Goal: Task Accomplishment & Management: Manage account settings

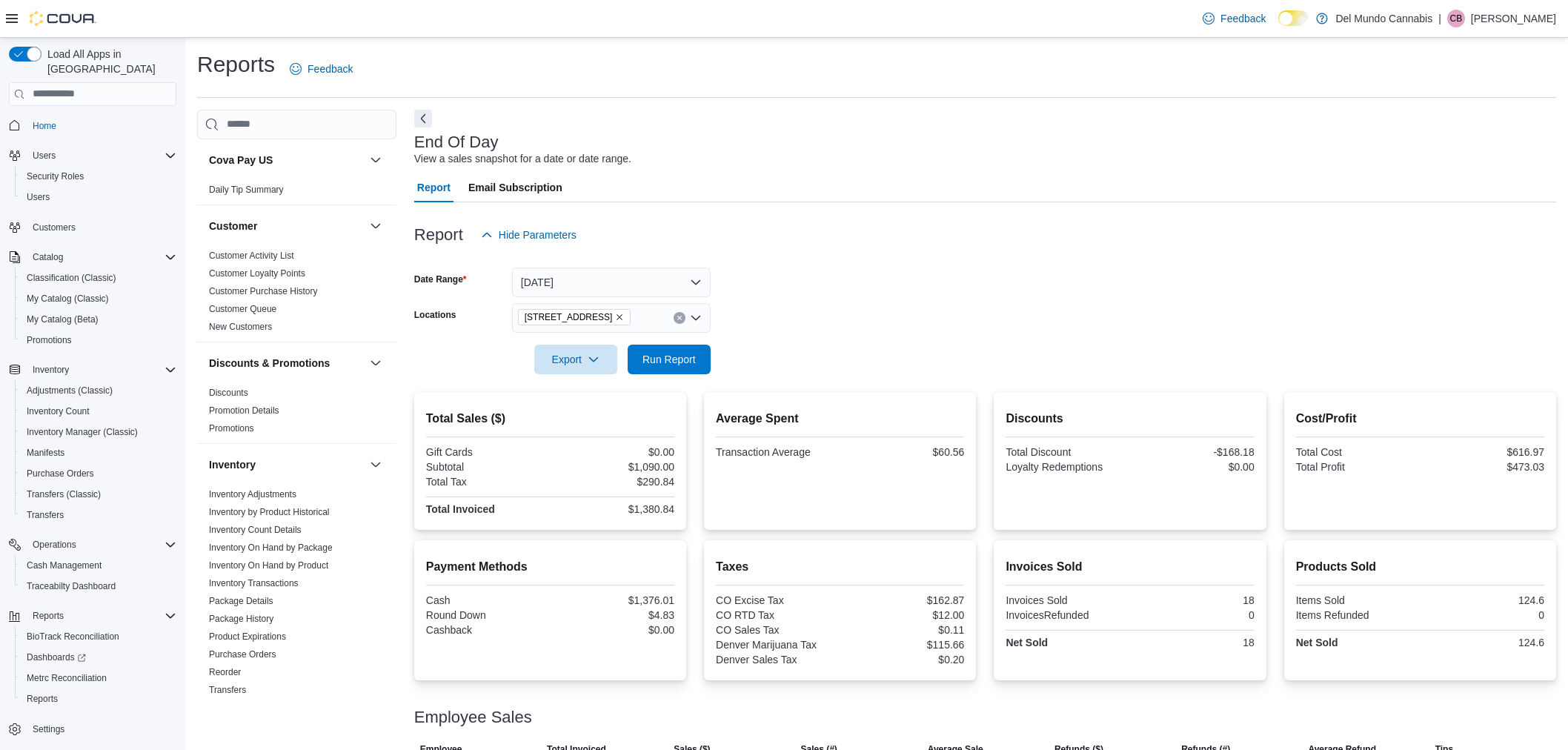
scroll to position [53, 0]
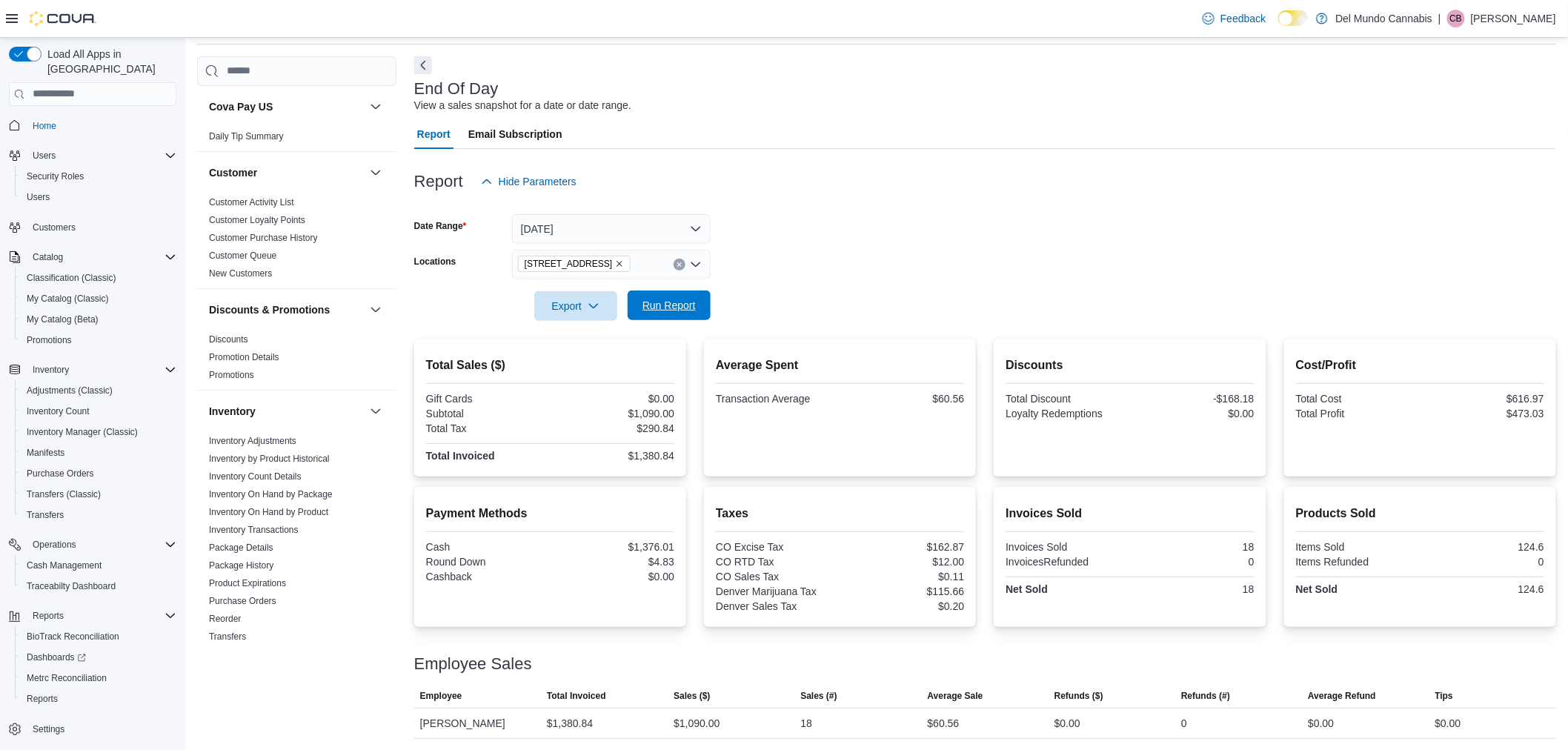
click at [662, 312] on span "Run Report" at bounding box center [669, 305] width 53 height 15
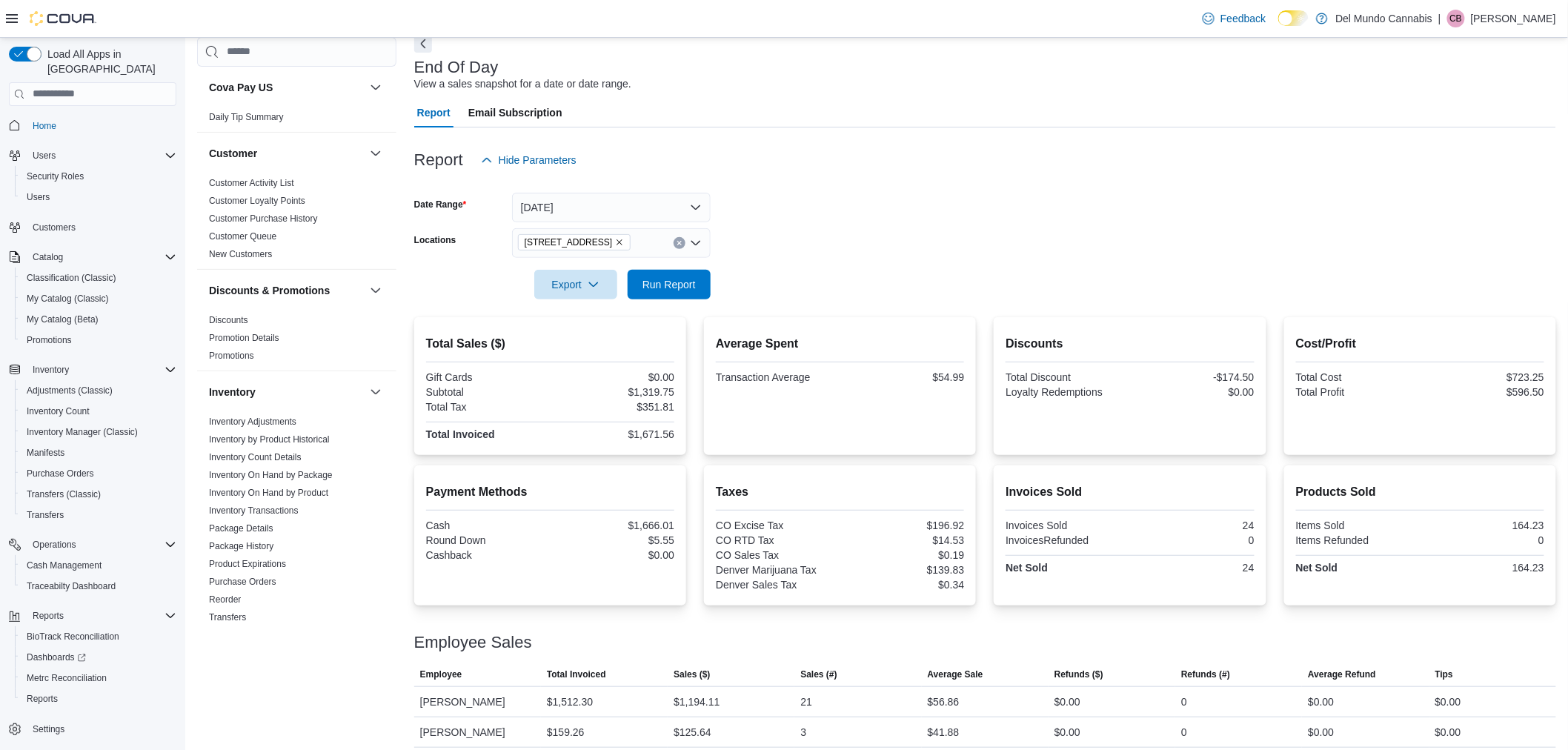
scroll to position [84, 0]
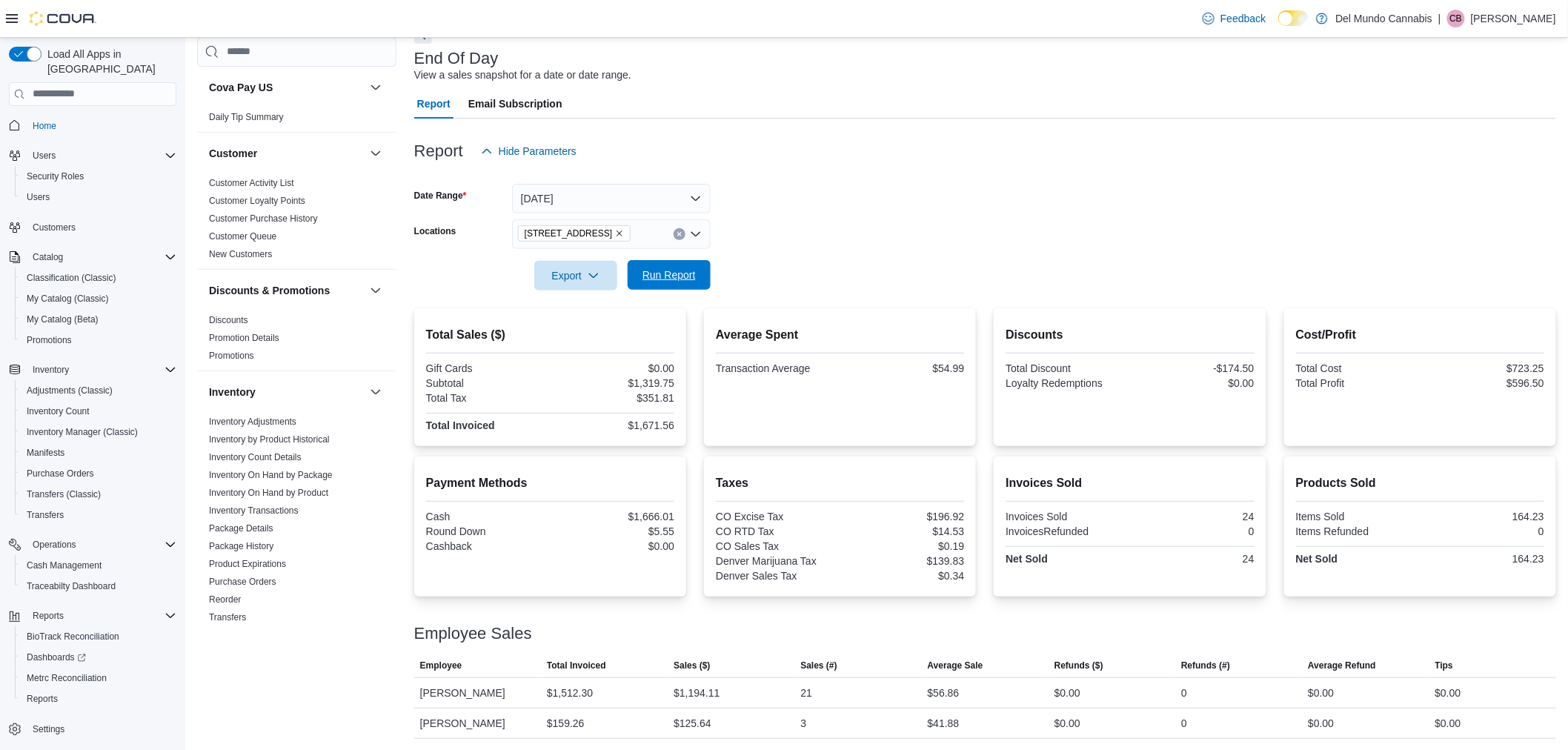
click at [687, 269] on span "Run Report" at bounding box center [669, 275] width 53 height 15
click at [615, 232] on icon "Remove 2394 S Broadway from selection in this group" at bounding box center [619, 233] width 9 height 9
click at [593, 296] on span "6302 E Colfax Ave" at bounding box center [595, 301] width 103 height 15
click at [746, 263] on form "Date Range Today Locations 6302 E Colfax Ave Combo box. Selected. 6302 E Colfax…" at bounding box center [985, 228] width 1142 height 124
click at [697, 263] on span "Run Report" at bounding box center [669, 275] width 65 height 30
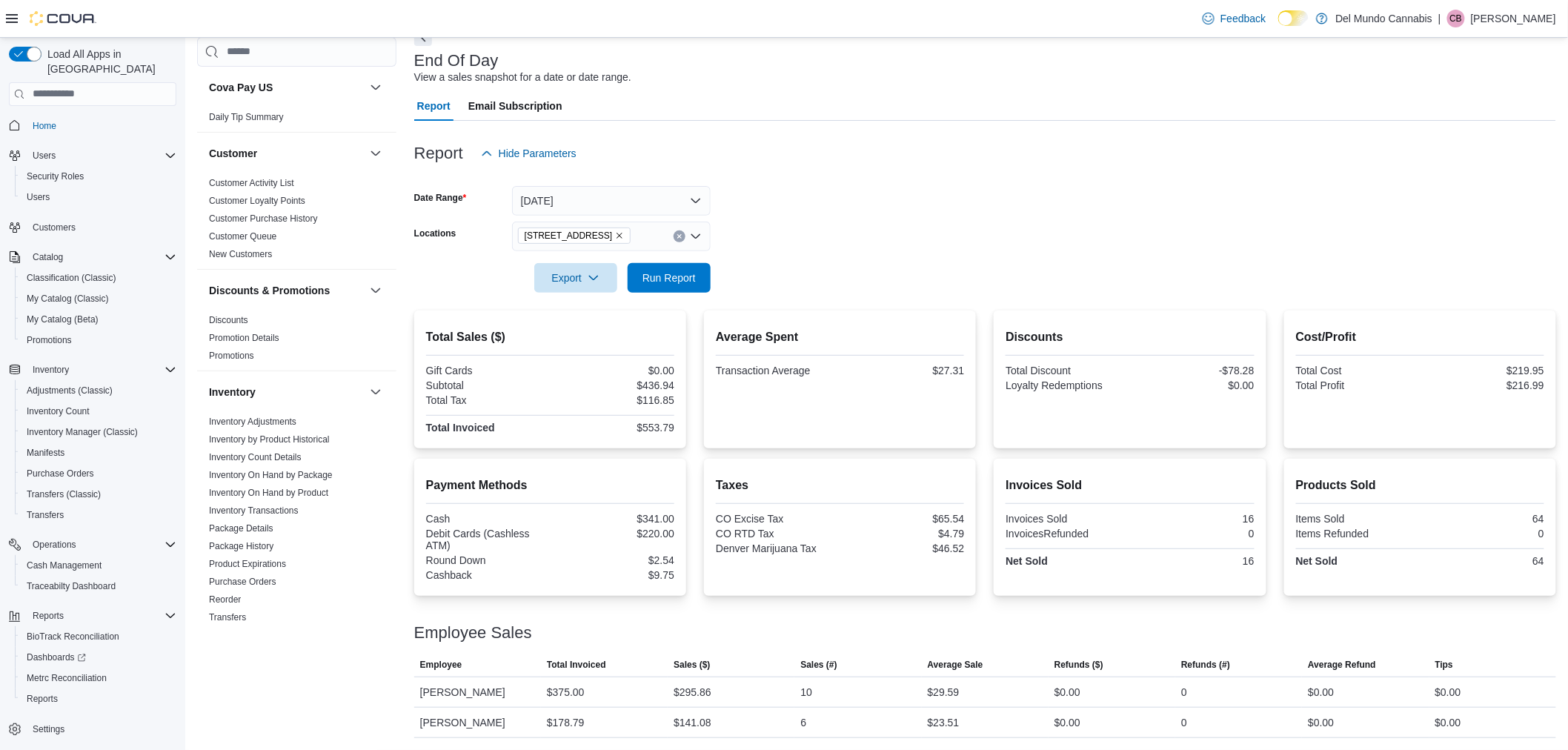
scroll to position [80, 0]
click at [615, 238] on icon "Remove 6302 E Colfax Ave from selection in this group" at bounding box center [619, 237] width 9 height 9
click at [607, 280] on span "[STREET_ADDRESS]" at bounding box center [595, 284] width 103 height 15
click at [833, 280] on form "Date Range Today Locations 2394 S Broadway Combo box. Selected. 2394 S Broadway…" at bounding box center [985, 232] width 1142 height 124
click at [672, 272] on span "Run Report" at bounding box center [669, 279] width 53 height 15
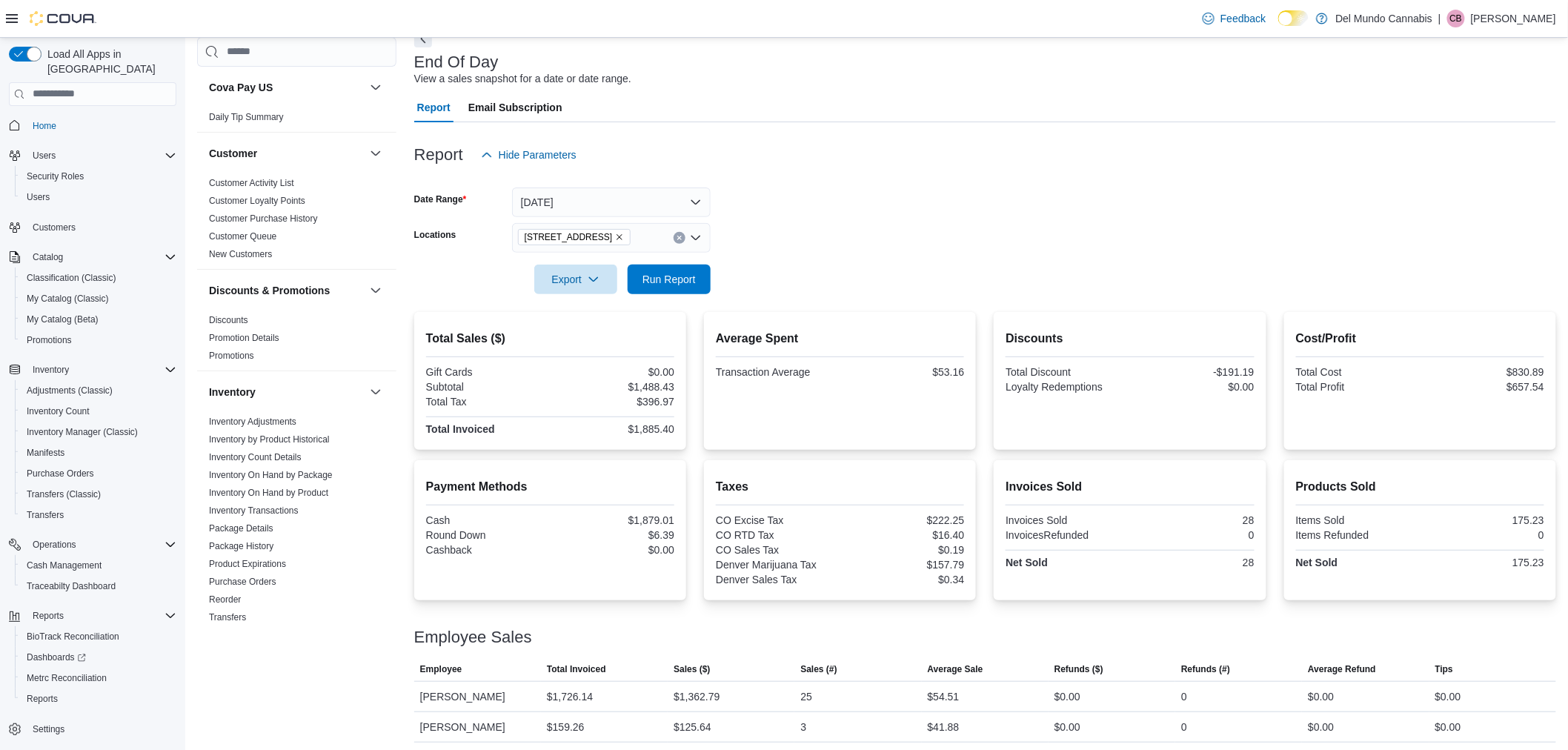
scroll to position [84, 0]
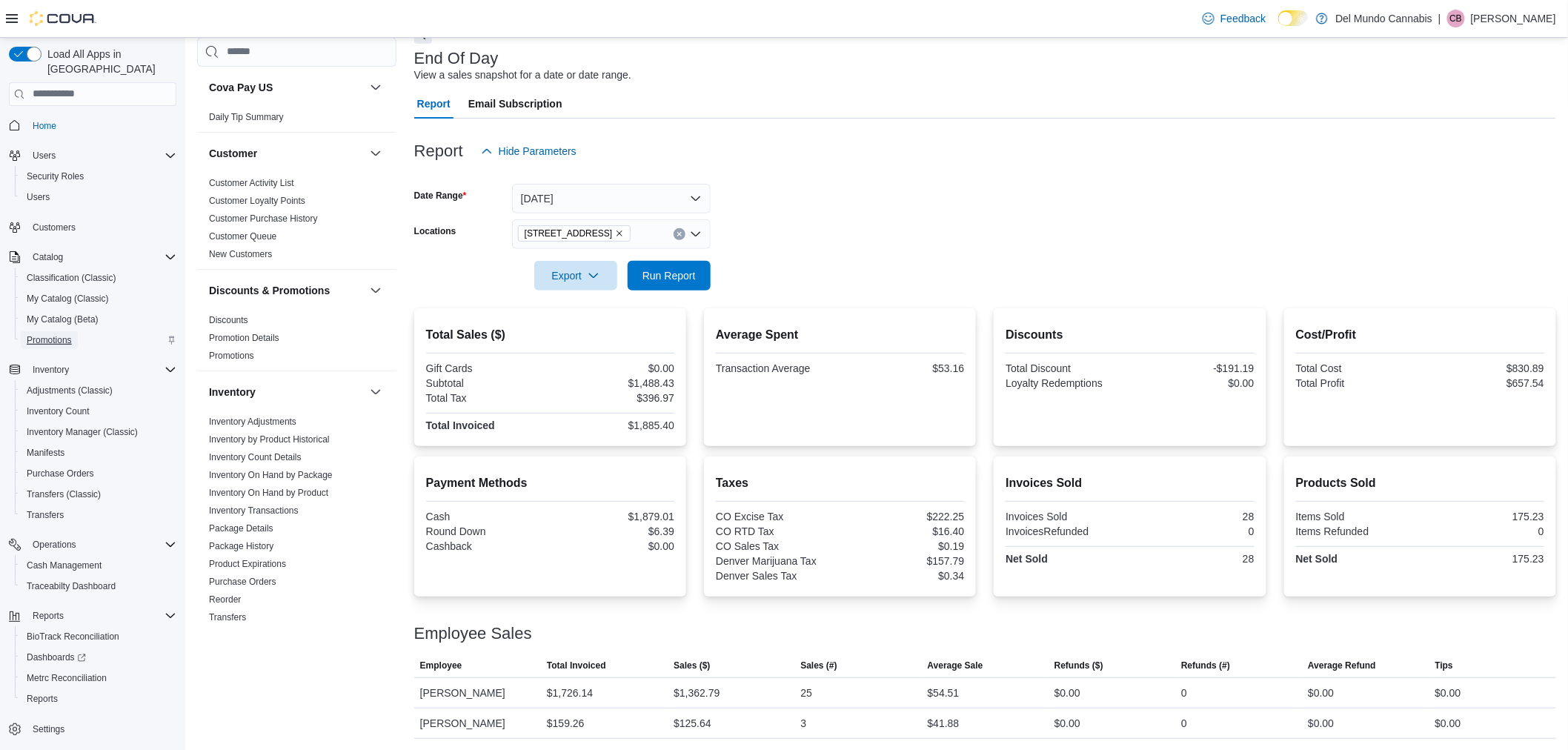
click at [39, 334] on span "Promotions" at bounding box center [49, 340] width 46 height 12
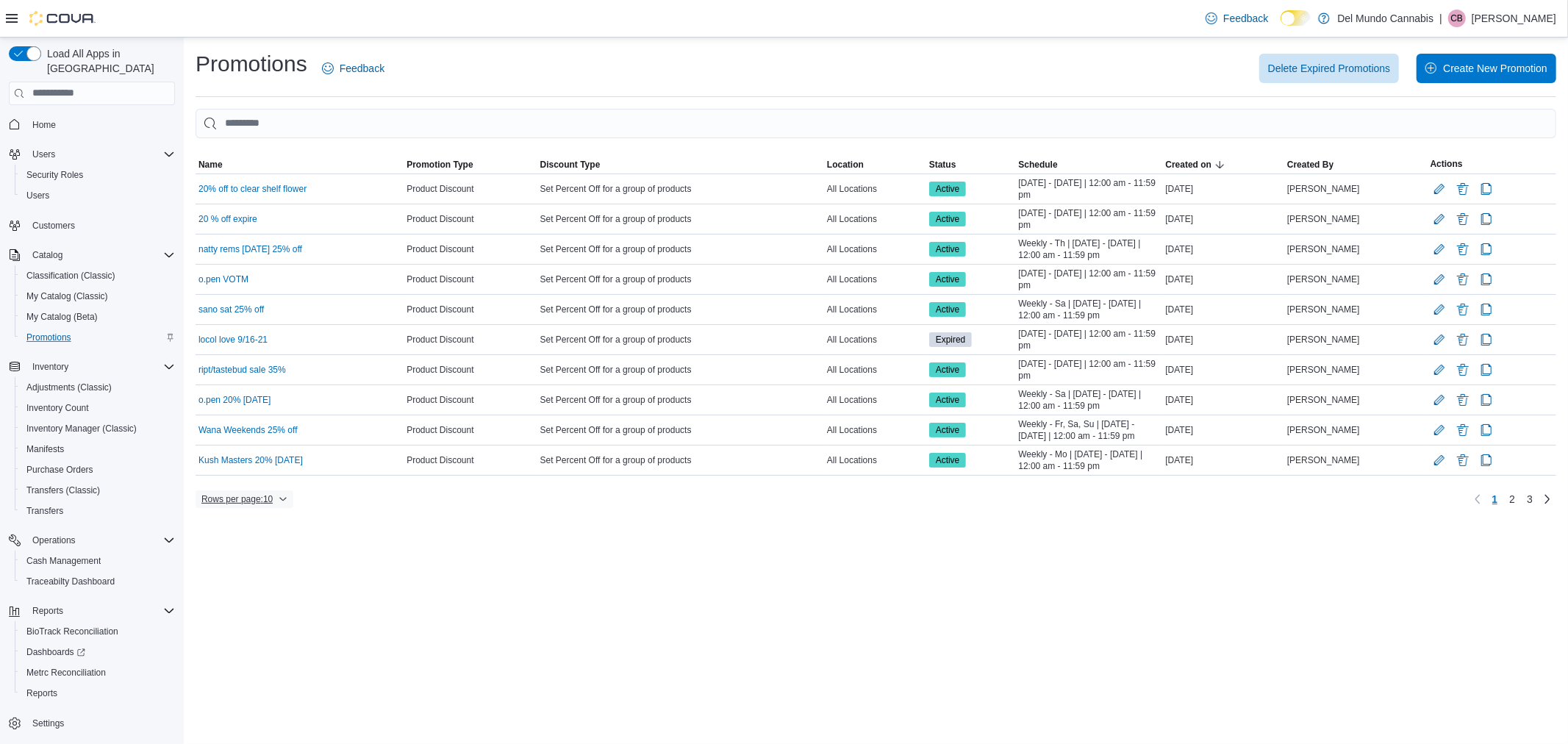
click at [263, 498] on span "Rows per page : 10" at bounding box center [236, 499] width 71 height 11
click at [254, 471] on span "50 rows" at bounding box center [264, 470] width 47 height 11
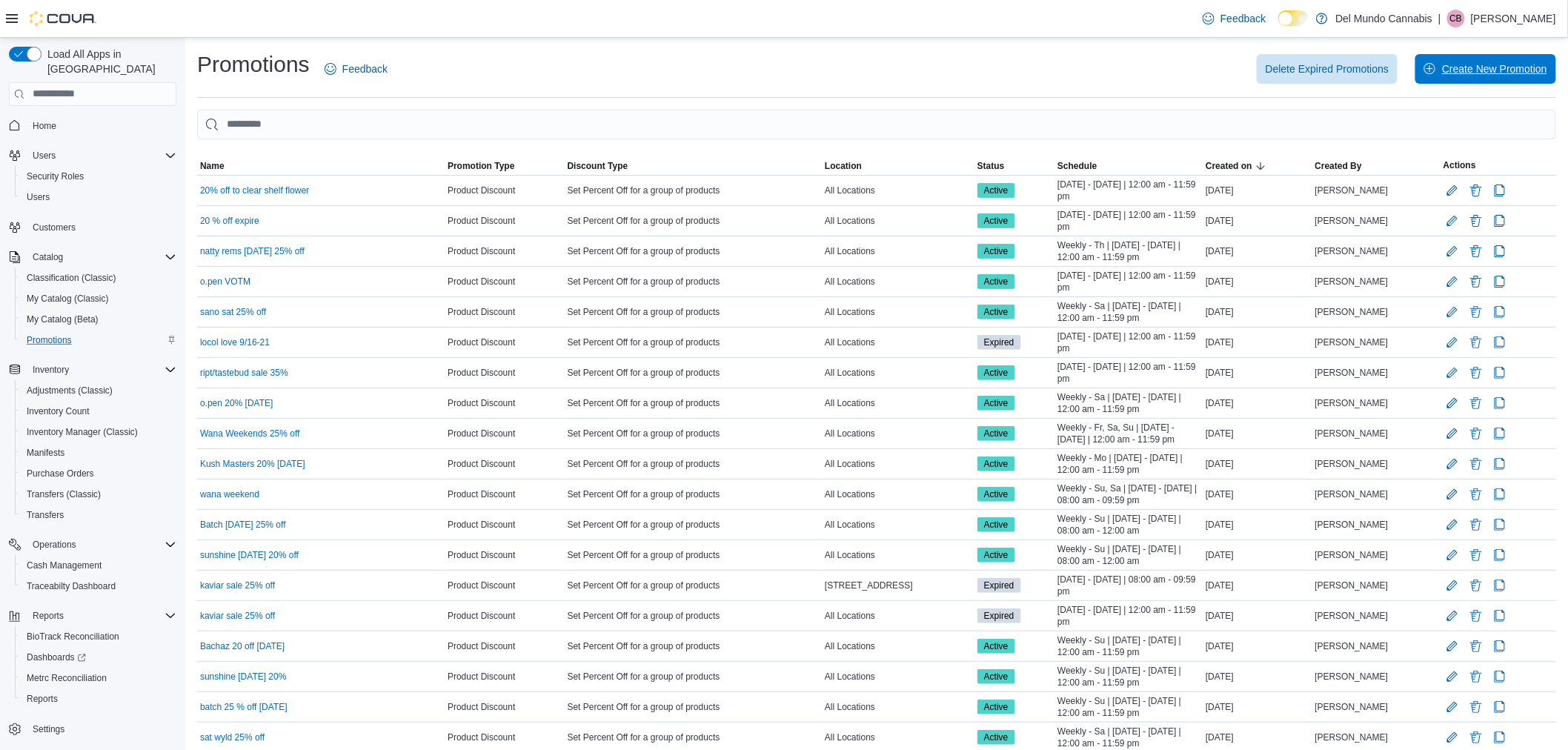
drag, startPoint x: 1498, startPoint y: 71, endPoint x: 1455, endPoint y: 73, distance: 43.0
click at [1498, 71] on span "Create New Promotion" at bounding box center [1494, 69] width 105 height 15
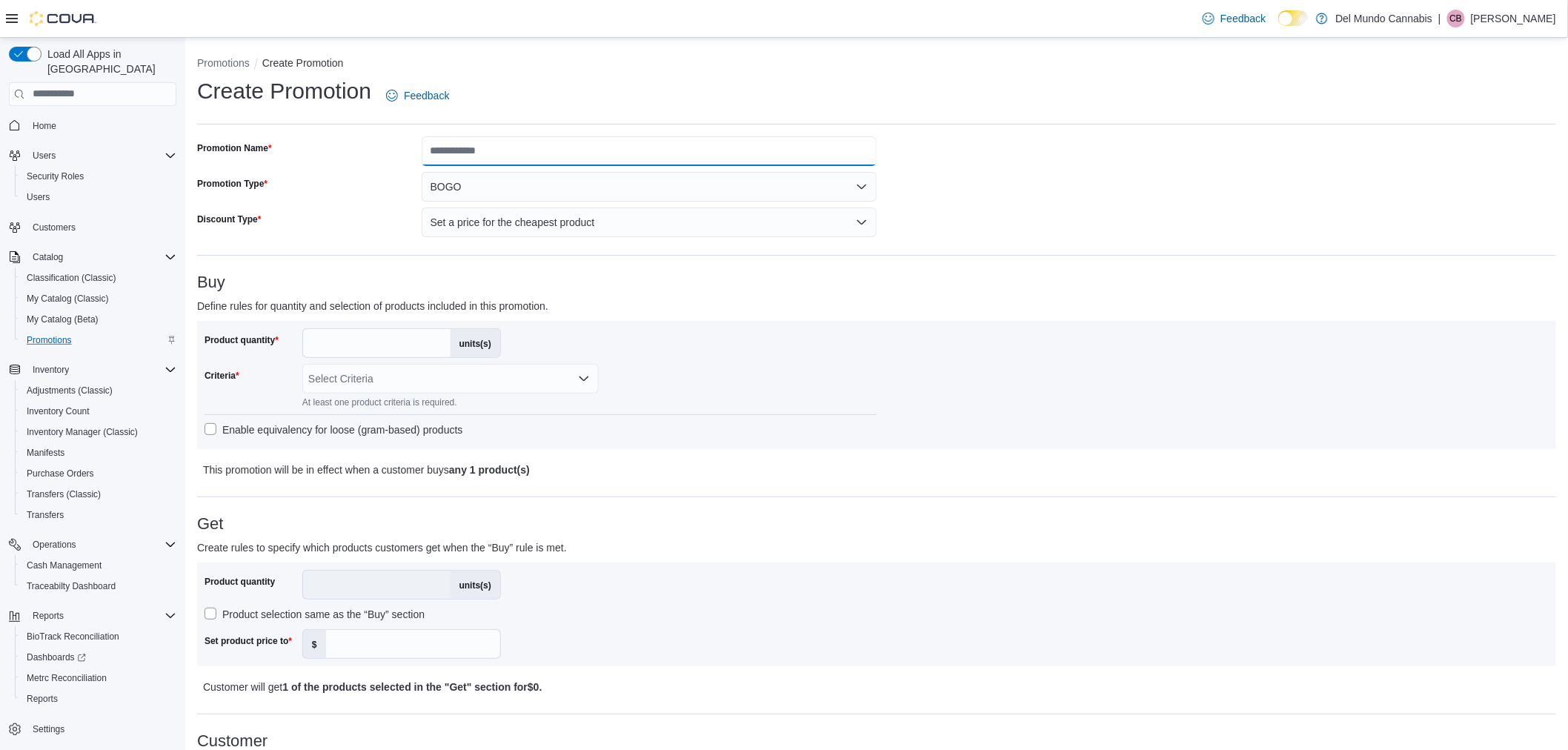
click at [510, 153] on input "Promotion Name" at bounding box center [649, 151] width 455 height 30
type input "**********"
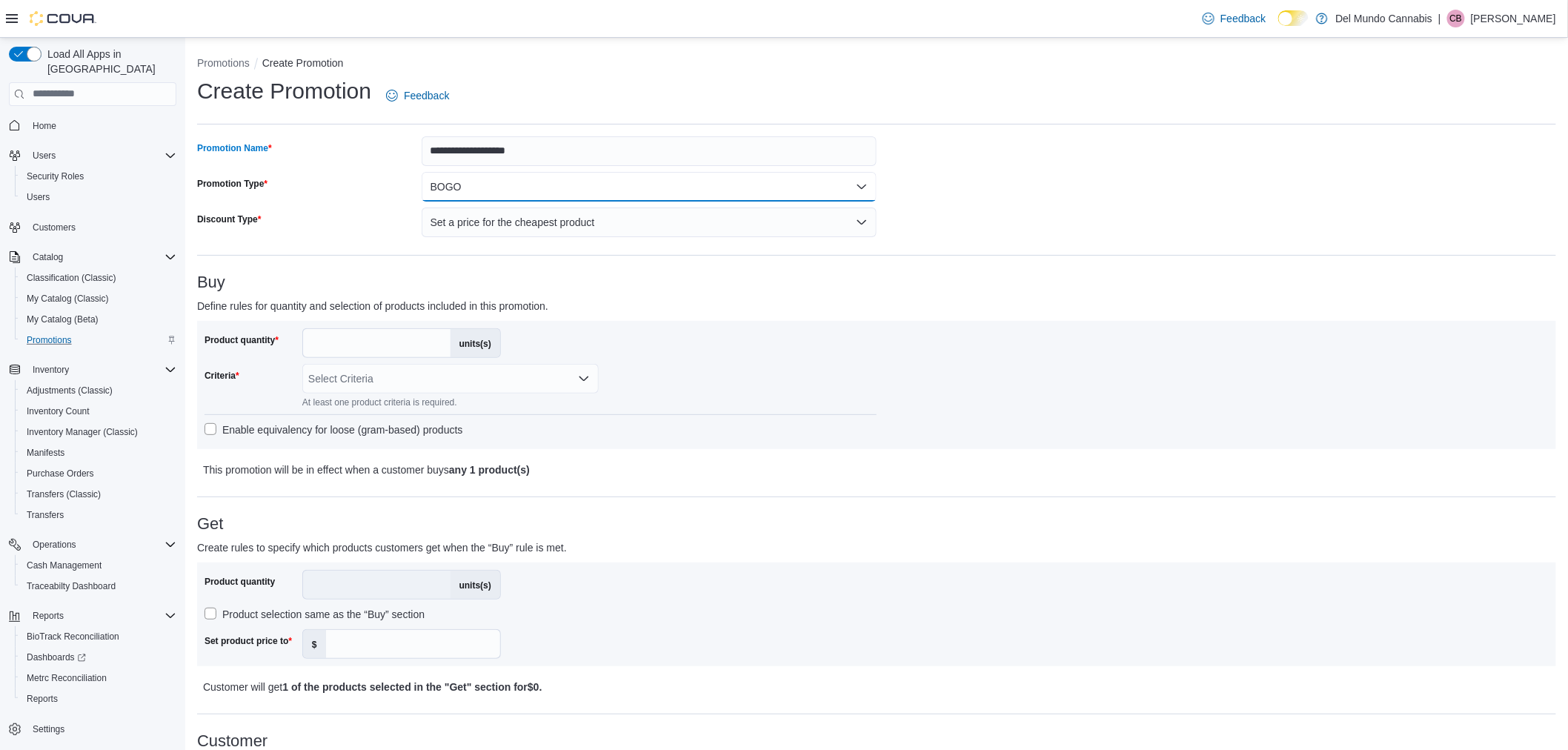
click at [484, 193] on button "BOGO" at bounding box center [649, 187] width 455 height 30
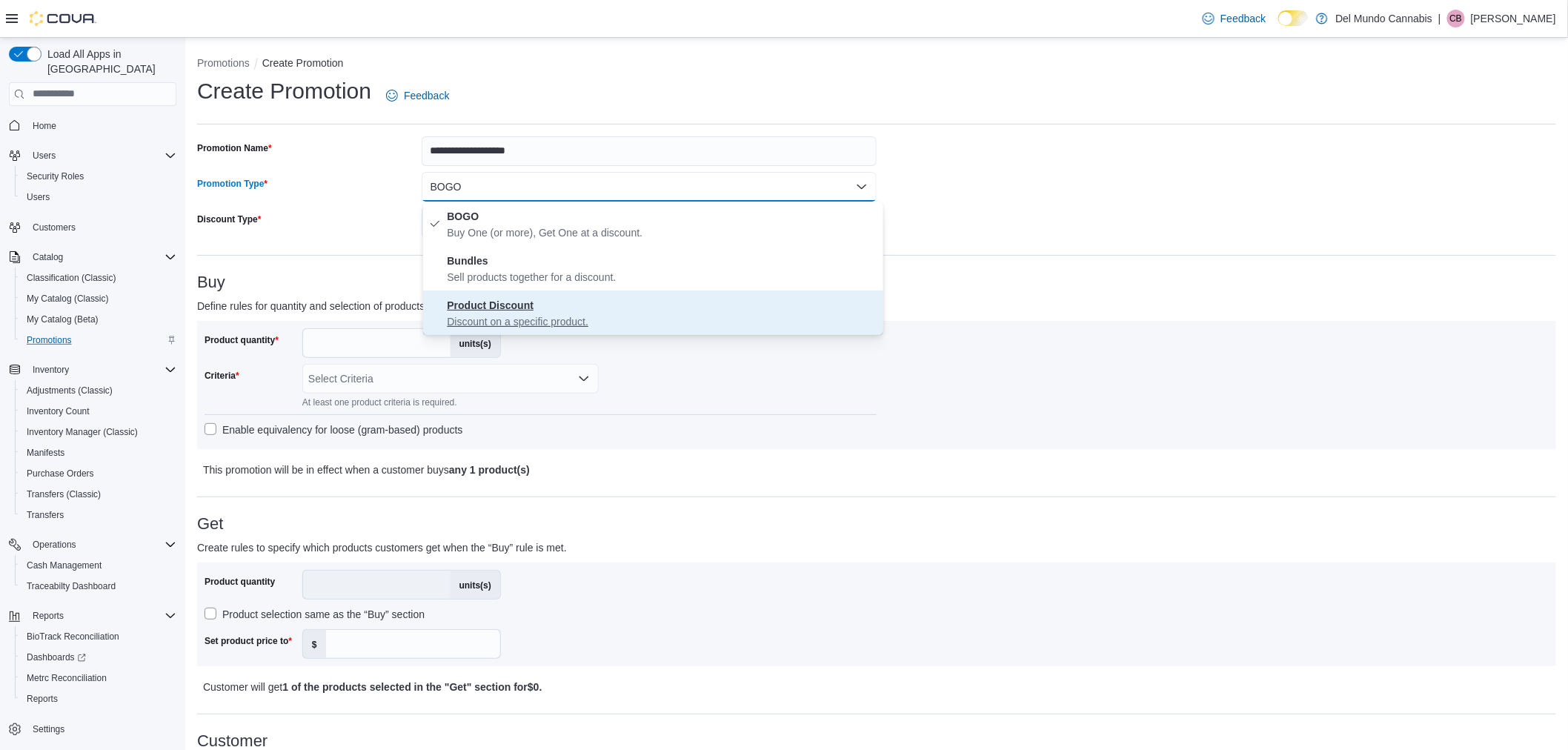
click at [502, 304] on strong "Product Discount" at bounding box center [490, 305] width 87 height 12
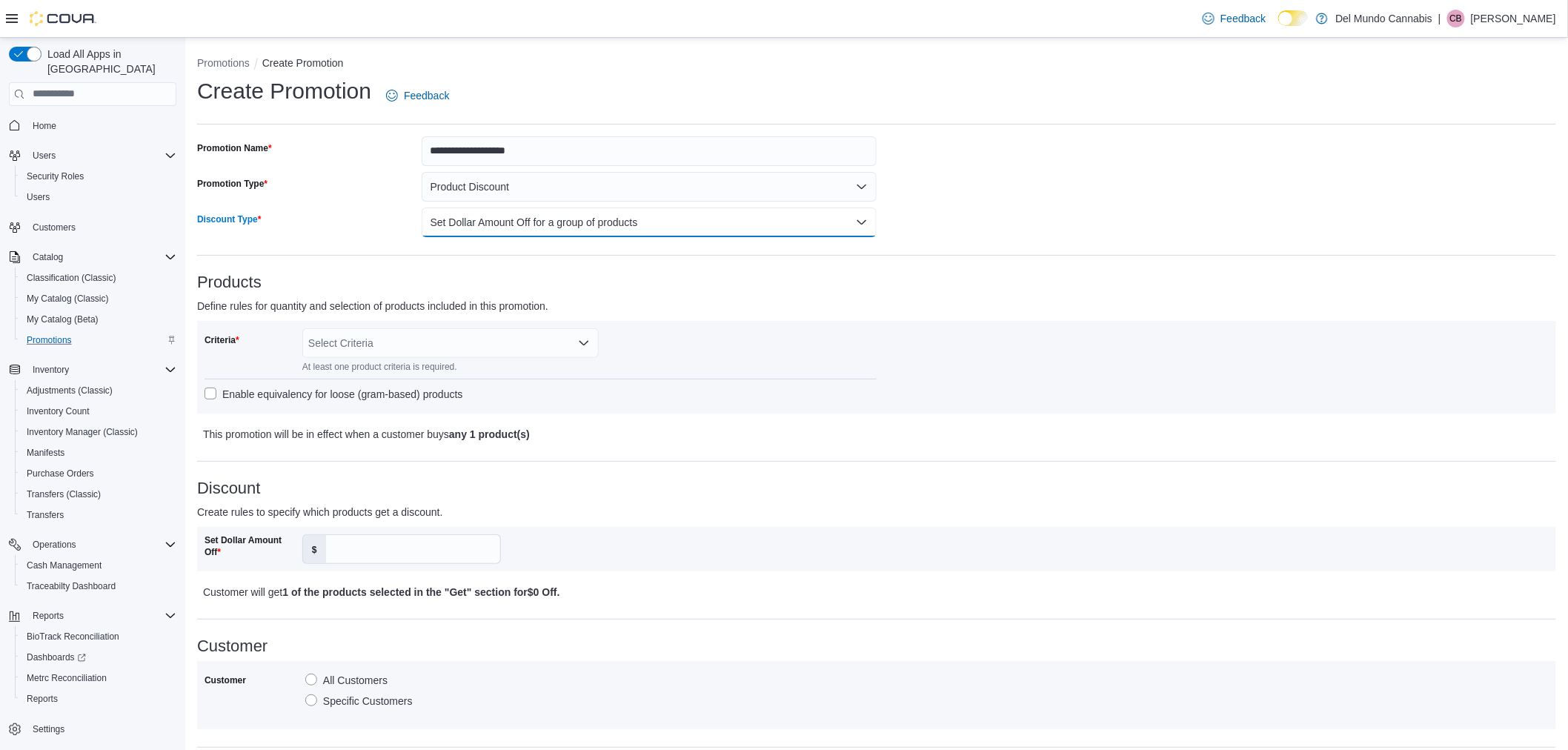
click at [693, 216] on button "Set Dollar Amount Off for a group of products" at bounding box center [649, 223] width 455 height 30
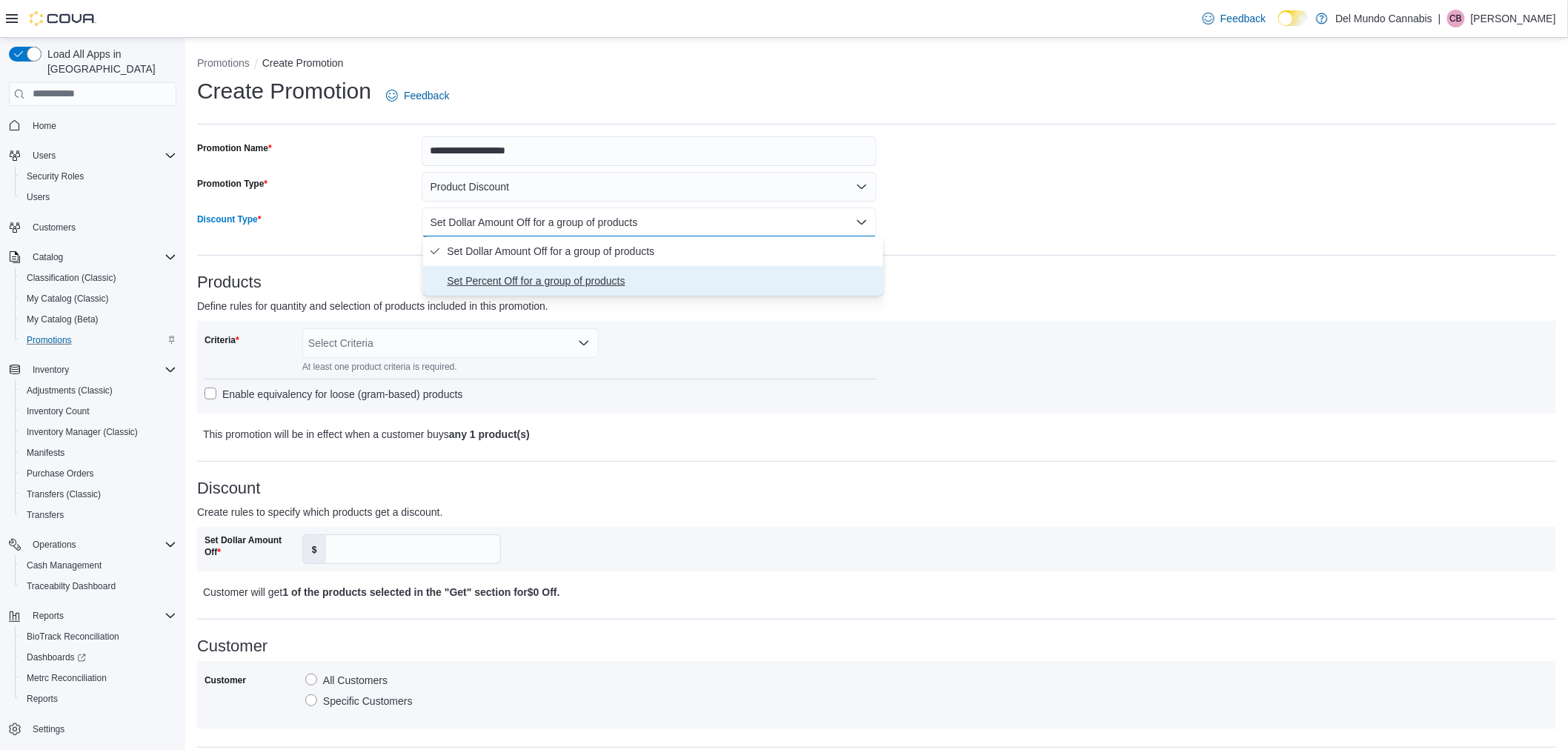
click at [627, 281] on span "Set Percent Off for a group of products" at bounding box center [661, 281] width 429 height 17
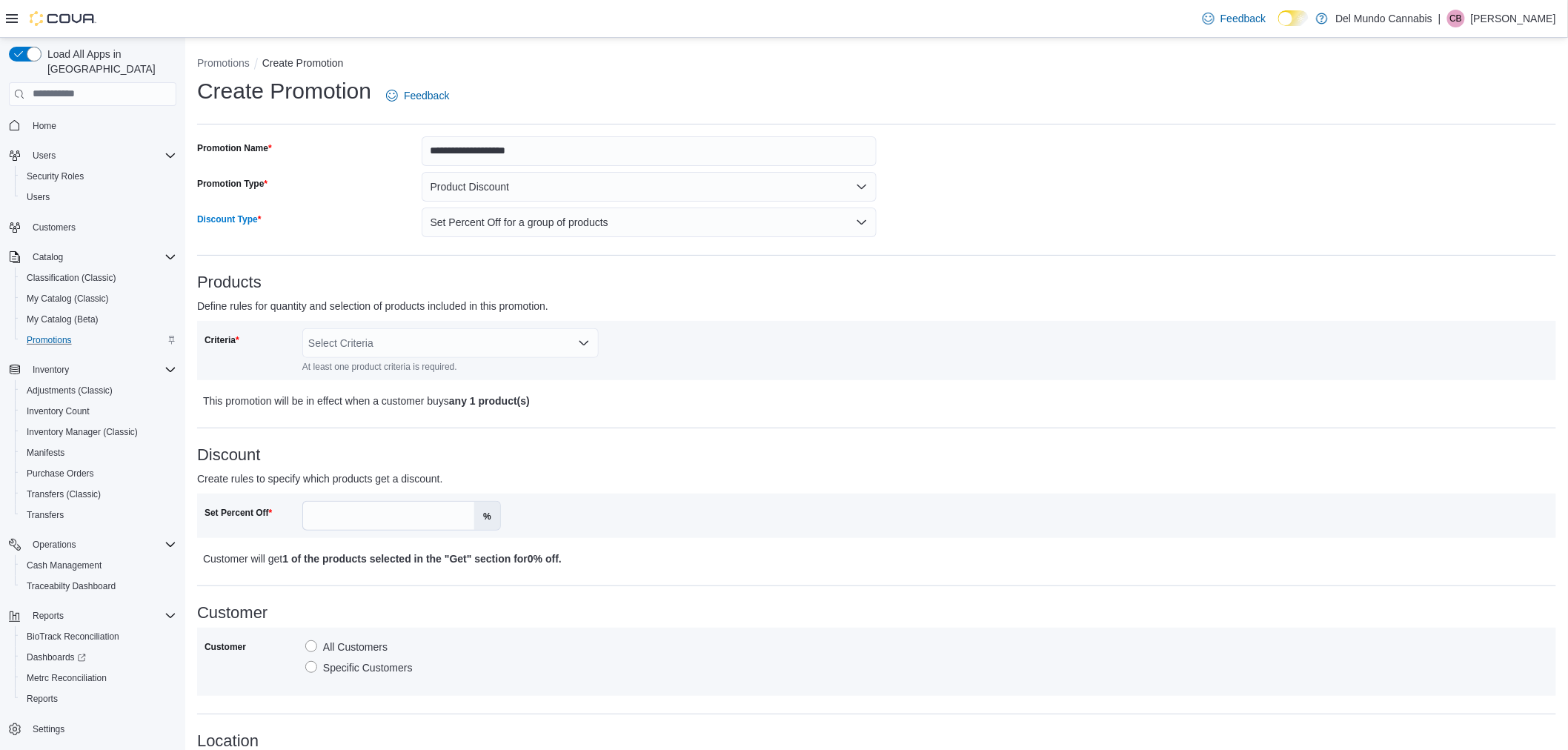
click at [445, 339] on div "Select Criteria" at bounding box center [450, 344] width 296 height 30
click at [337, 435] on span "Suppliers" at bounding box center [450, 432] width 279 height 15
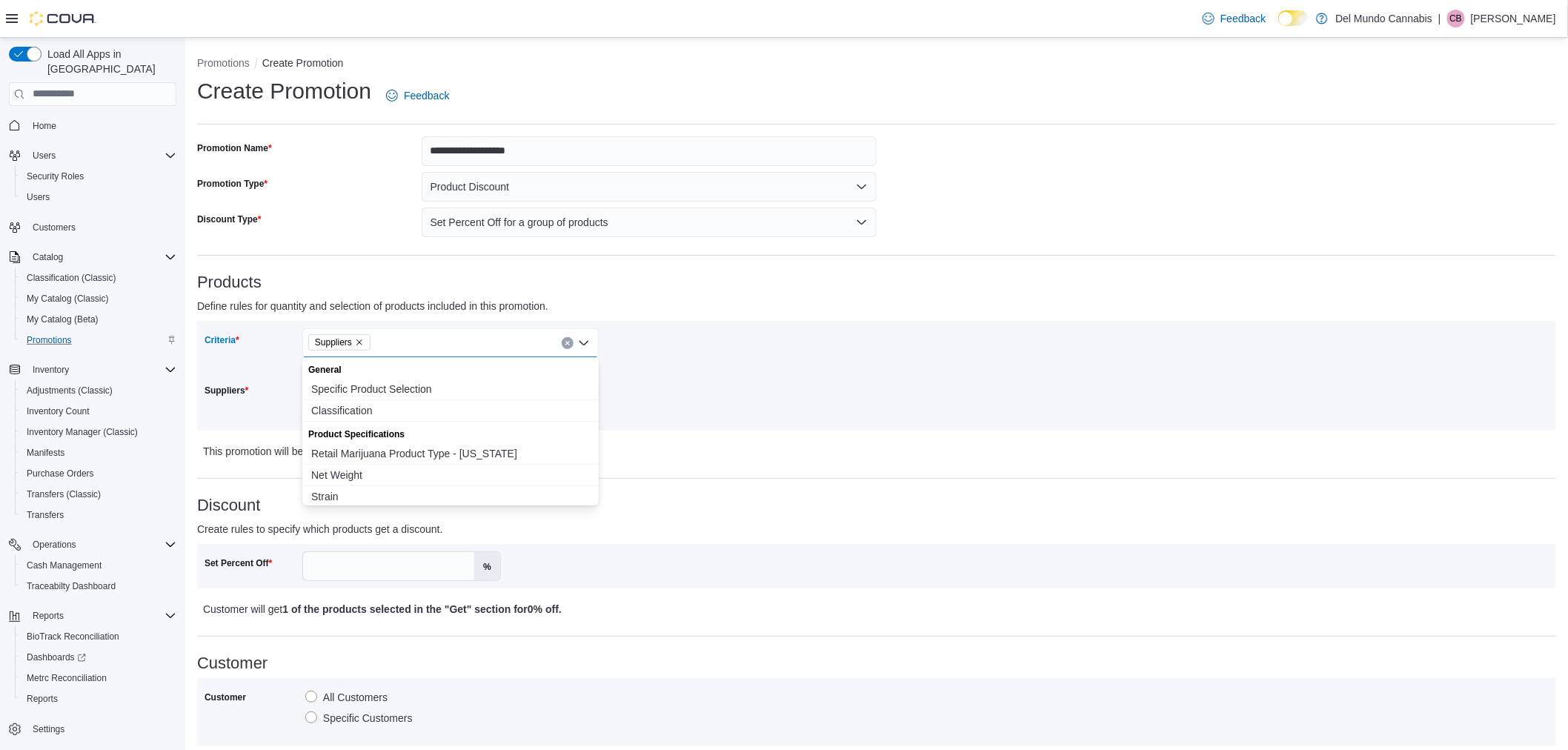
click at [832, 384] on div "Criteria Suppliers Combo box. Selected. Suppliers. Press Backspace to delete Su…" at bounding box center [540, 376] width 672 height 95
click at [330, 395] on div "Search" at bounding box center [450, 394] width 296 height 30
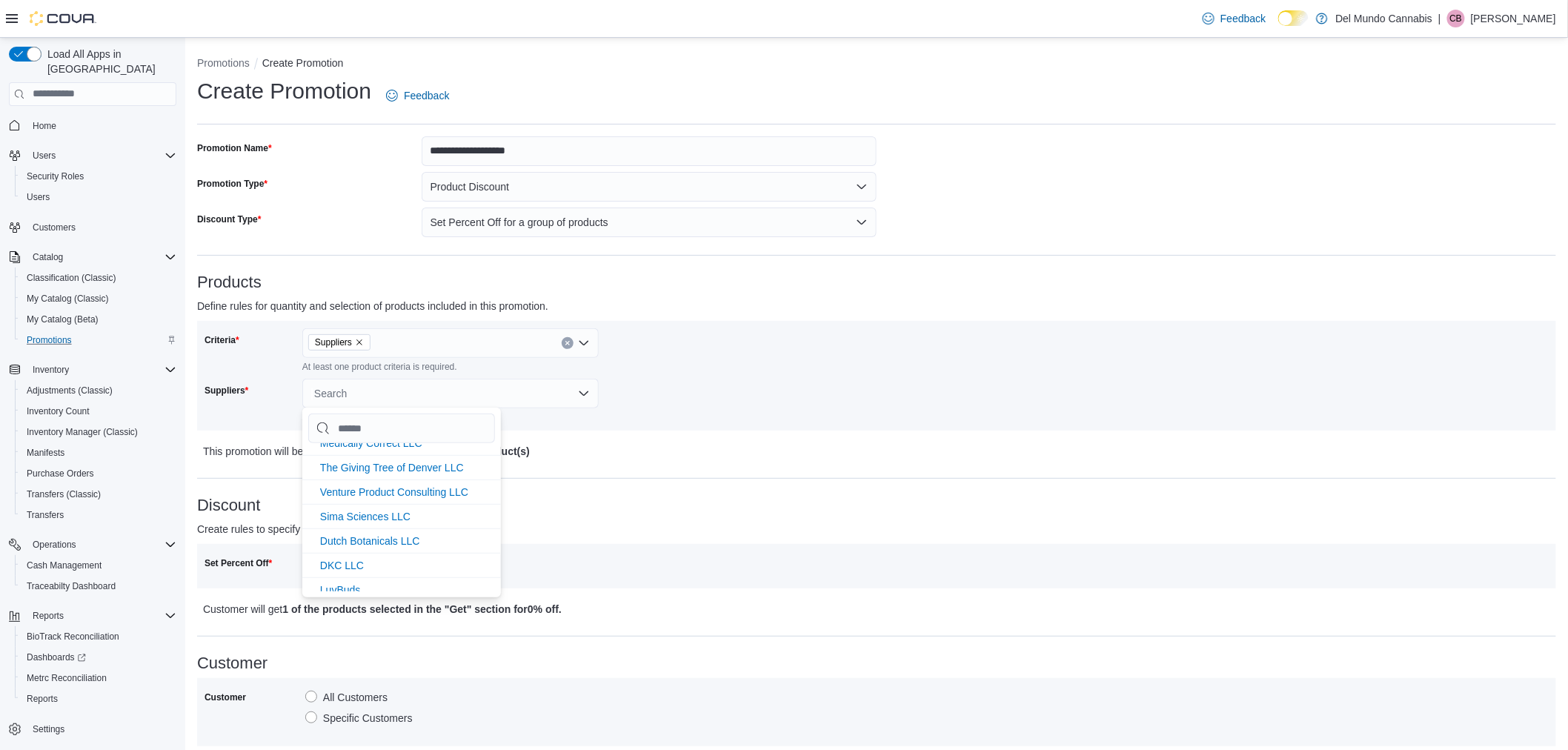
scroll to position [741, 0]
type input "*"
type input "**"
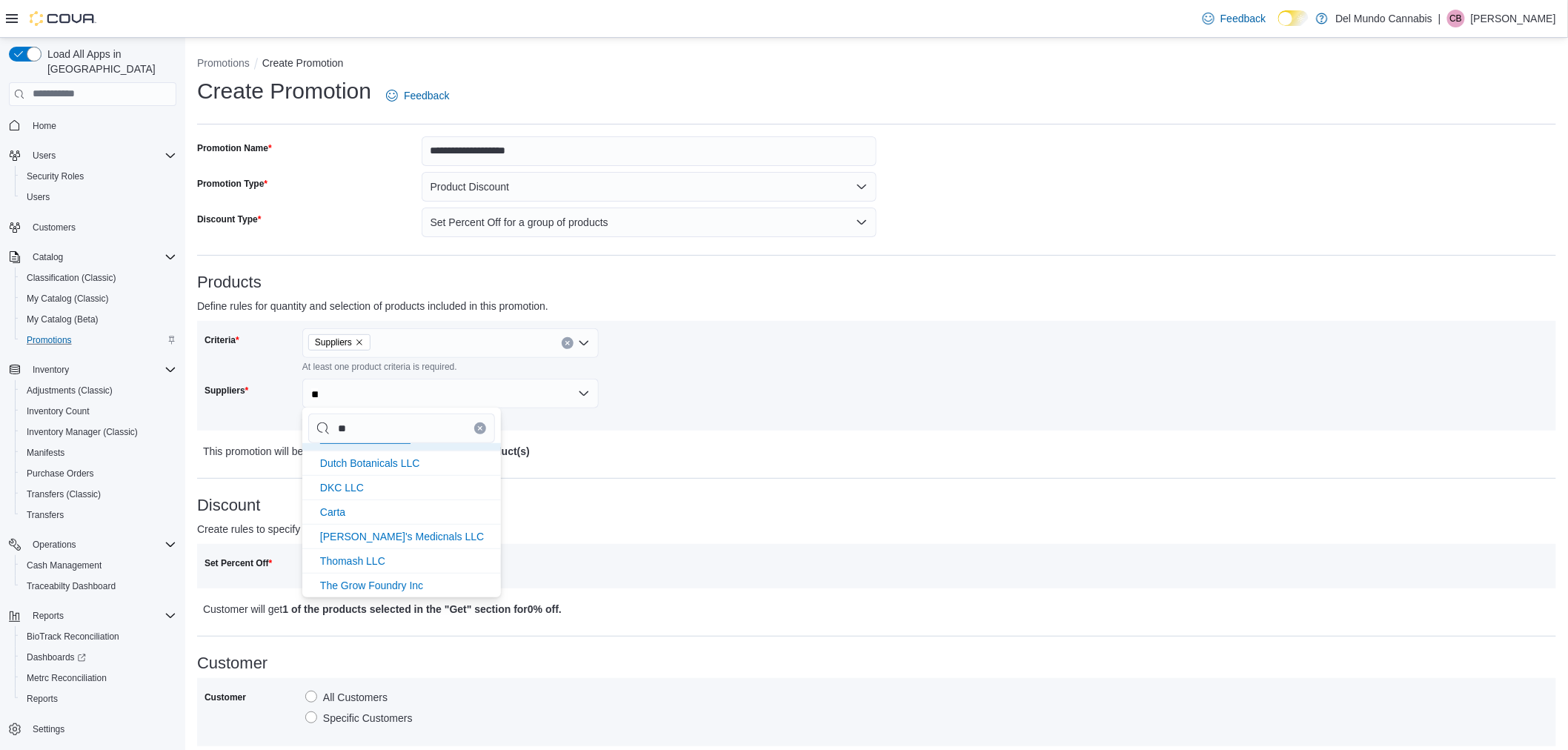
scroll to position [43, 0]
type input "***"
type input "****"
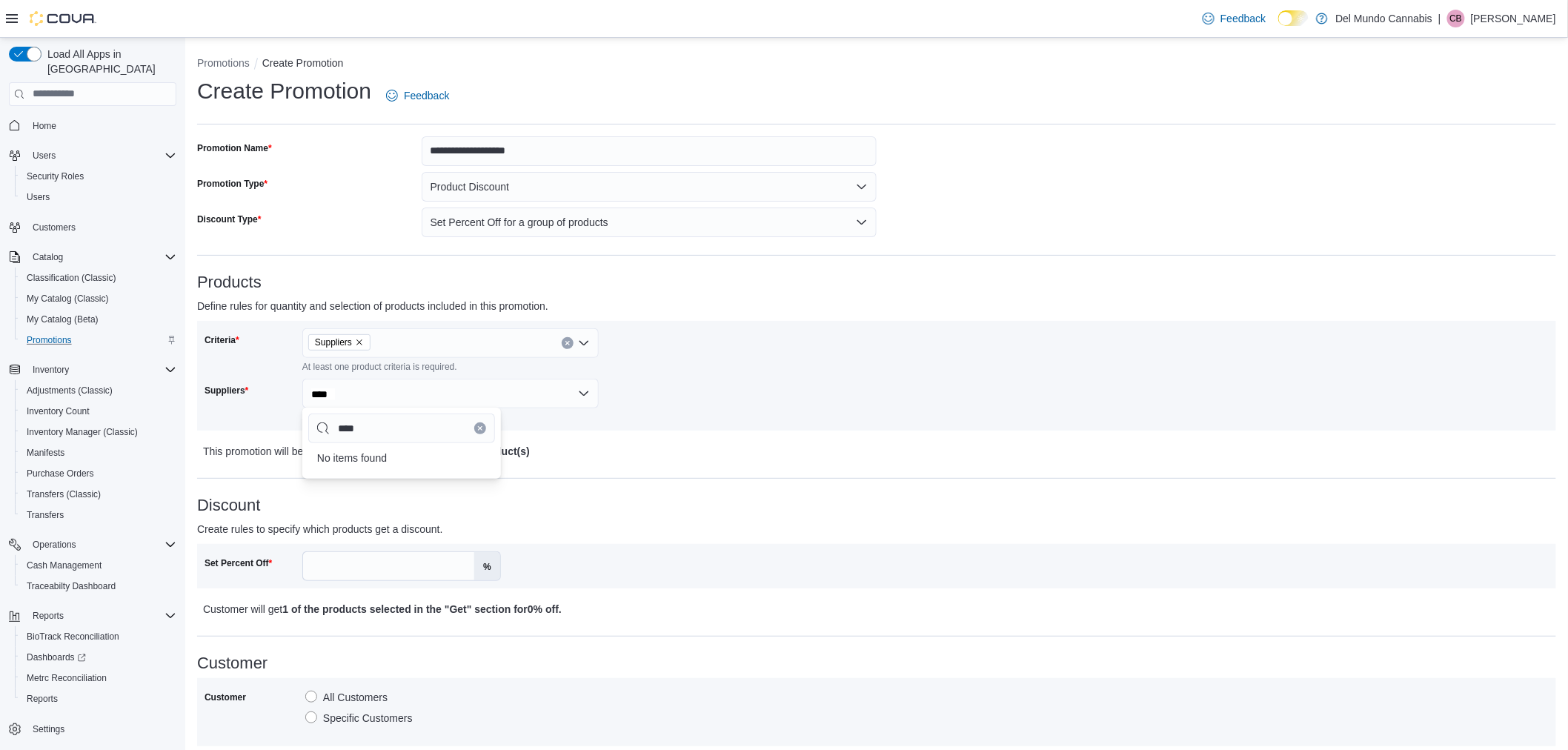
type input "***"
type input "**"
type input "*"
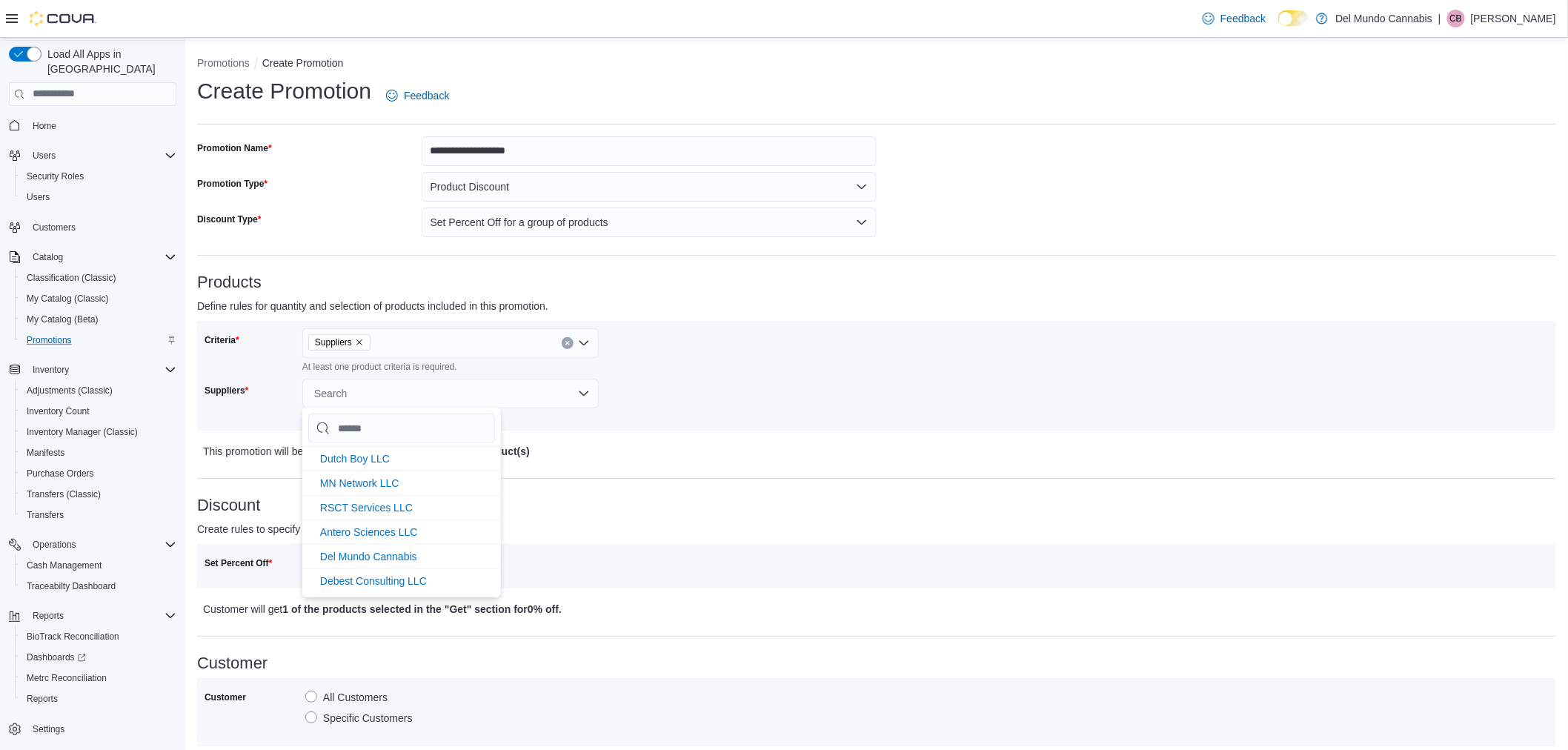
type input "*"
type input "**"
type input "***"
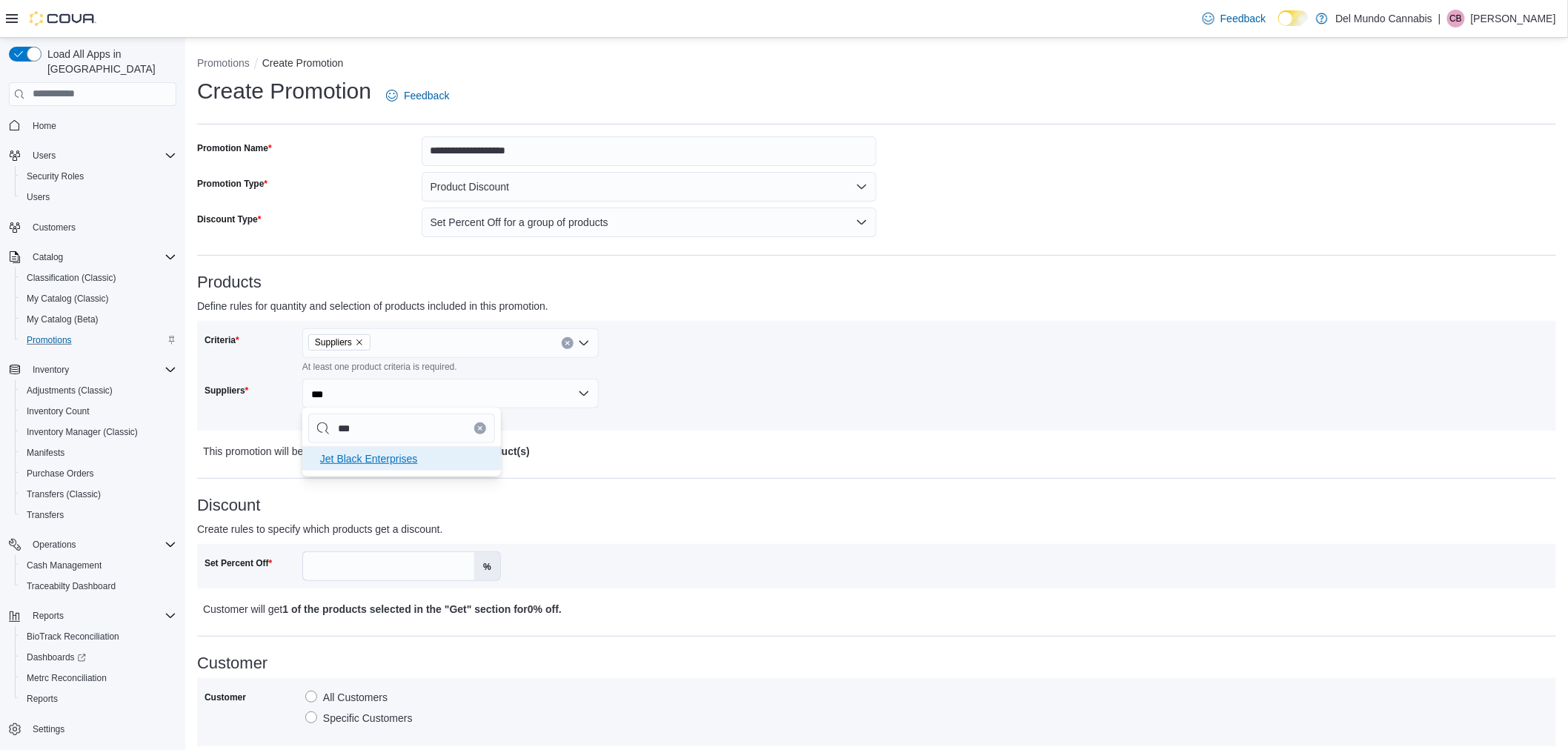
type input "***"
click at [372, 454] on span "Jet Black Enterprises" at bounding box center [369, 459] width 98 height 12
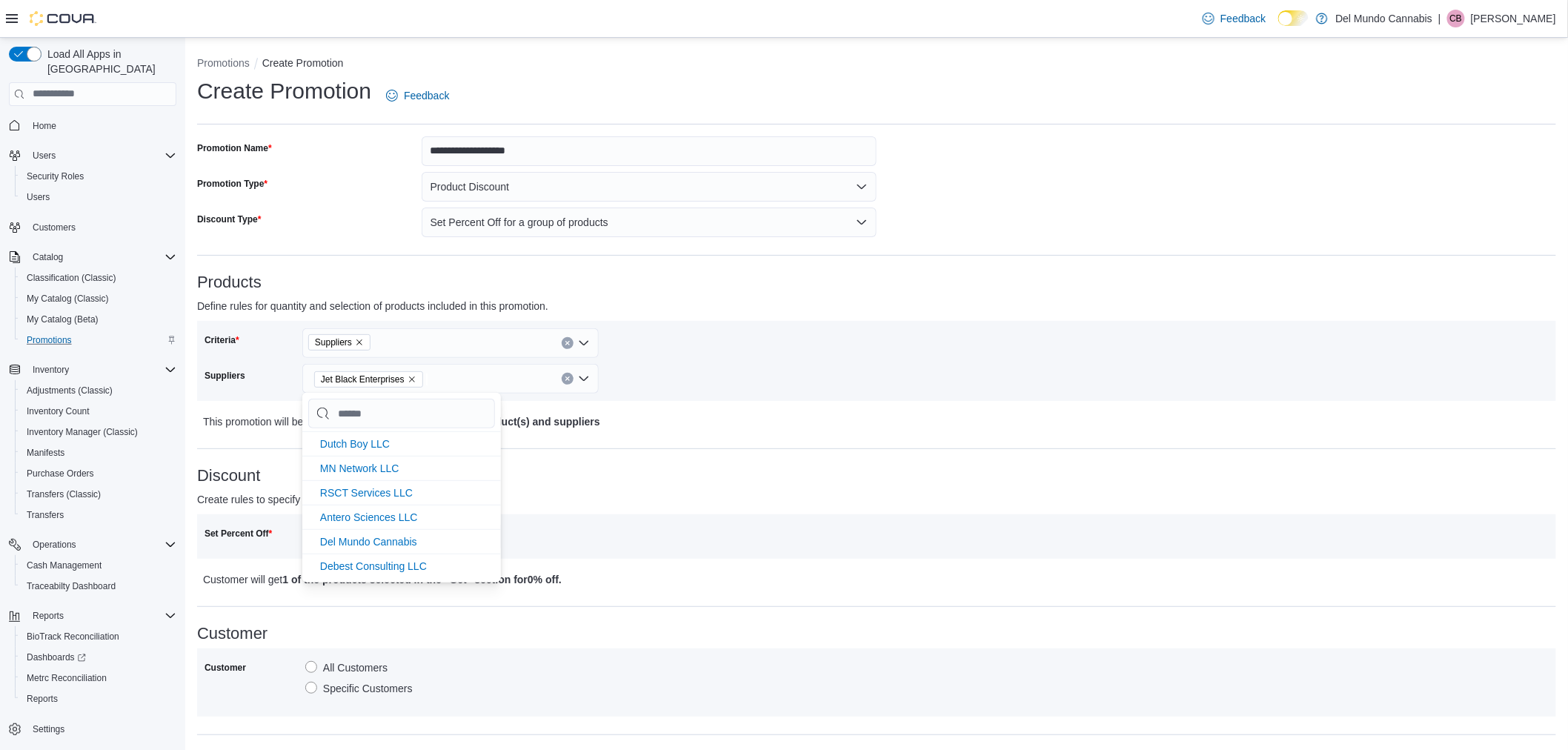
click at [697, 478] on h3 "Discount" at bounding box center [876, 475] width 1359 height 17
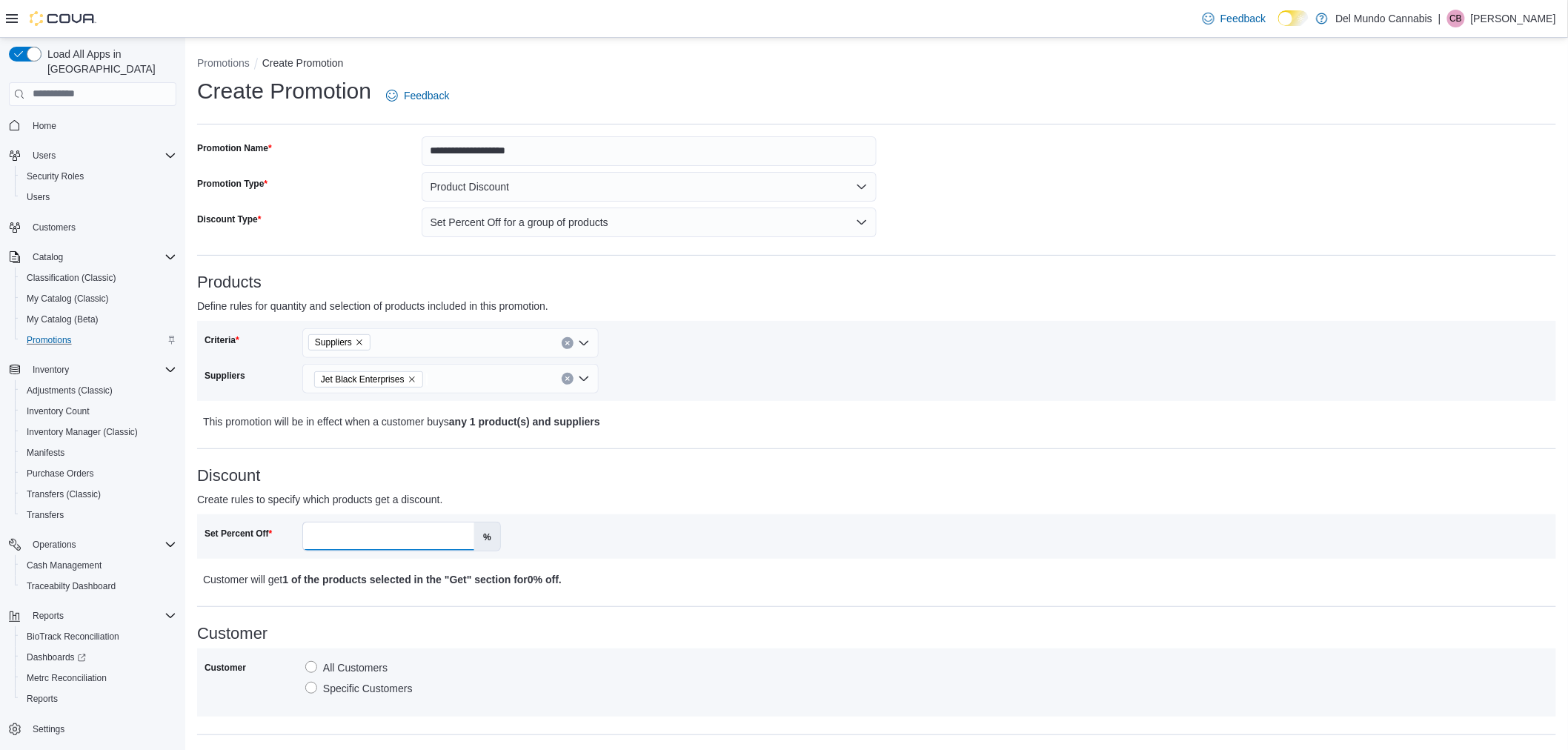
click at [365, 544] on input "Set Percent Off" at bounding box center [388, 536] width 171 height 28
type input "**"
click at [661, 514] on div "Set Percent Off ** %" at bounding box center [876, 536] width 1359 height 45
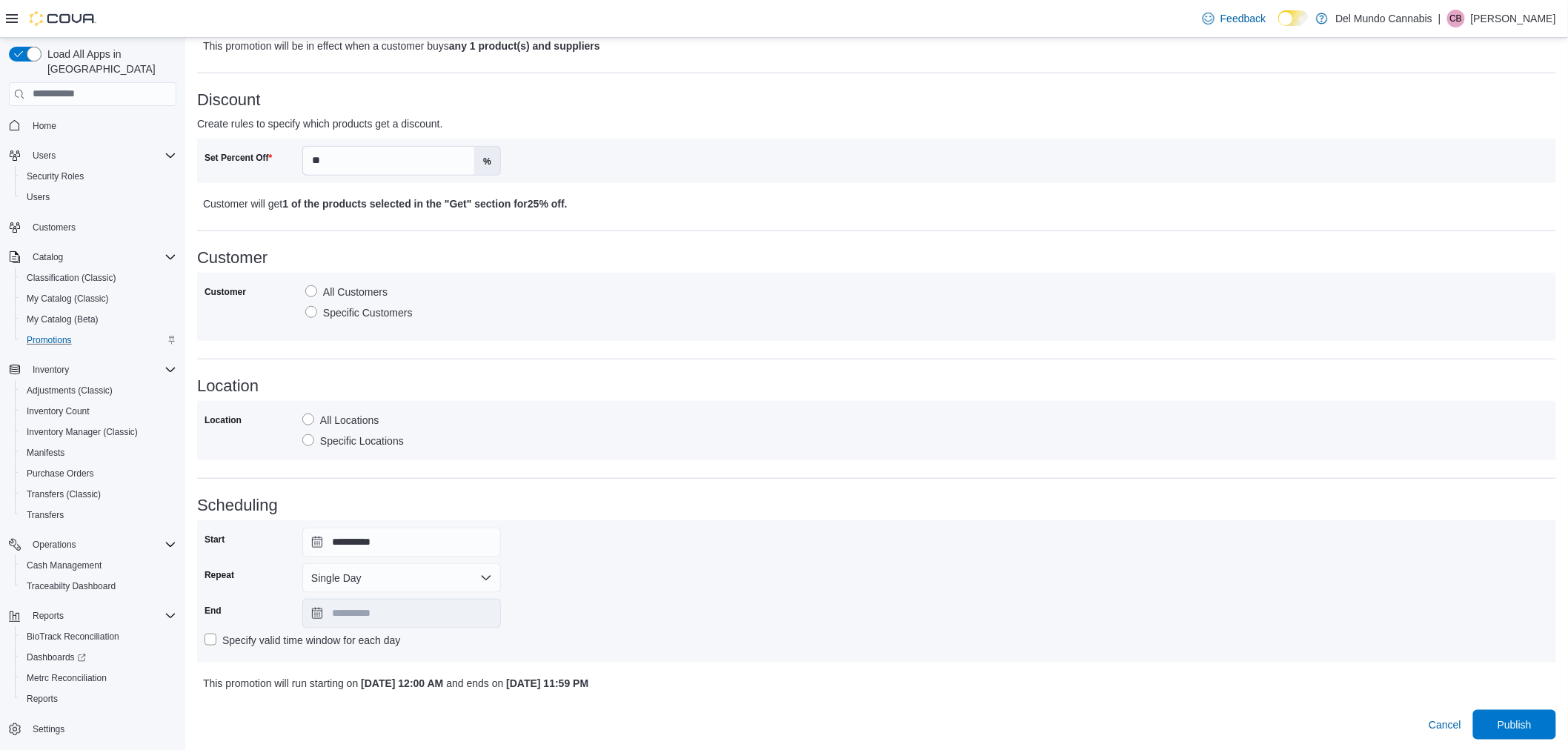
click at [212, 637] on label "Specify valid time window for each day" at bounding box center [302, 640] width 195 height 17
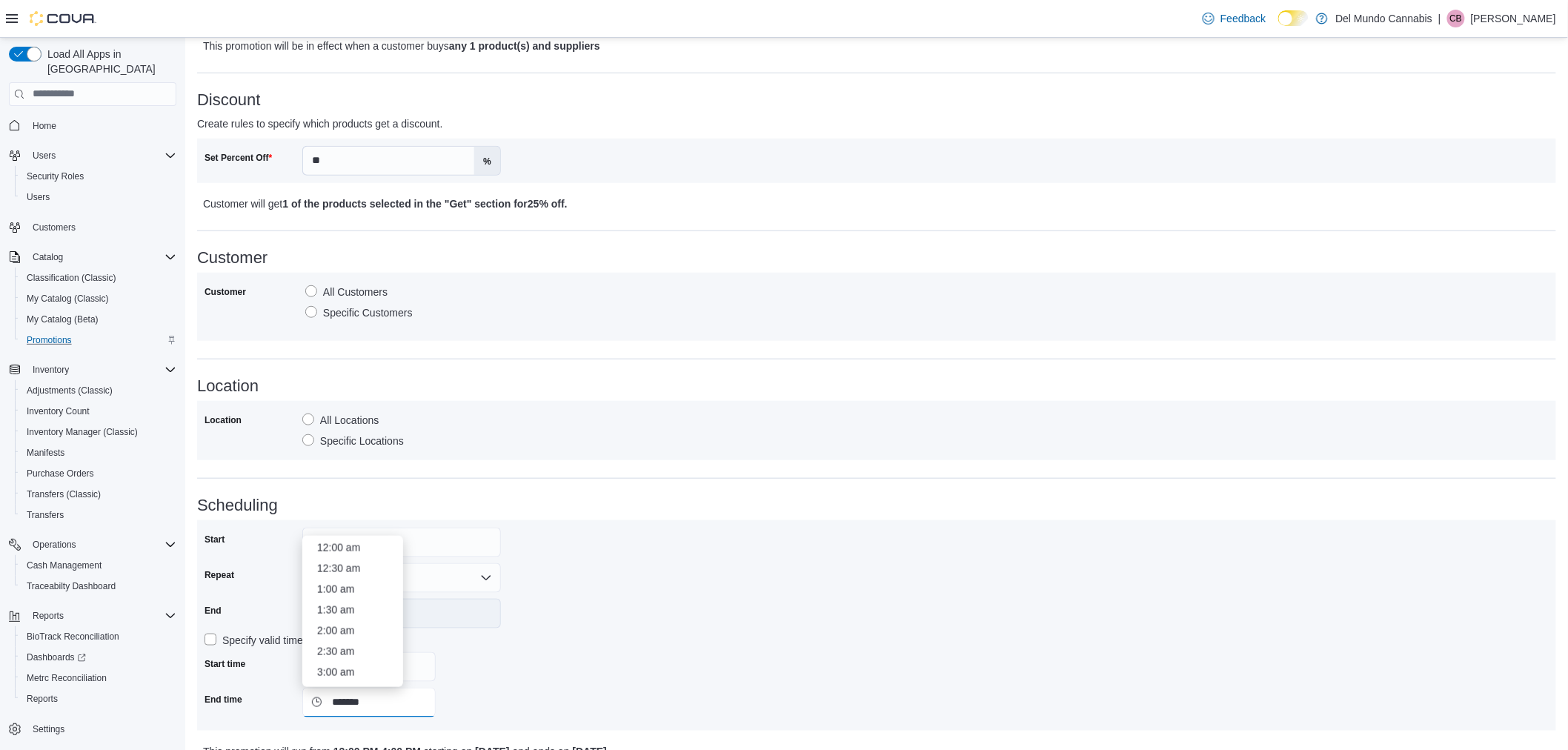
click at [335, 702] on input "*******" at bounding box center [368, 703] width 133 height 30
type input "*******"
click at [471, 663] on div "********" at bounding box center [401, 667] width 199 height 30
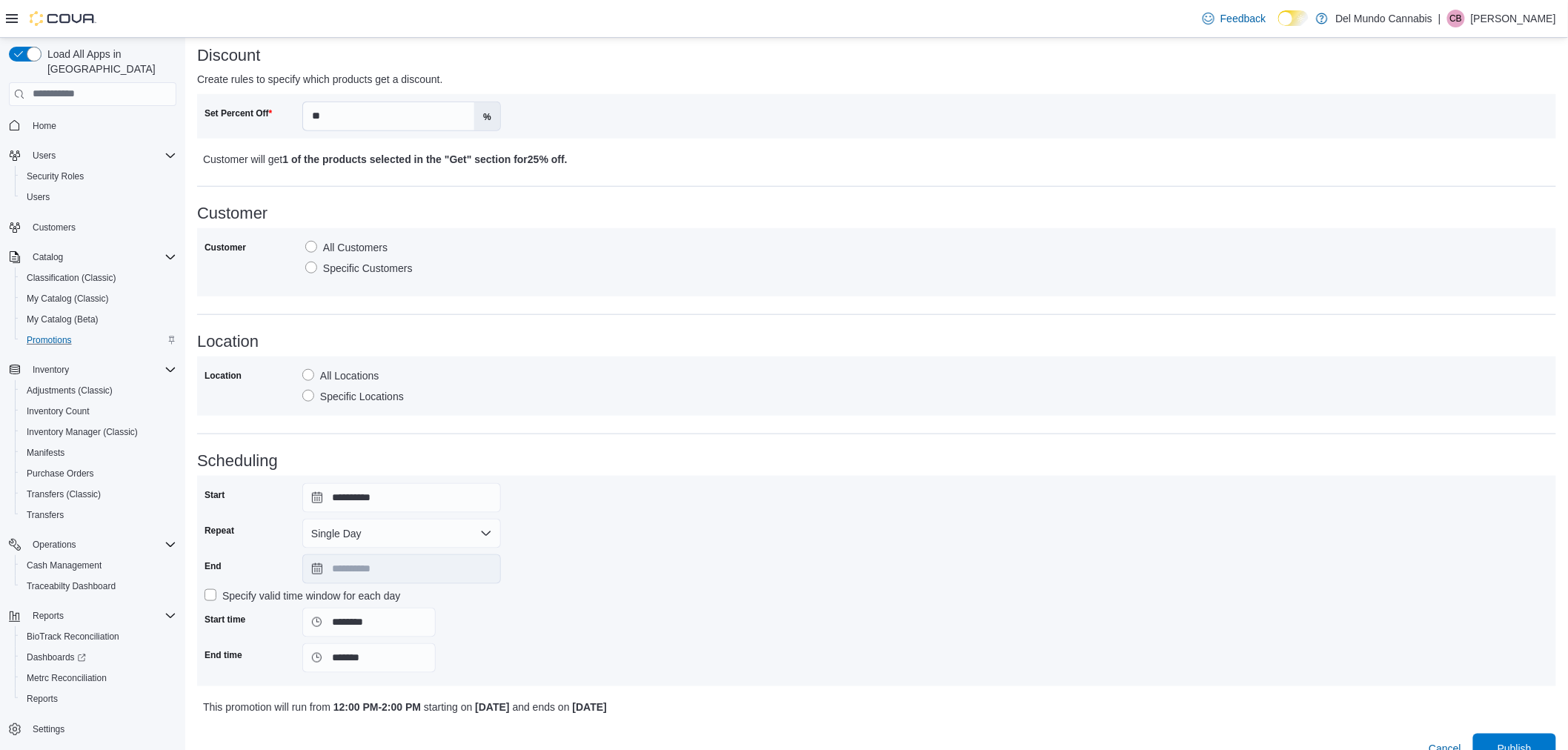
scroll to position [445, 0]
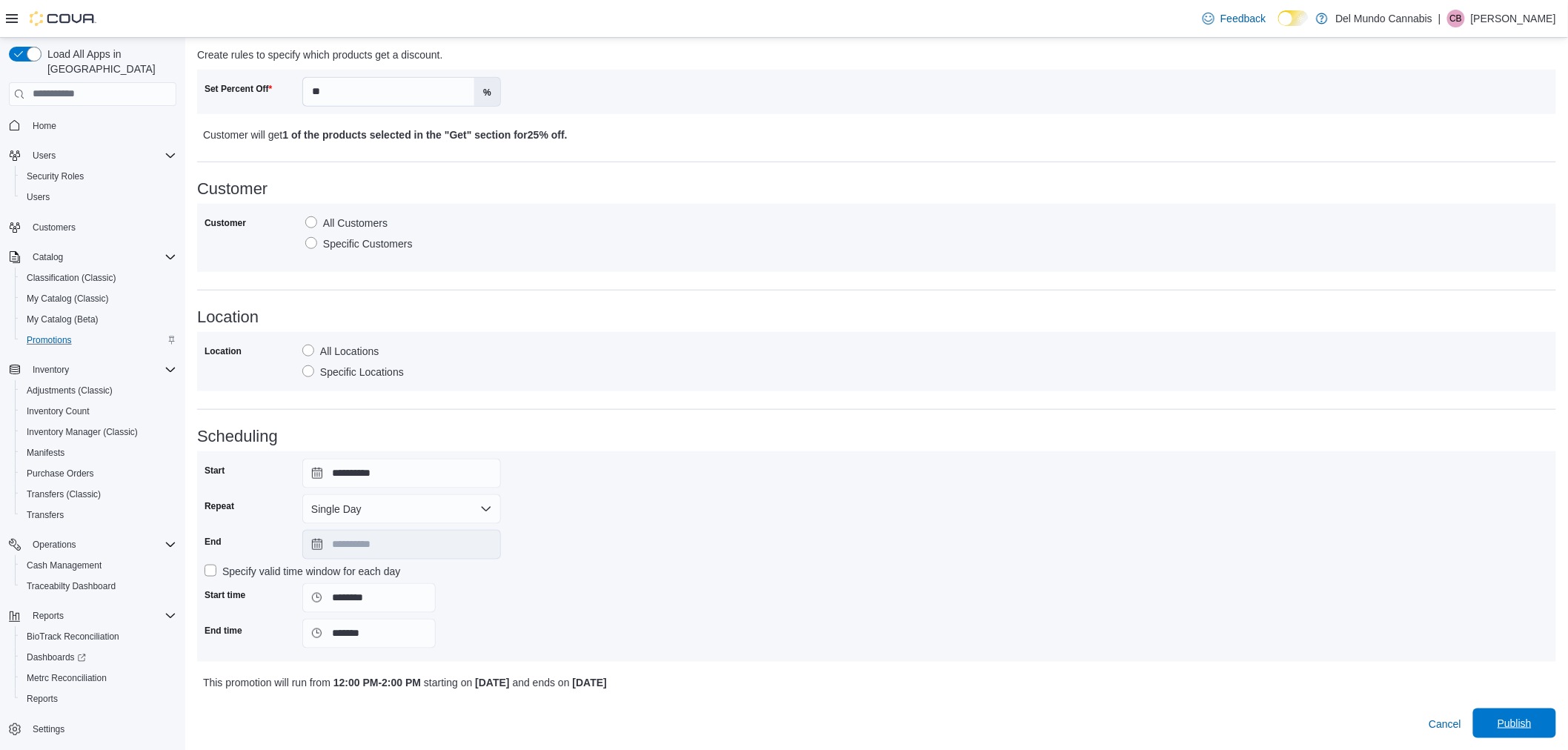
click at [1512, 725] on span "Publish" at bounding box center [1514, 724] width 34 height 15
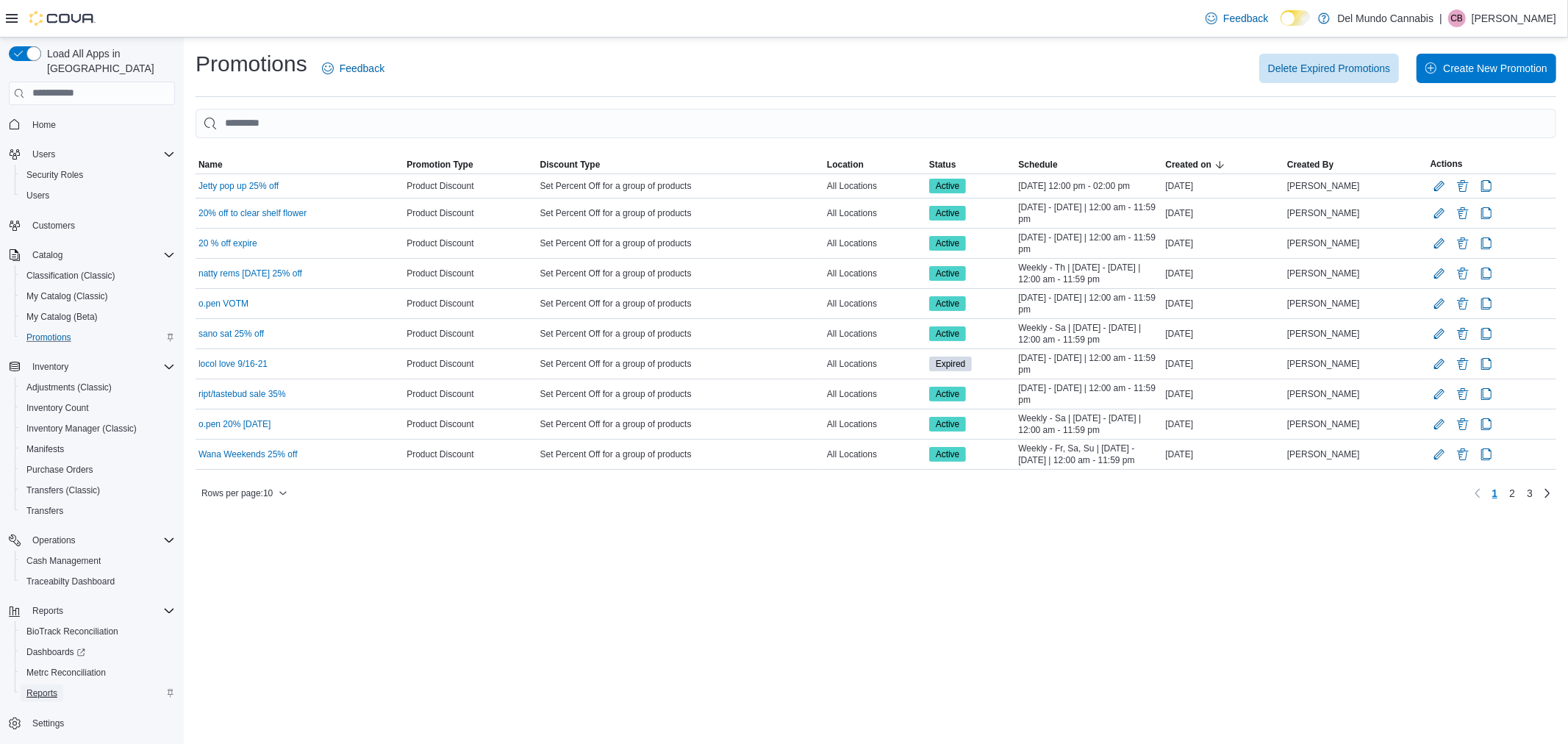
click at [49, 687] on span "Reports" at bounding box center [42, 693] width 31 height 11
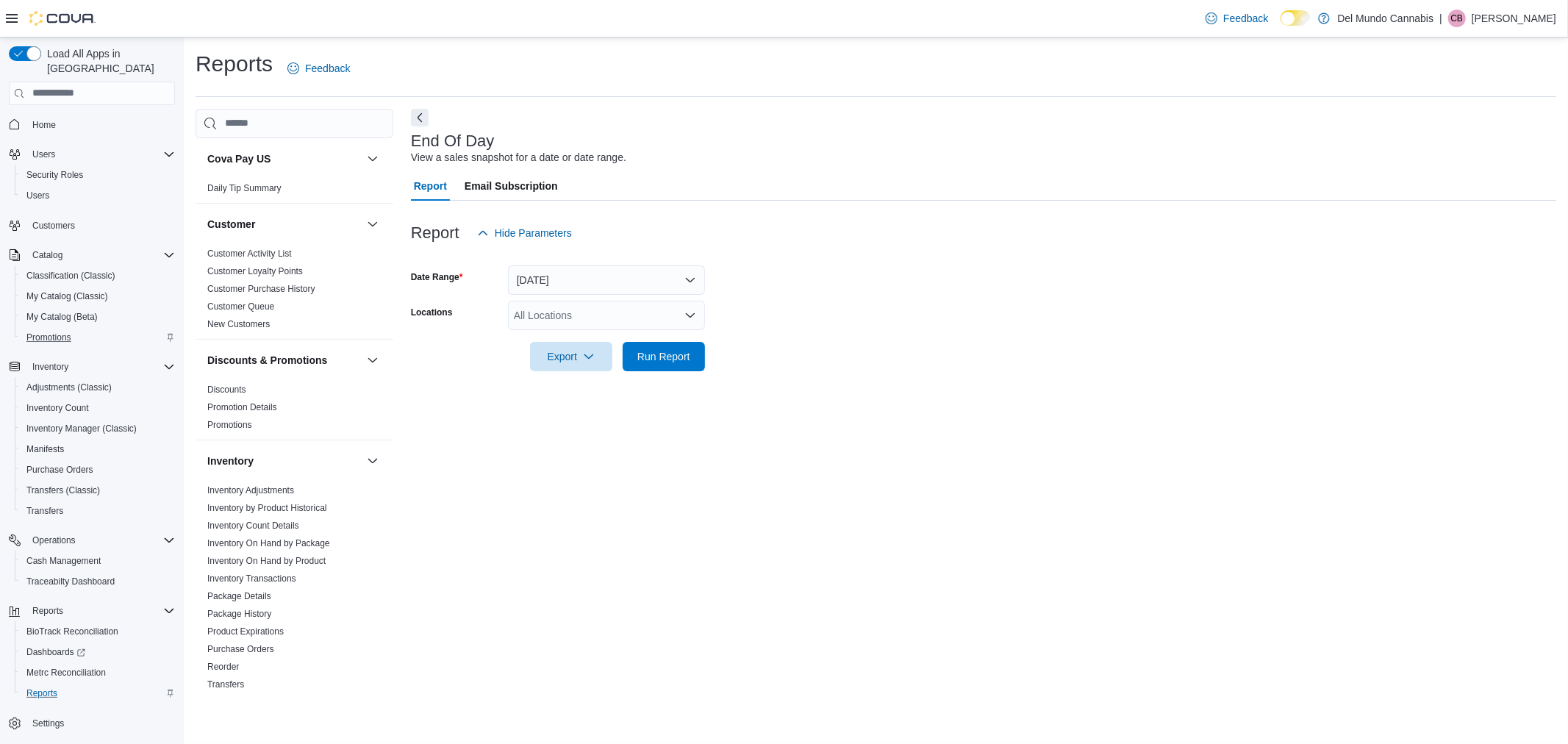
click at [692, 312] on icon "Open list of options" at bounding box center [690, 315] width 11 height 11
click at [679, 369] on div "[STREET_ADDRESS]" at bounding box center [606, 361] width 179 height 15
click at [724, 356] on form "Date Range Today Locations 2394 S Broadway Combo box. Selected. 2394 S Broadway…" at bounding box center [983, 310] width 1145 height 123
click at [687, 361] on span "Run Report" at bounding box center [663, 356] width 53 height 15
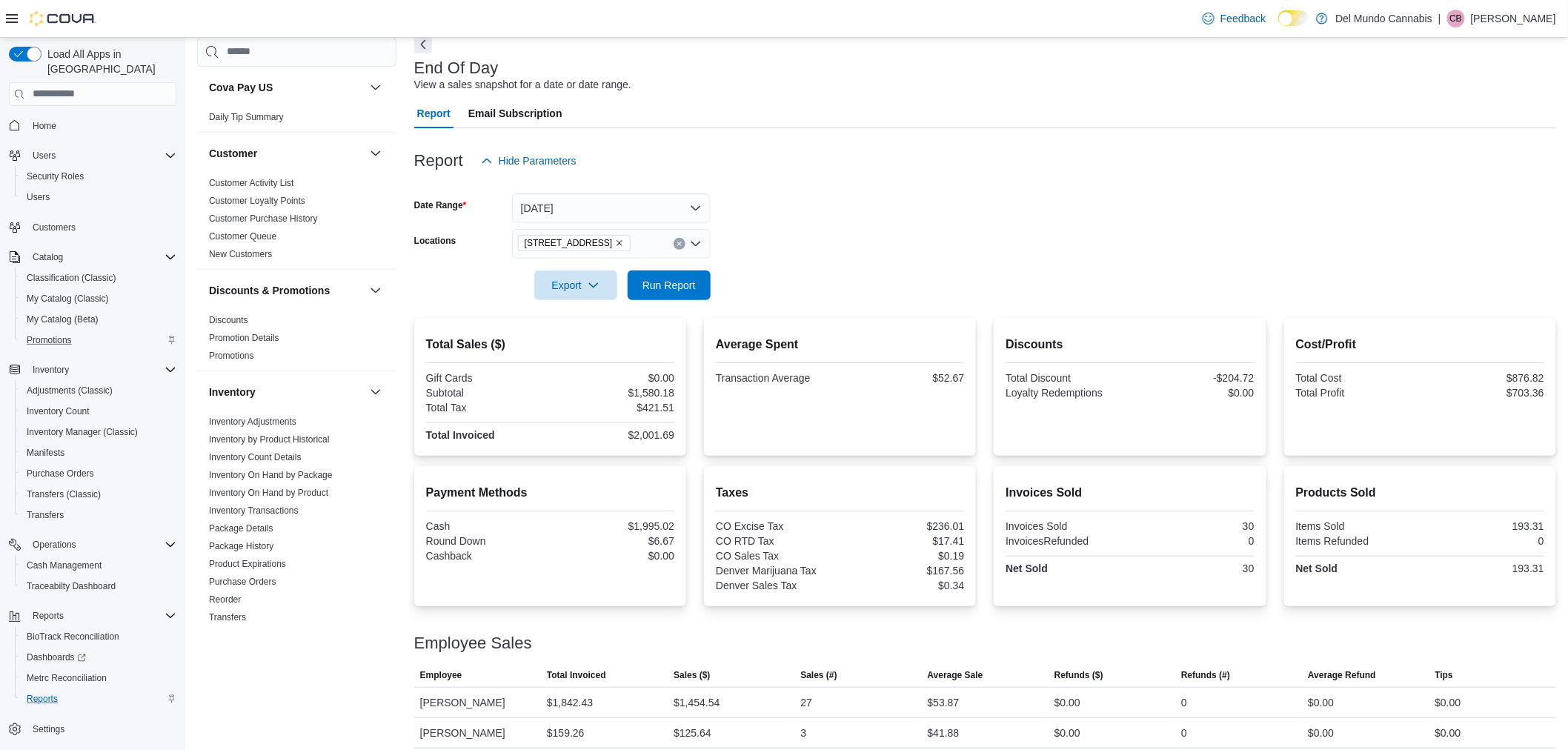
scroll to position [84, 0]
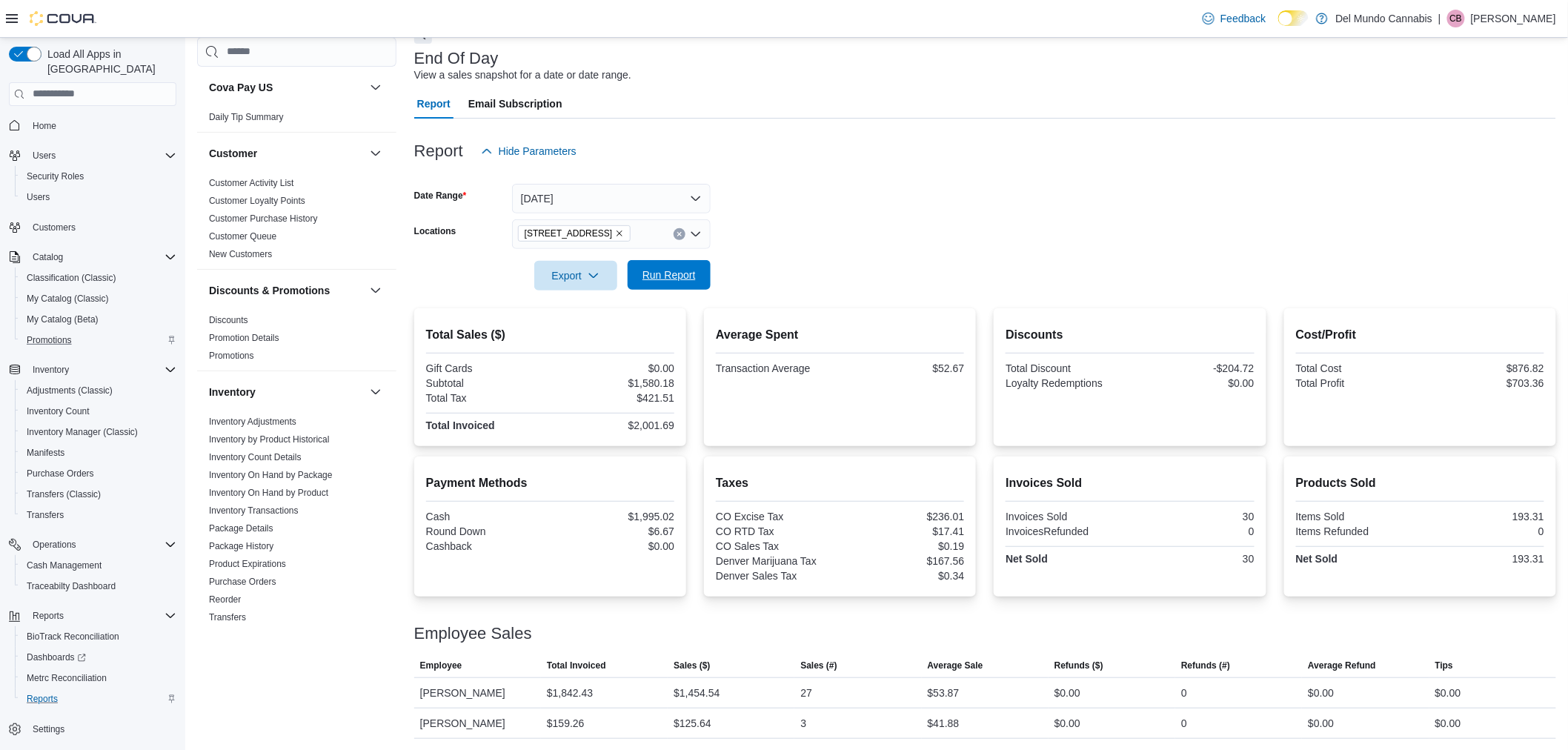
click at [690, 269] on span "Run Report" at bounding box center [669, 275] width 53 height 15
click at [699, 280] on span "Run Report" at bounding box center [669, 275] width 65 height 30
click at [664, 286] on span "Run Report" at bounding box center [669, 275] width 65 height 30
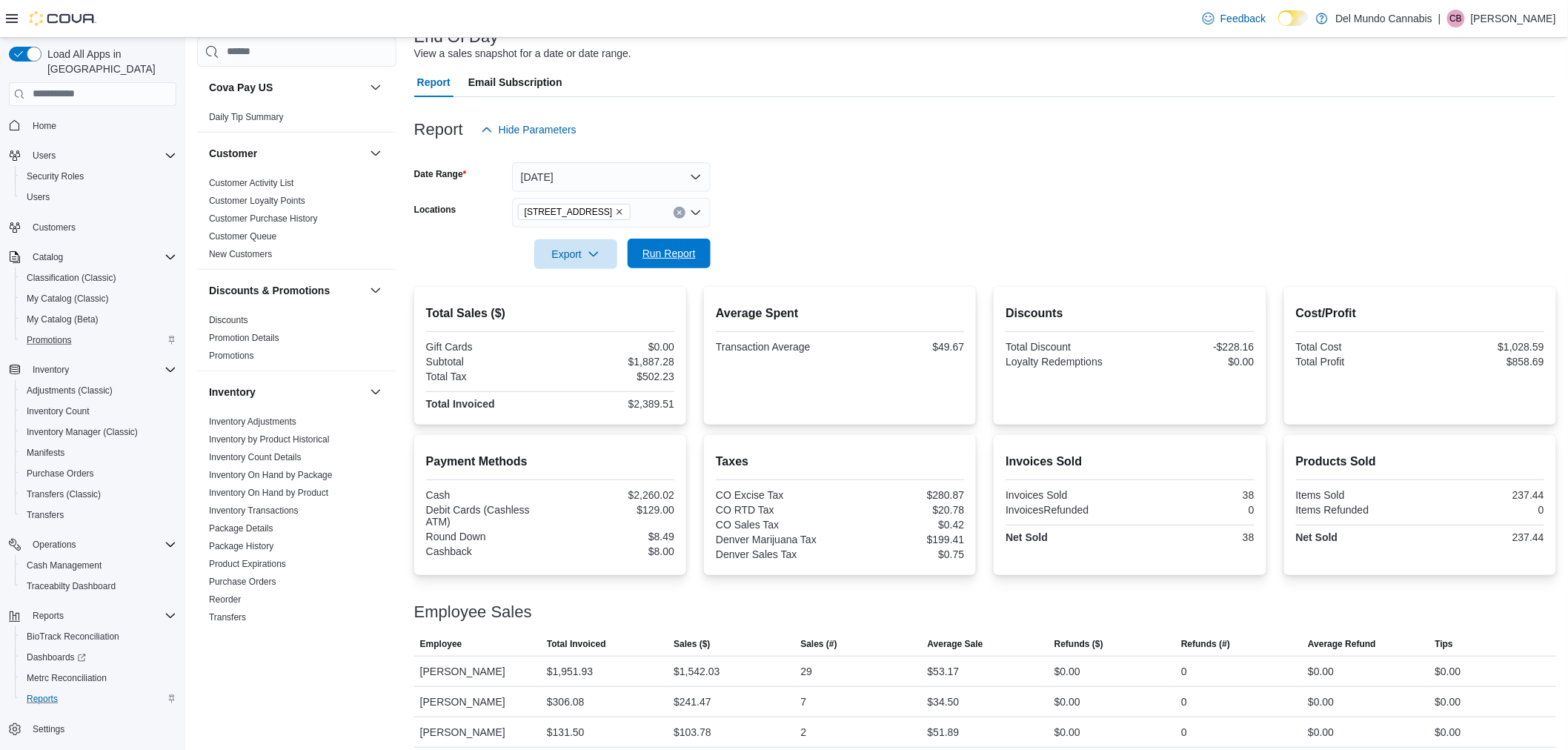
scroll to position [114, 0]
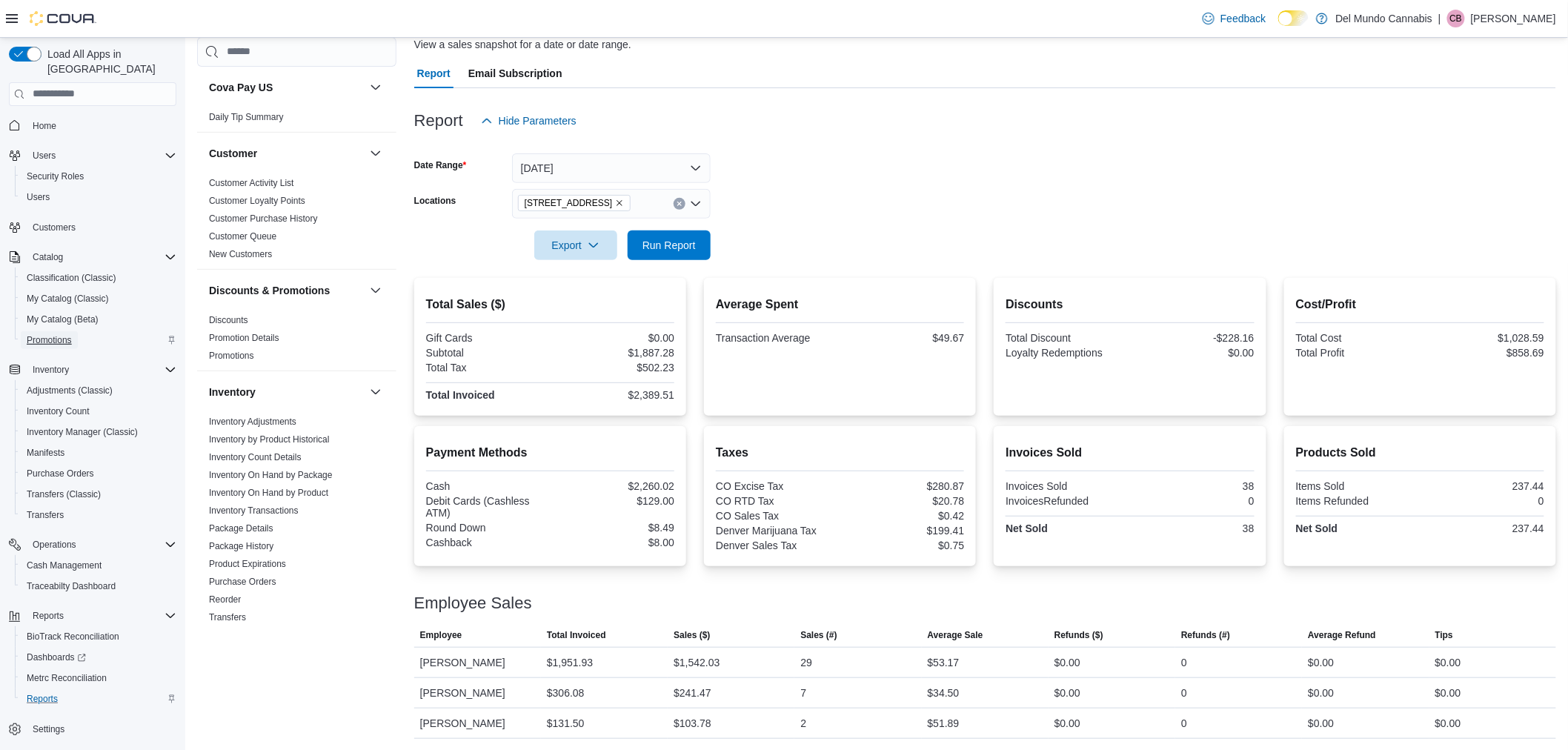
click at [45, 331] on span "Promotions" at bounding box center [49, 339] width 46 height 17
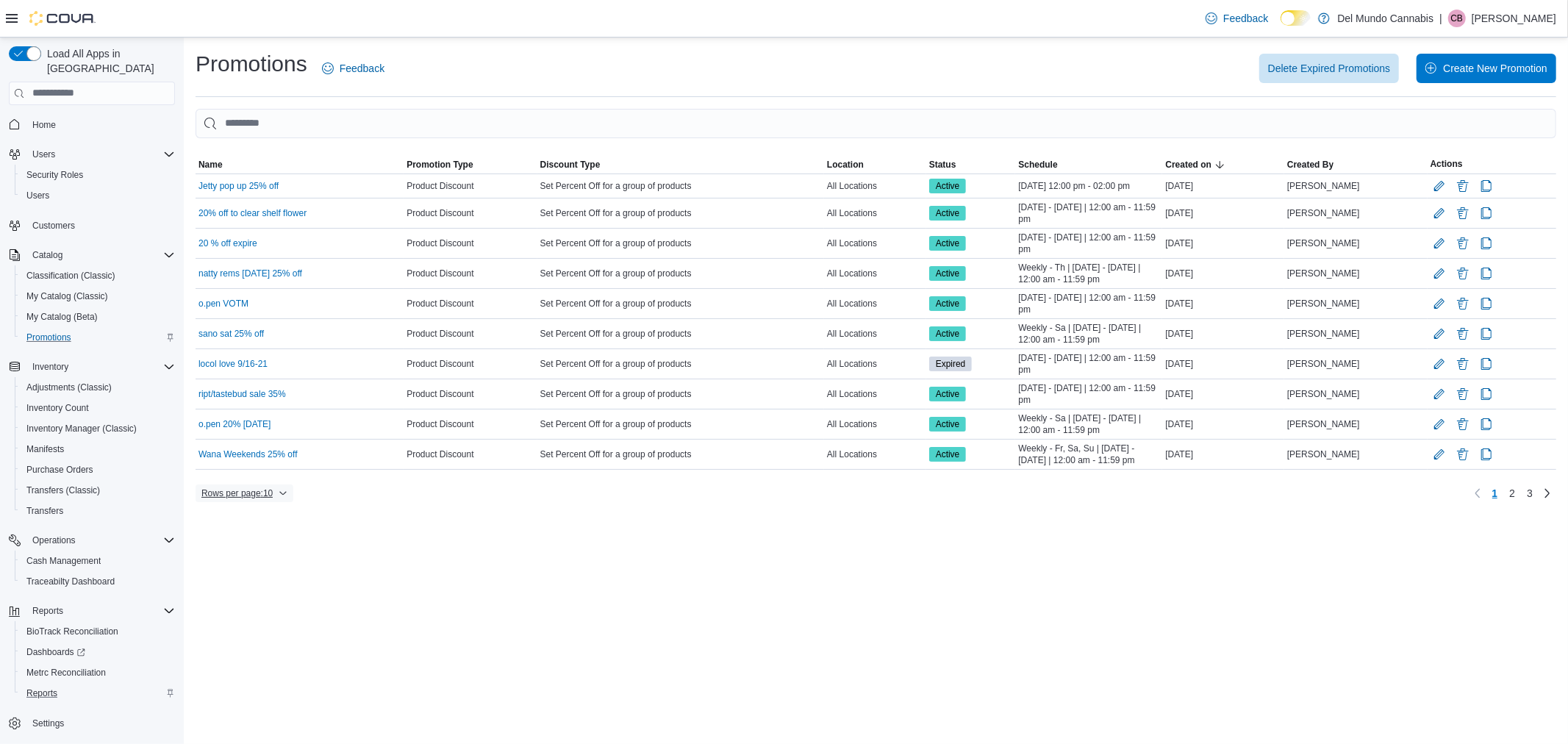
click at [241, 495] on span "Rows per page : 10" at bounding box center [236, 494] width 71 height 11
click at [254, 466] on span "50 rows" at bounding box center [264, 464] width 47 height 11
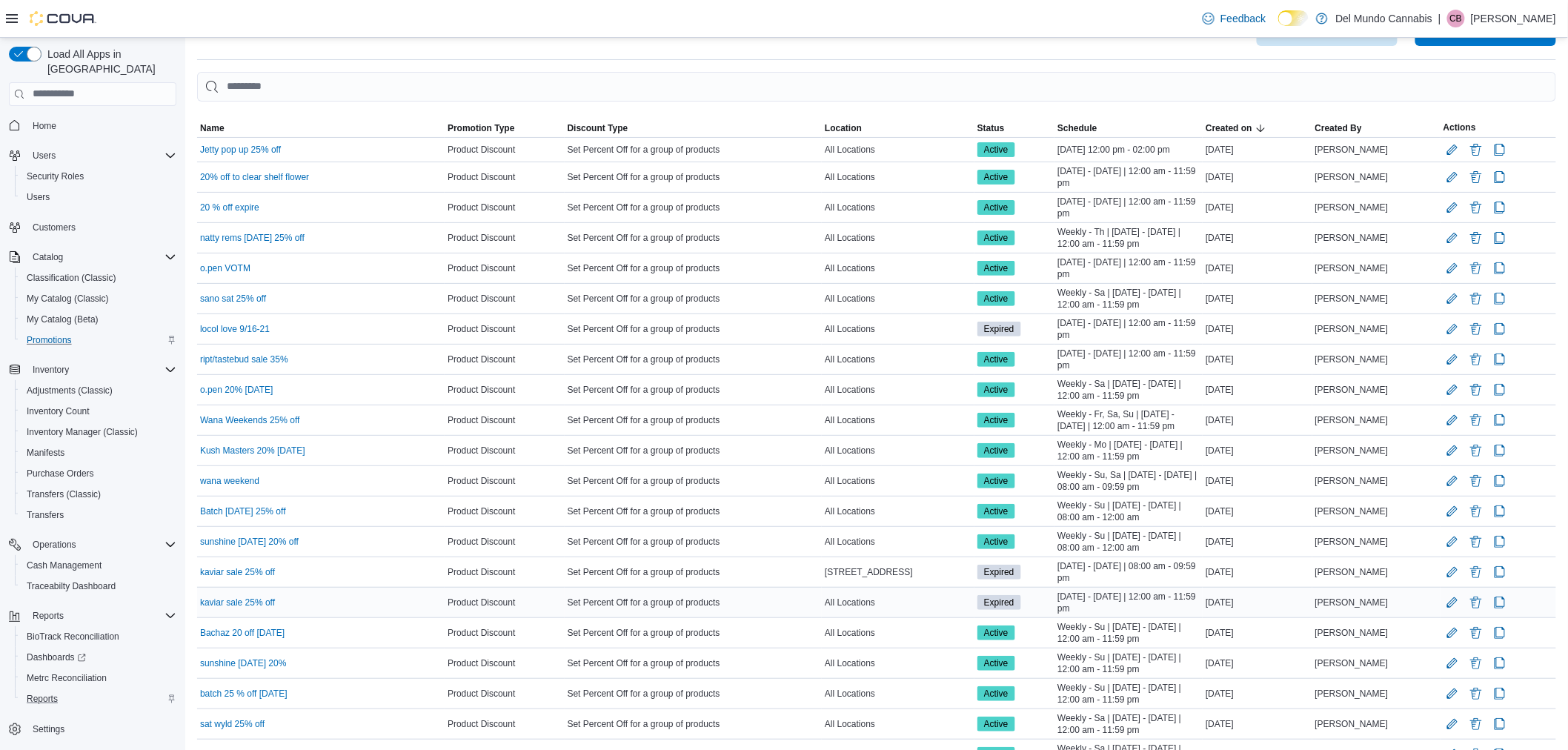
scroll to position [20, 0]
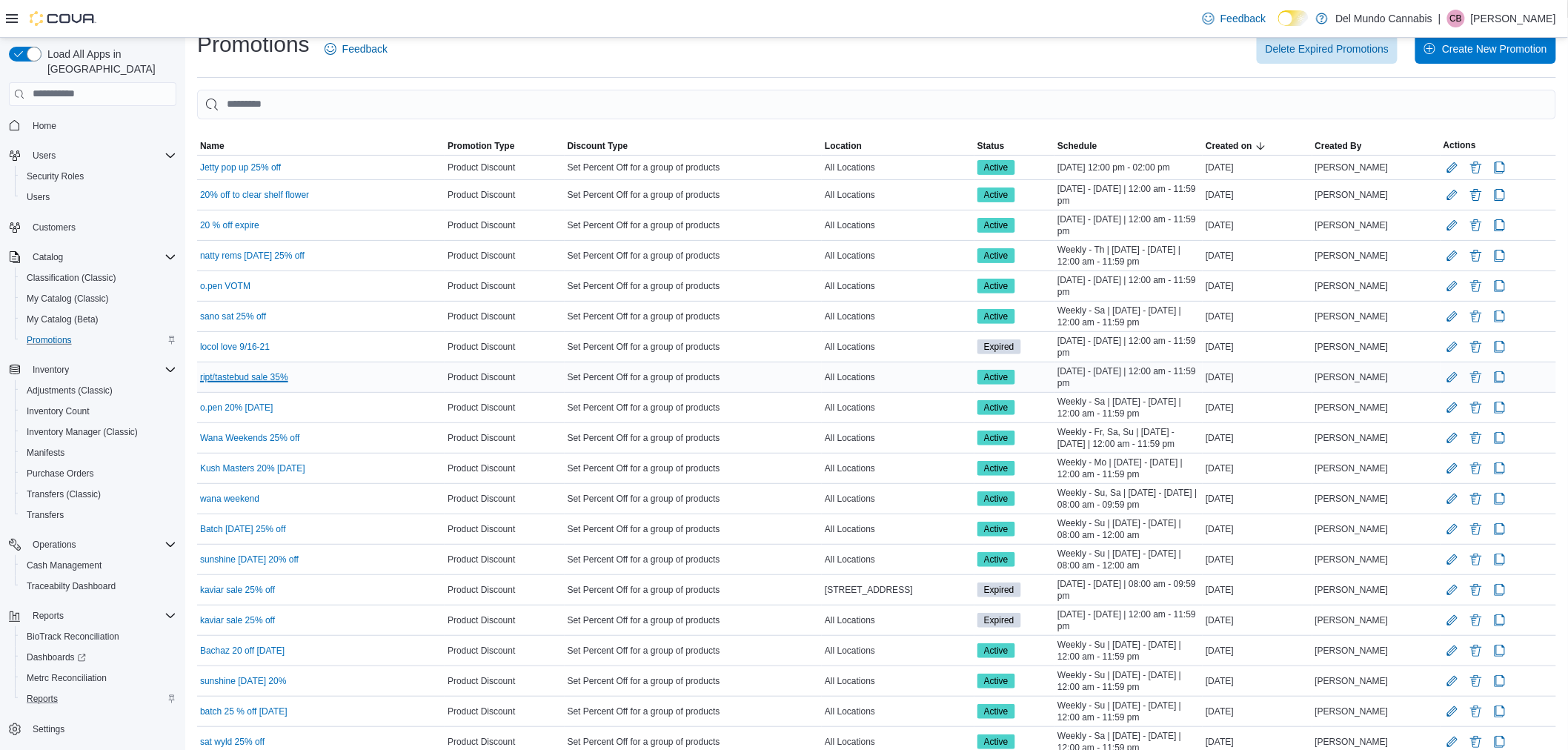
click at [285, 379] on link "ript/tastebud sale 35%" at bounding box center [244, 377] width 89 height 12
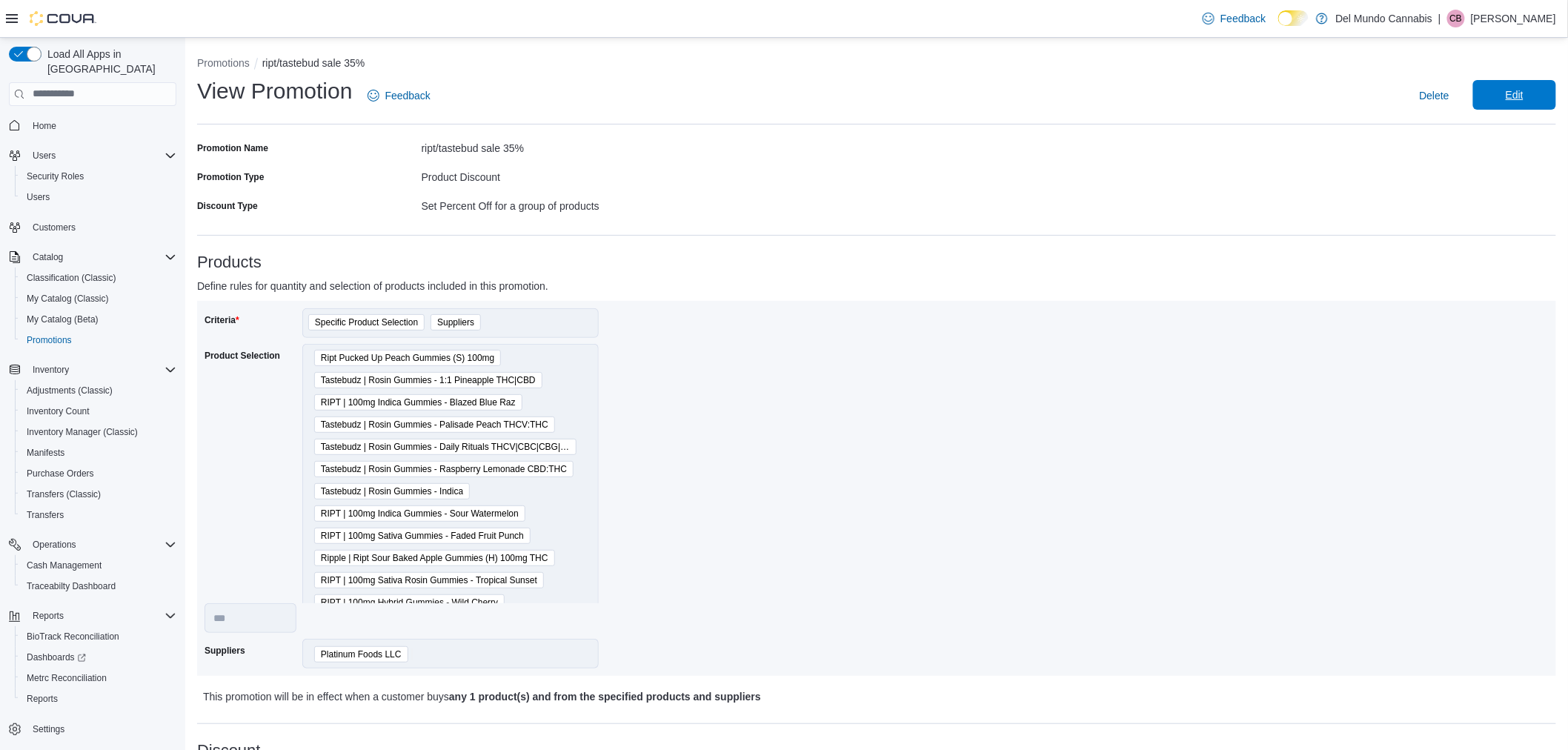
click at [1547, 92] on span "Edit" at bounding box center [1514, 95] width 65 height 30
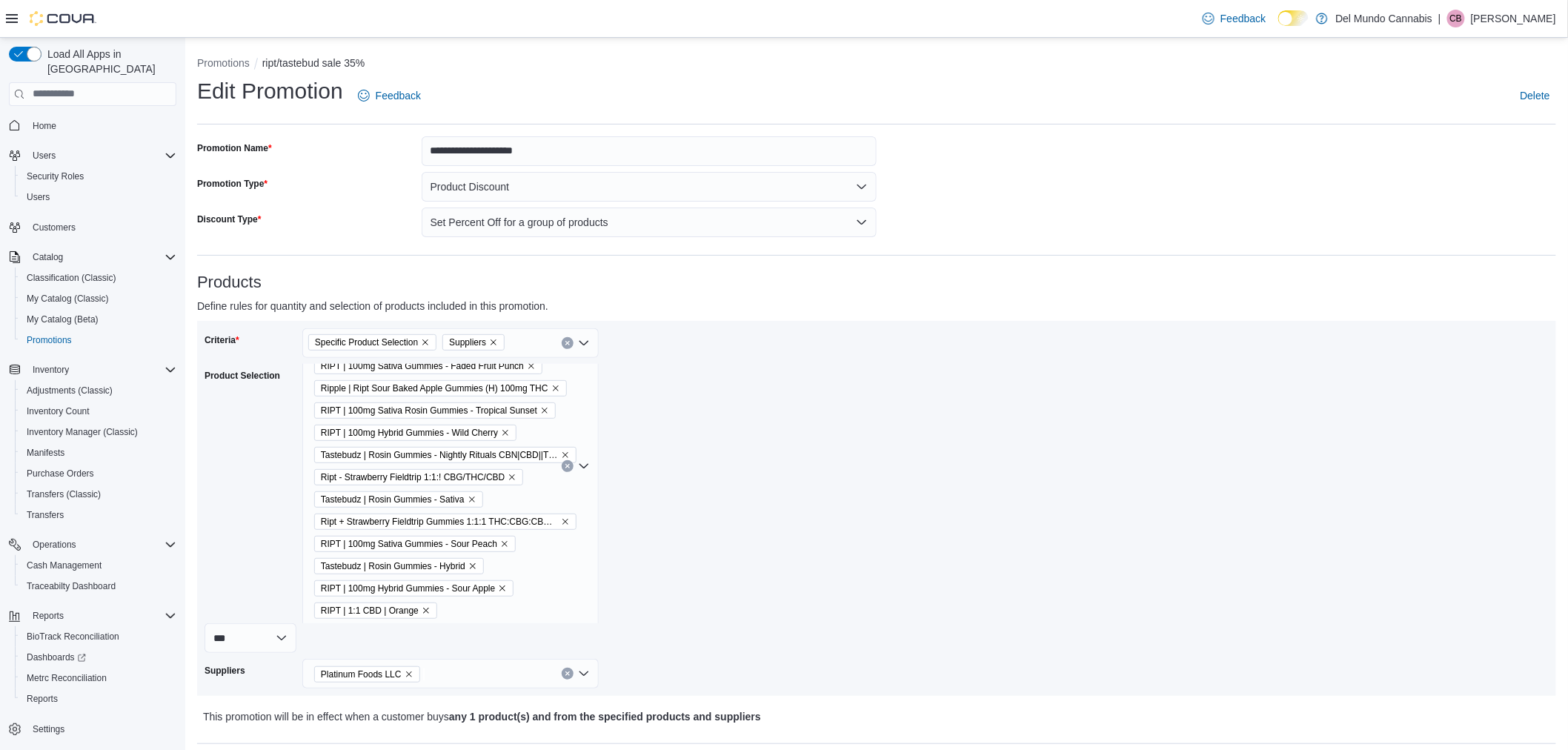
scroll to position [324, 0]
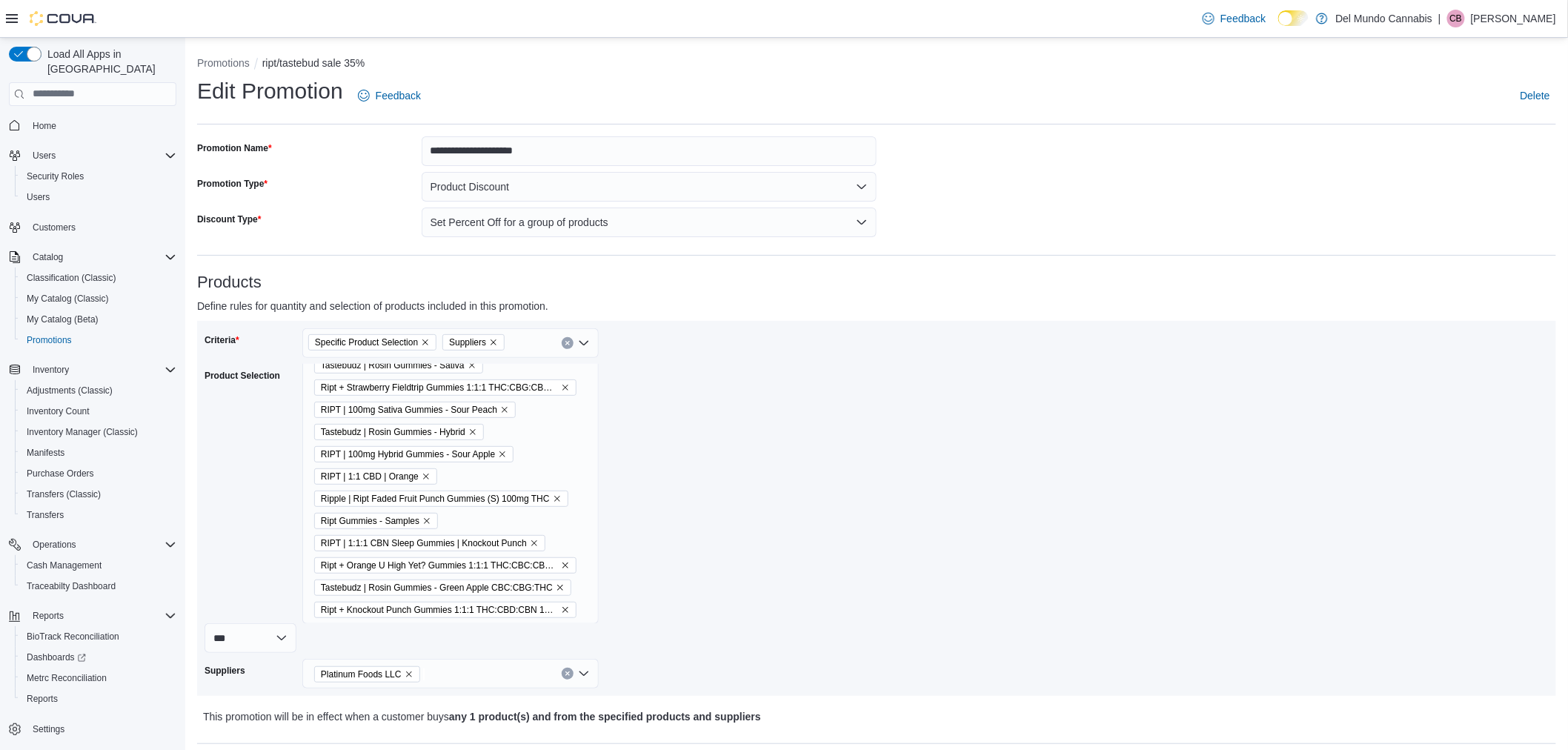
click at [525, 336] on div "Specific Product Selection Suppliers" at bounding box center [450, 344] width 296 height 30
type input "*"
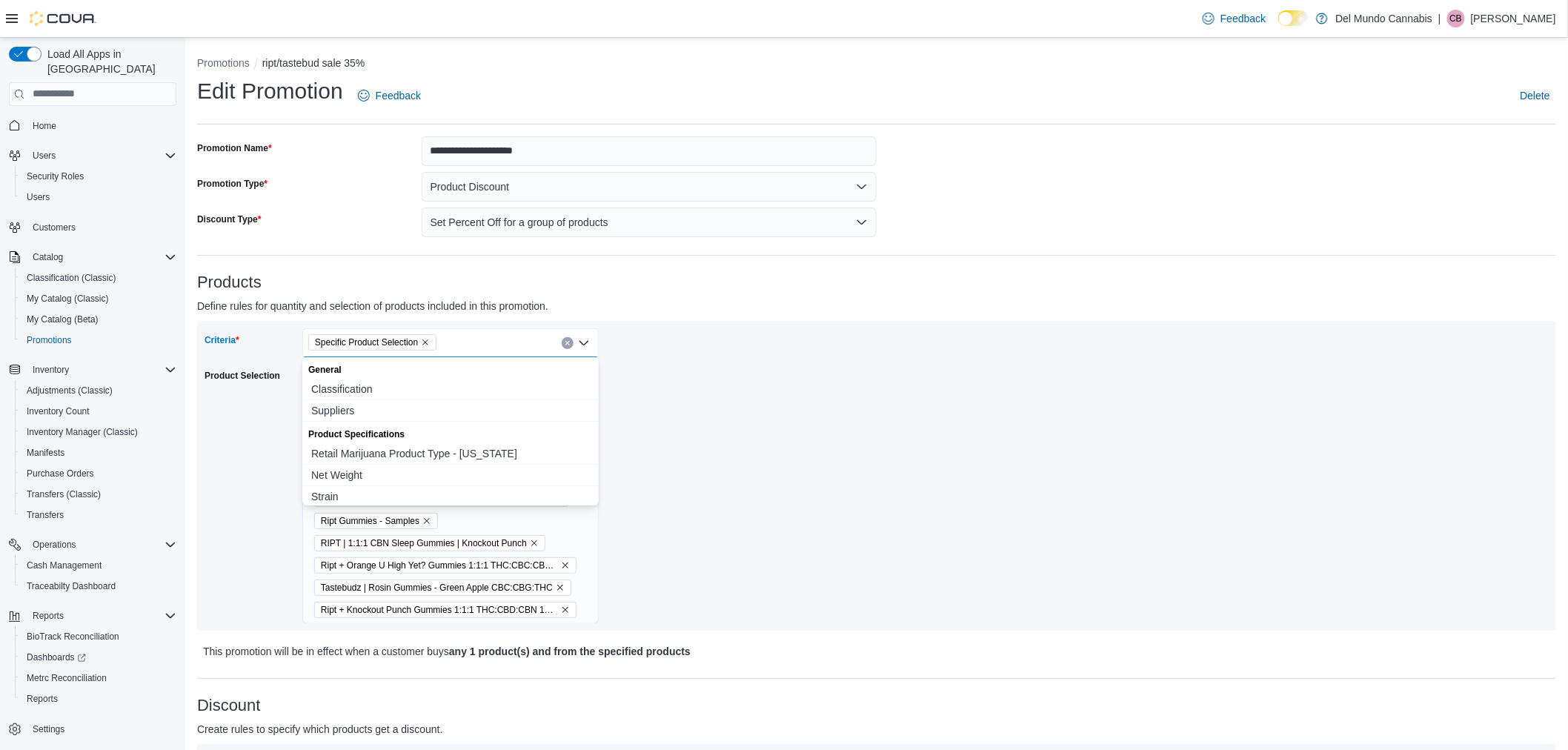
click at [750, 463] on div "Criteria Specific Product Selection Combo box. Selected. Specific Product Selec…" at bounding box center [540, 476] width 672 height 295
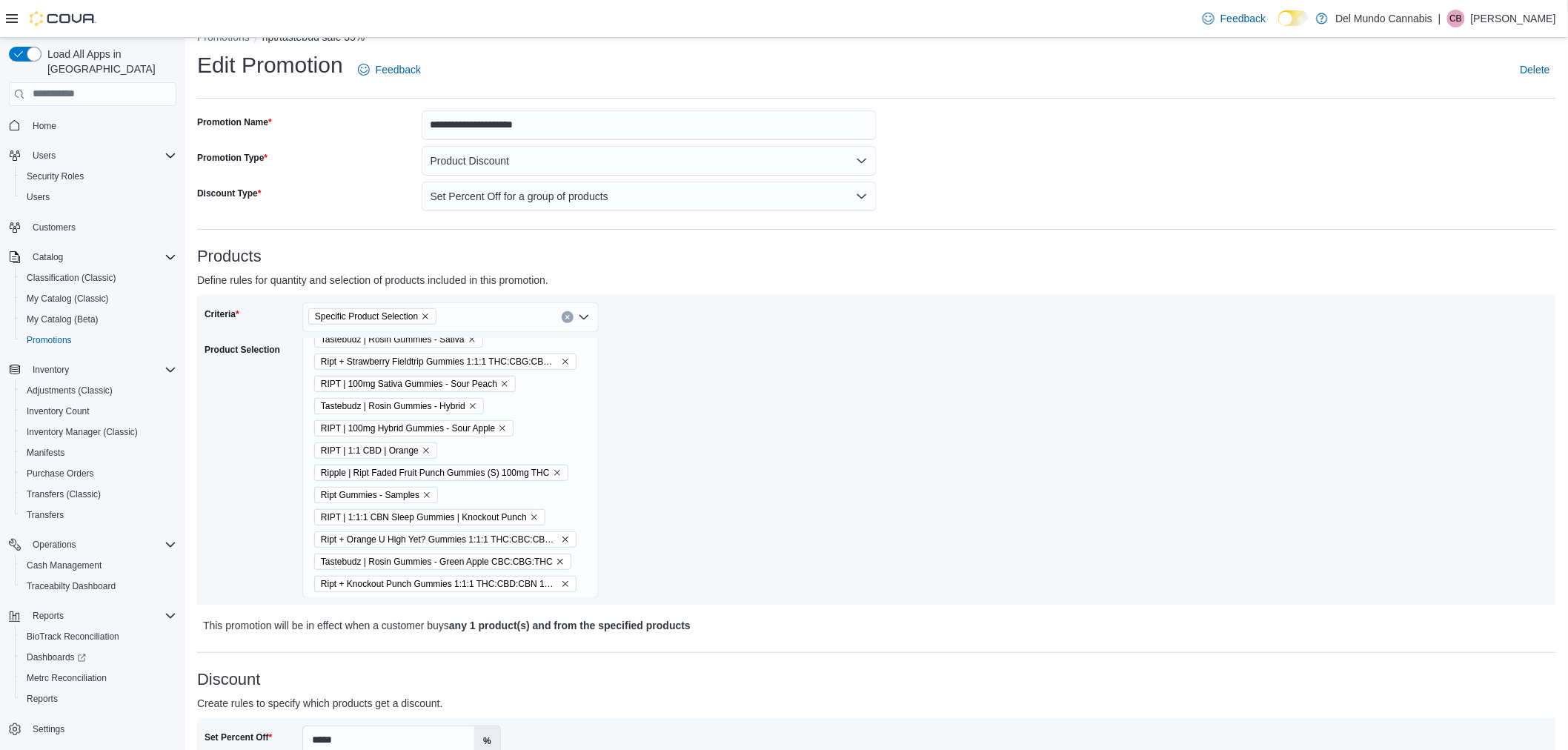
scroll to position [0, 0]
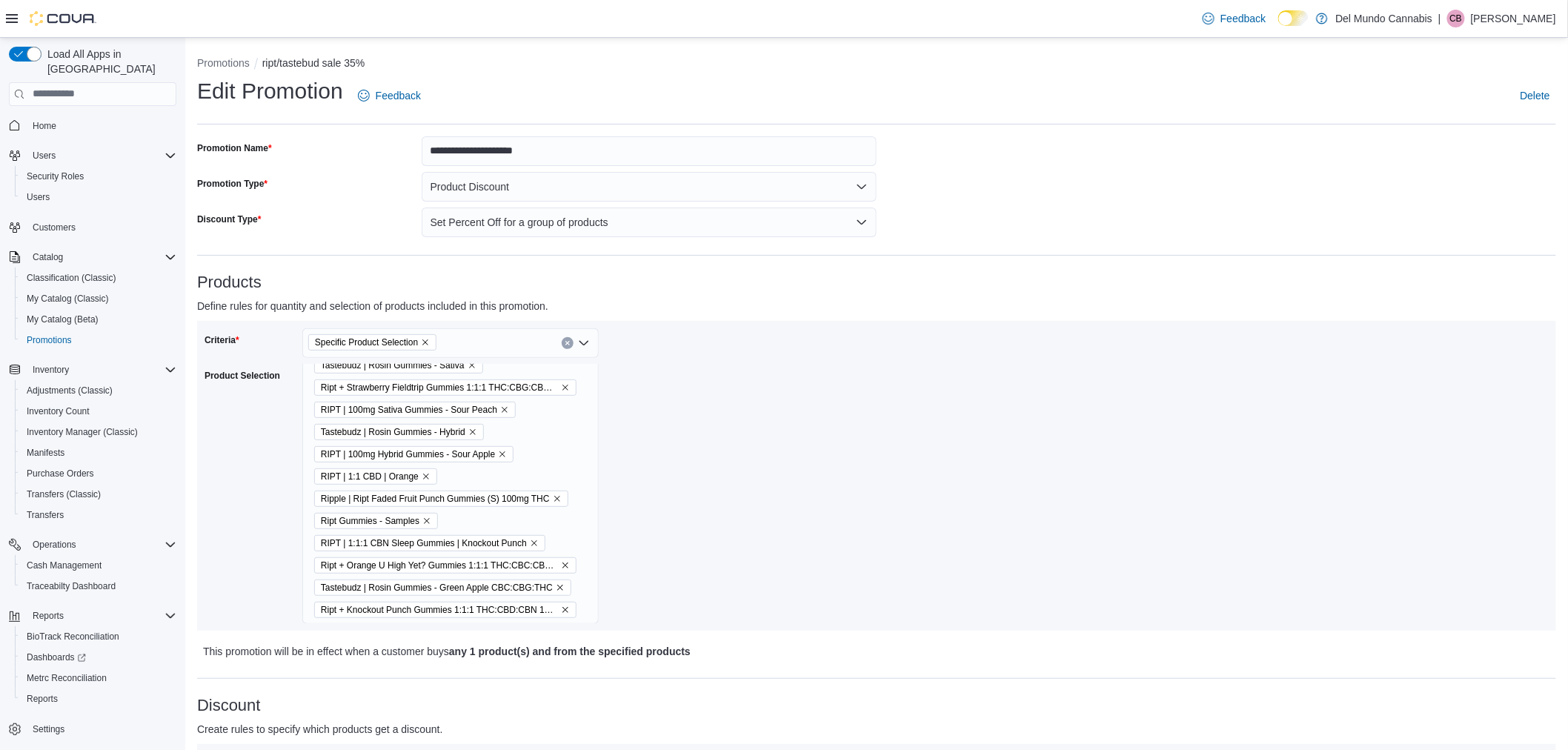
click at [569, 606] on div "Ript Pucked Up Peach Gummies (S) 100mg Tastebudz | Rosin Gummies - 1:1 Pineappl…" at bounding box center [450, 332] width 296 height 584
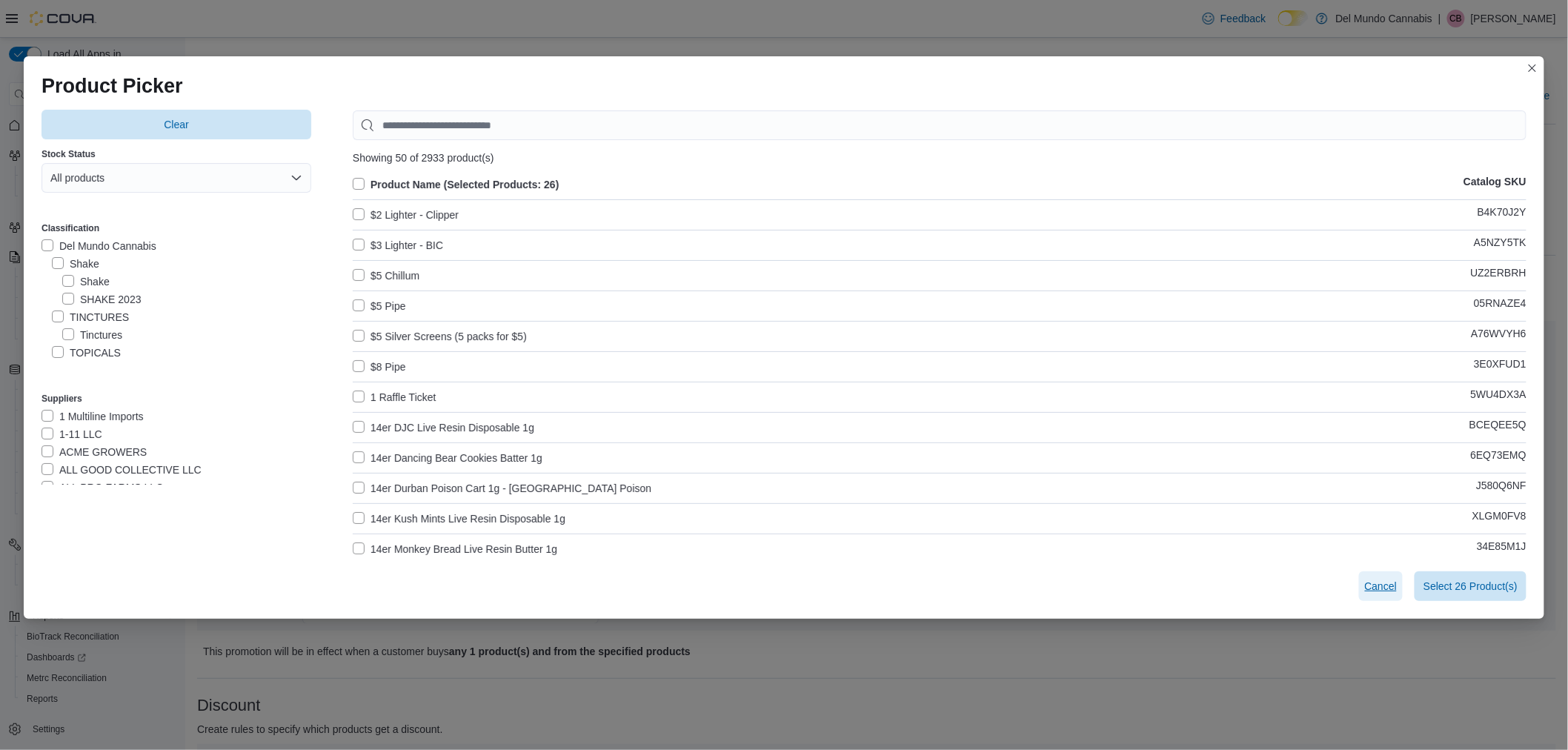
click at [1388, 588] on span "Cancel" at bounding box center [1380, 586] width 32 height 15
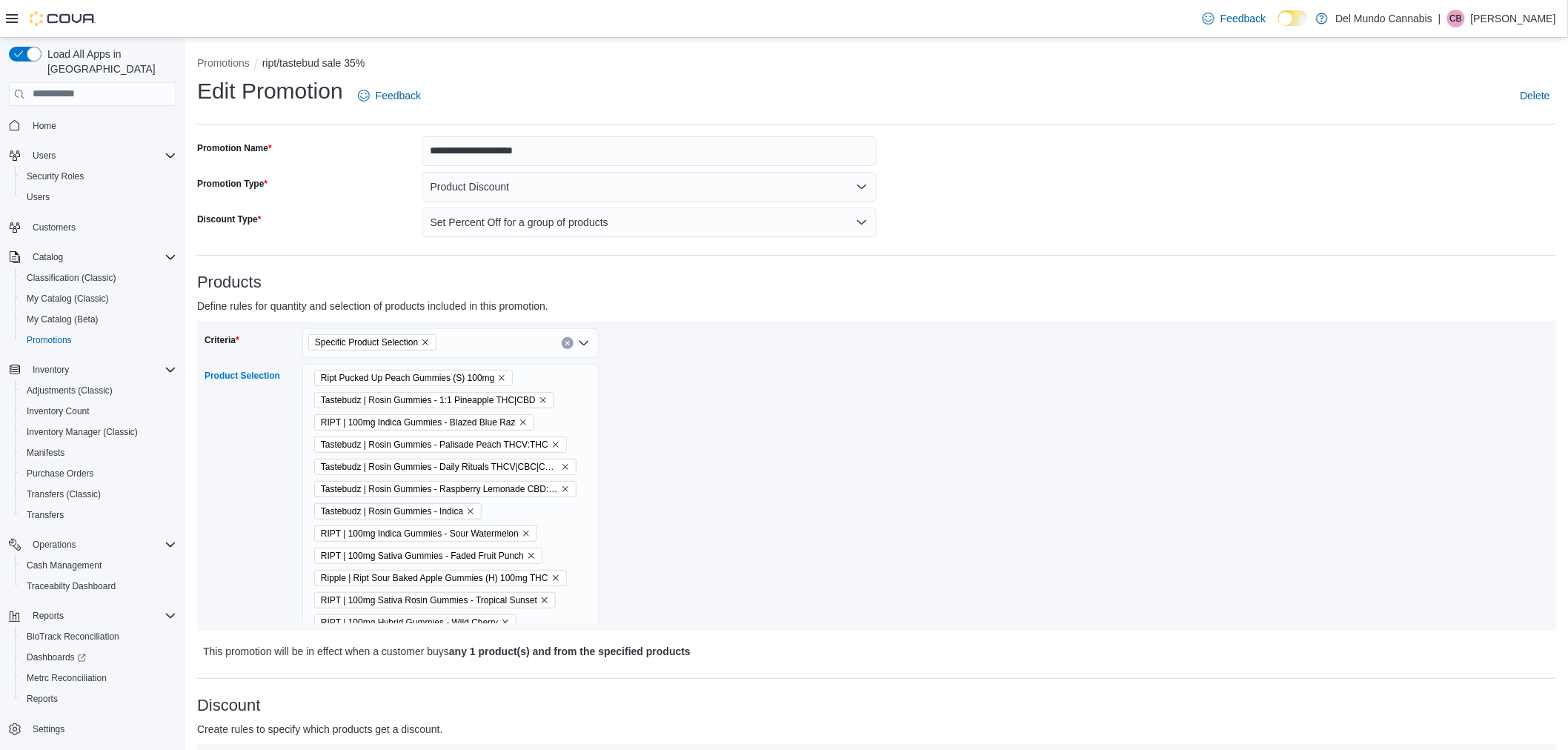
click at [554, 374] on div "Ript Pucked Up Peach Gummies (S) 100mg Tastebudz | Rosin Gummies - 1:1 Pineappl…" at bounding box center [450, 656] width 296 height 584
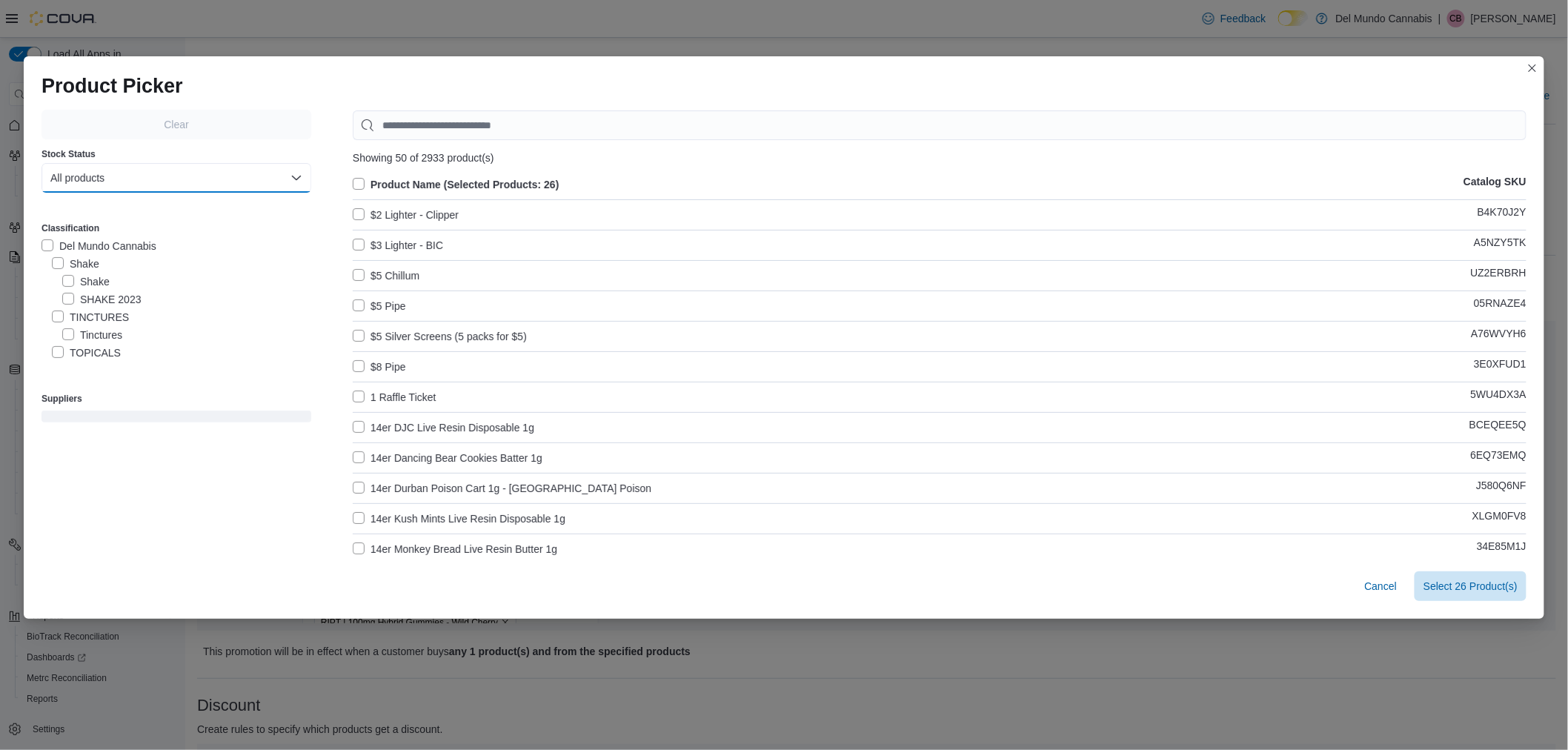
click at [141, 183] on button "All products" at bounding box center [176, 178] width 270 height 30
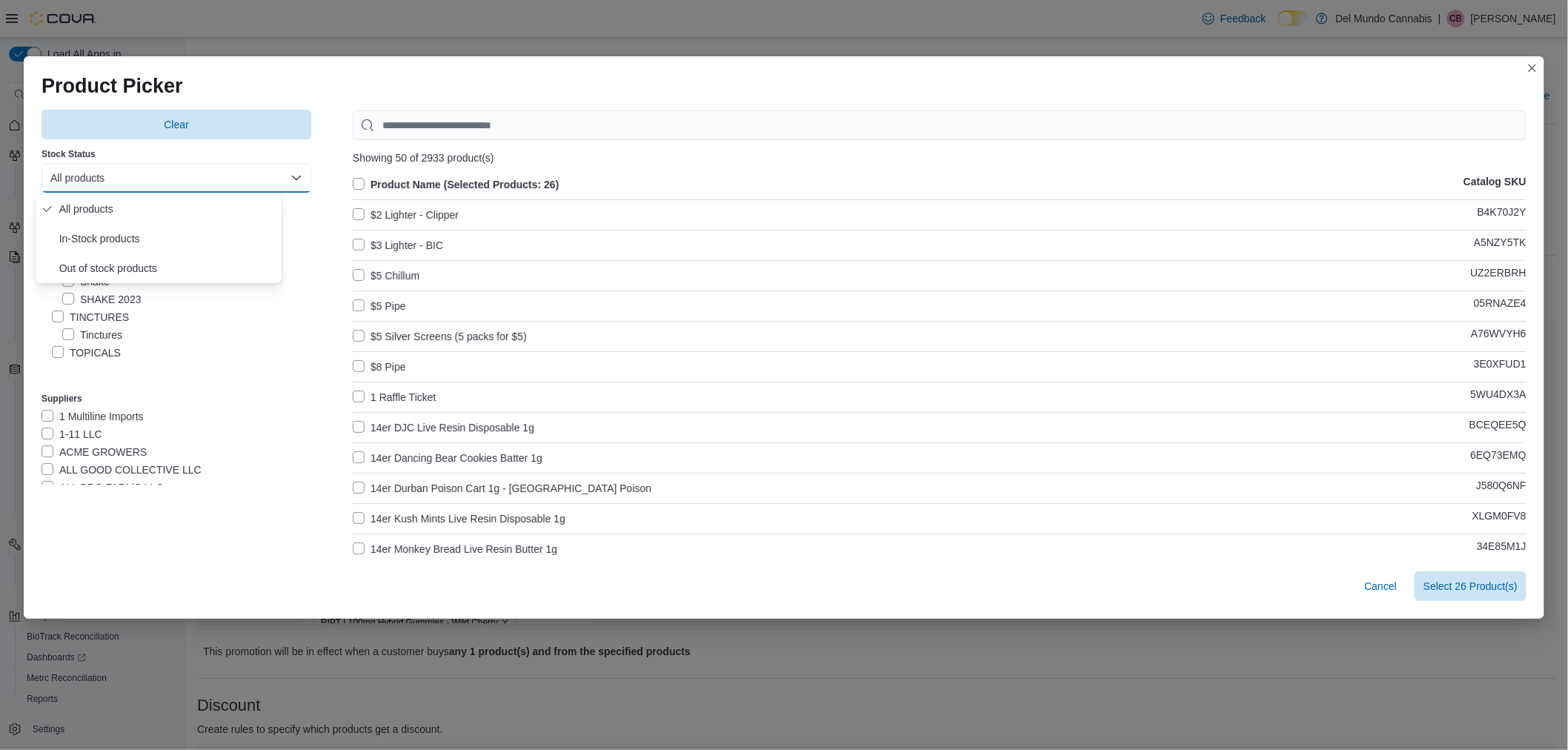
click at [134, 187] on button "All products" at bounding box center [176, 178] width 270 height 30
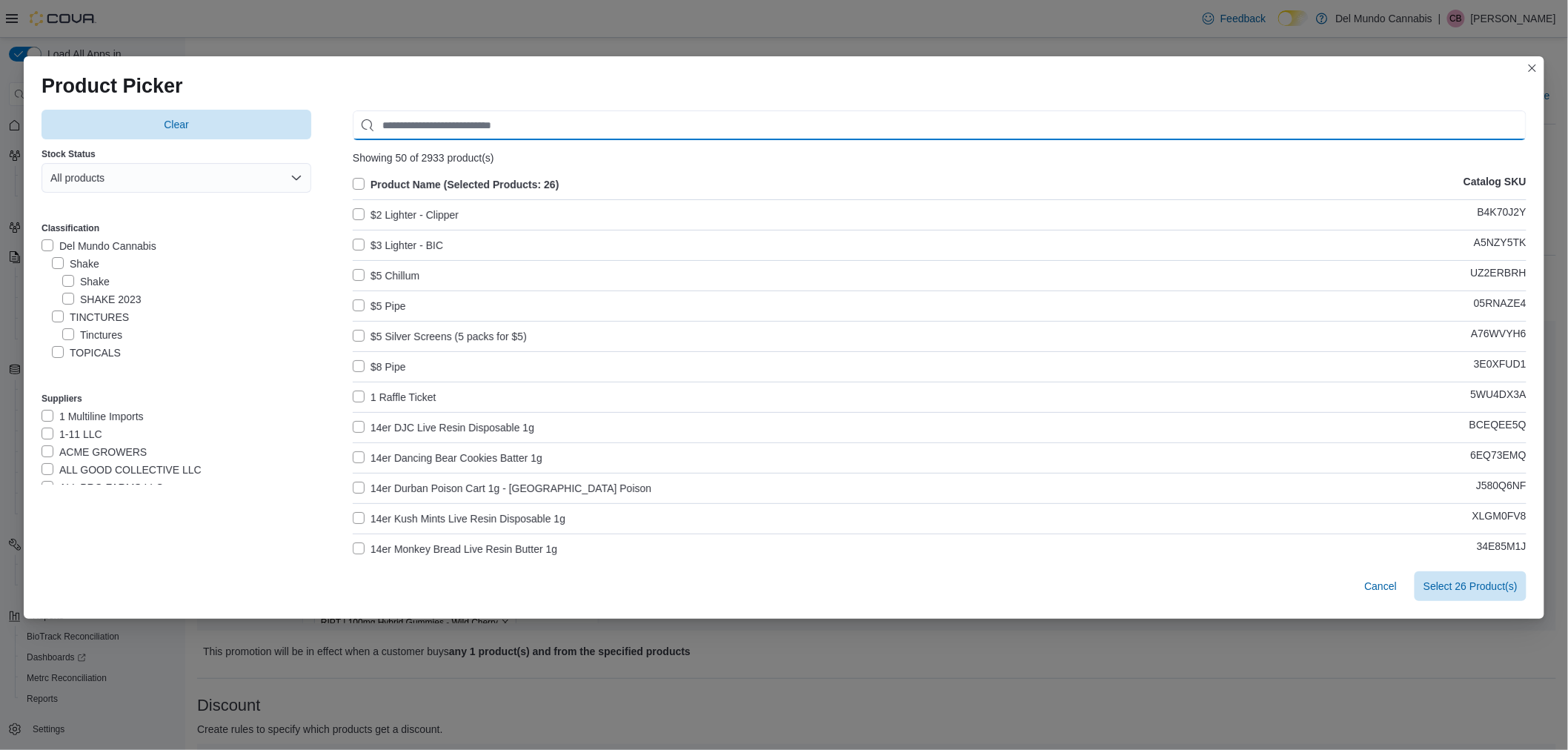
click at [512, 124] on input "Use aria labels when no actual label is in use" at bounding box center [939, 125] width 1173 height 30
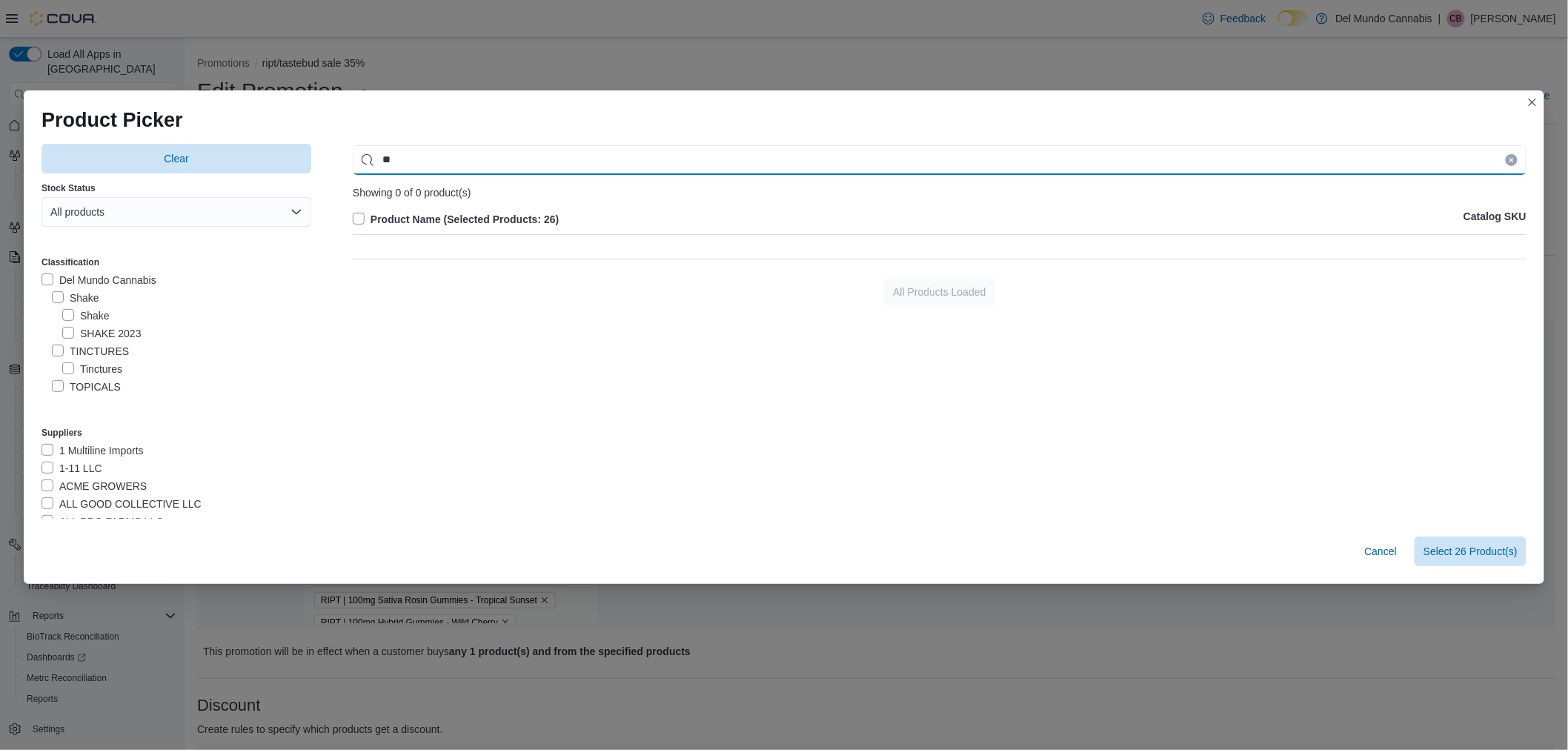
type input "*"
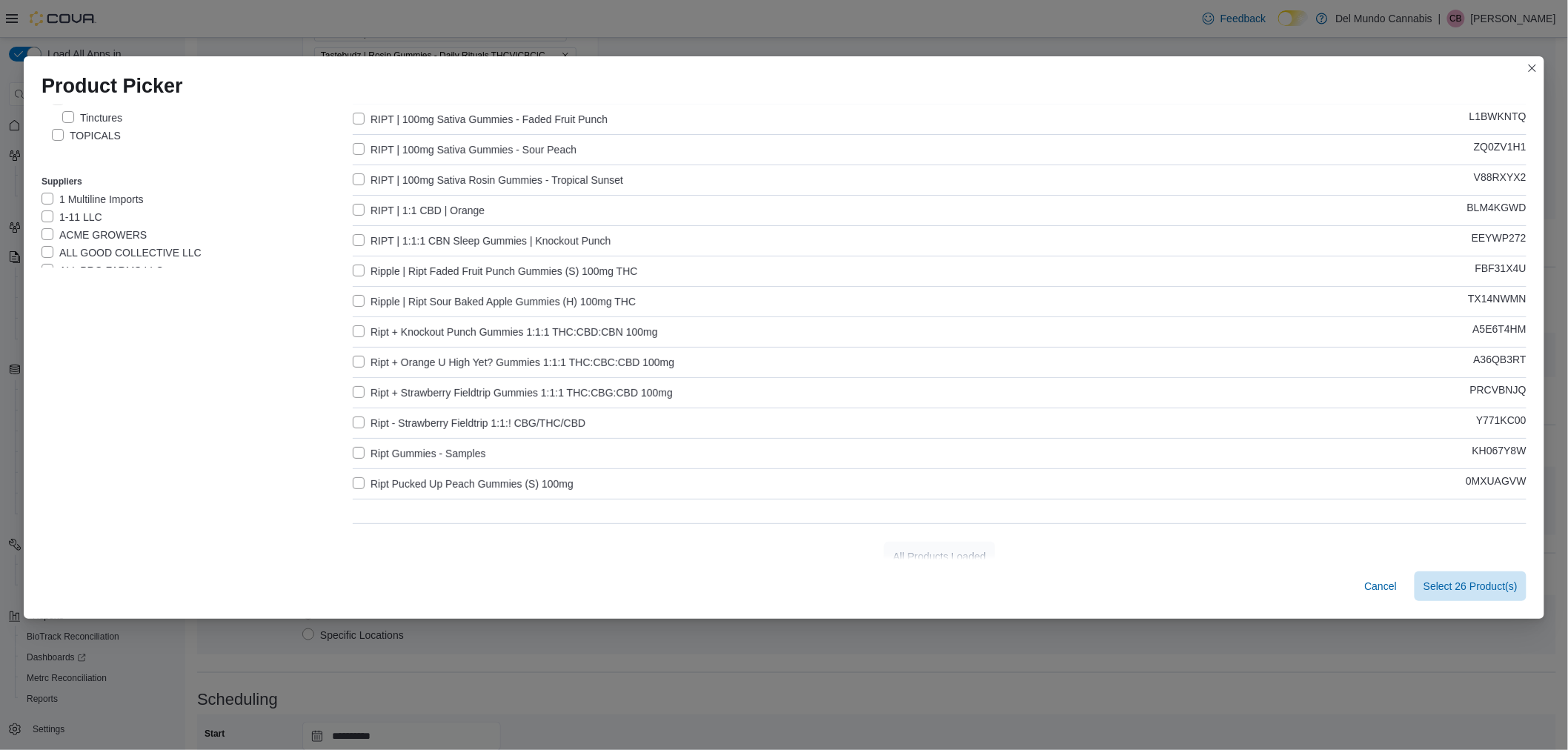
scroll to position [233, 0]
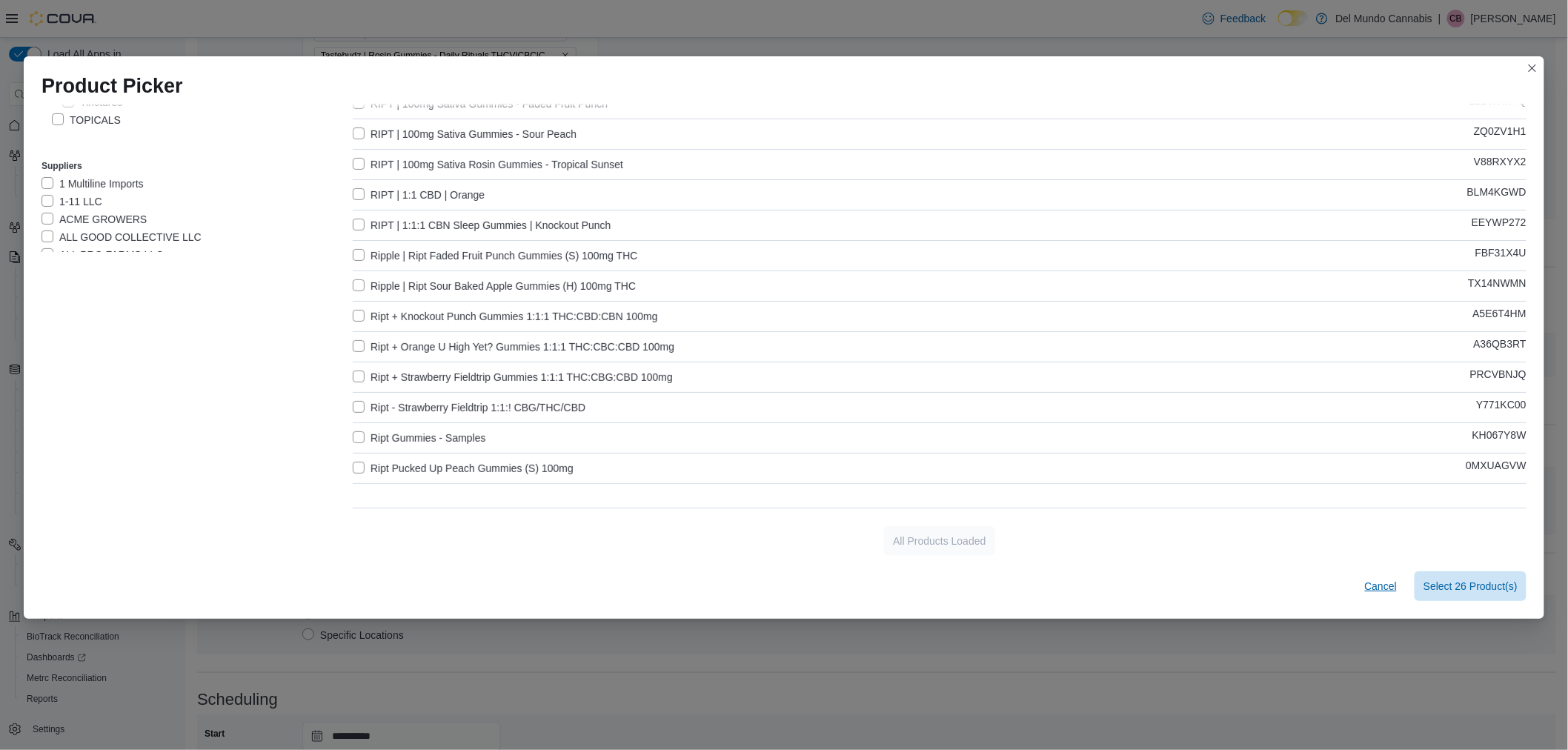
type input "****"
click at [1381, 582] on span "Cancel" at bounding box center [1380, 586] width 32 height 15
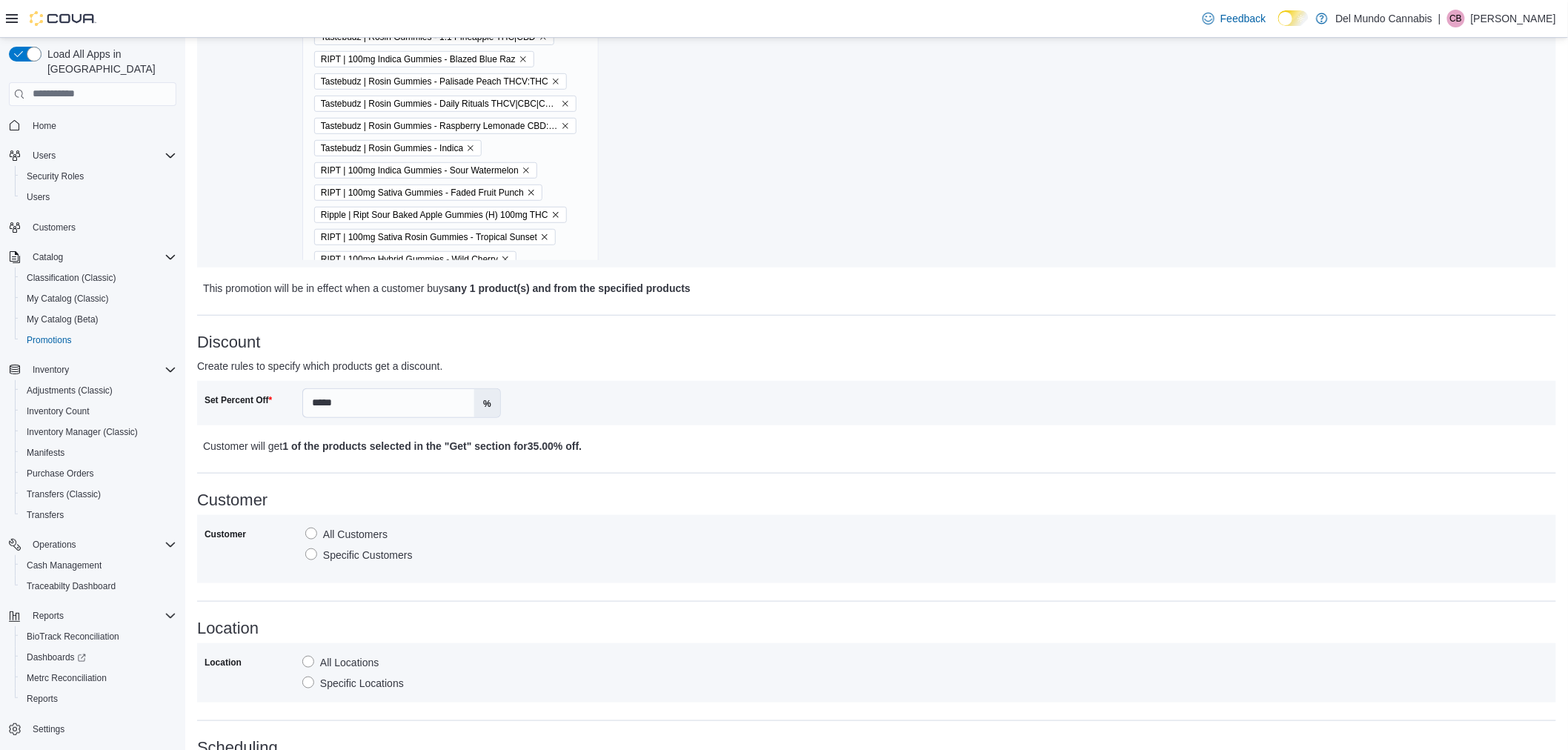
click at [733, 474] on div "**********" at bounding box center [876, 377] width 1359 height 1209
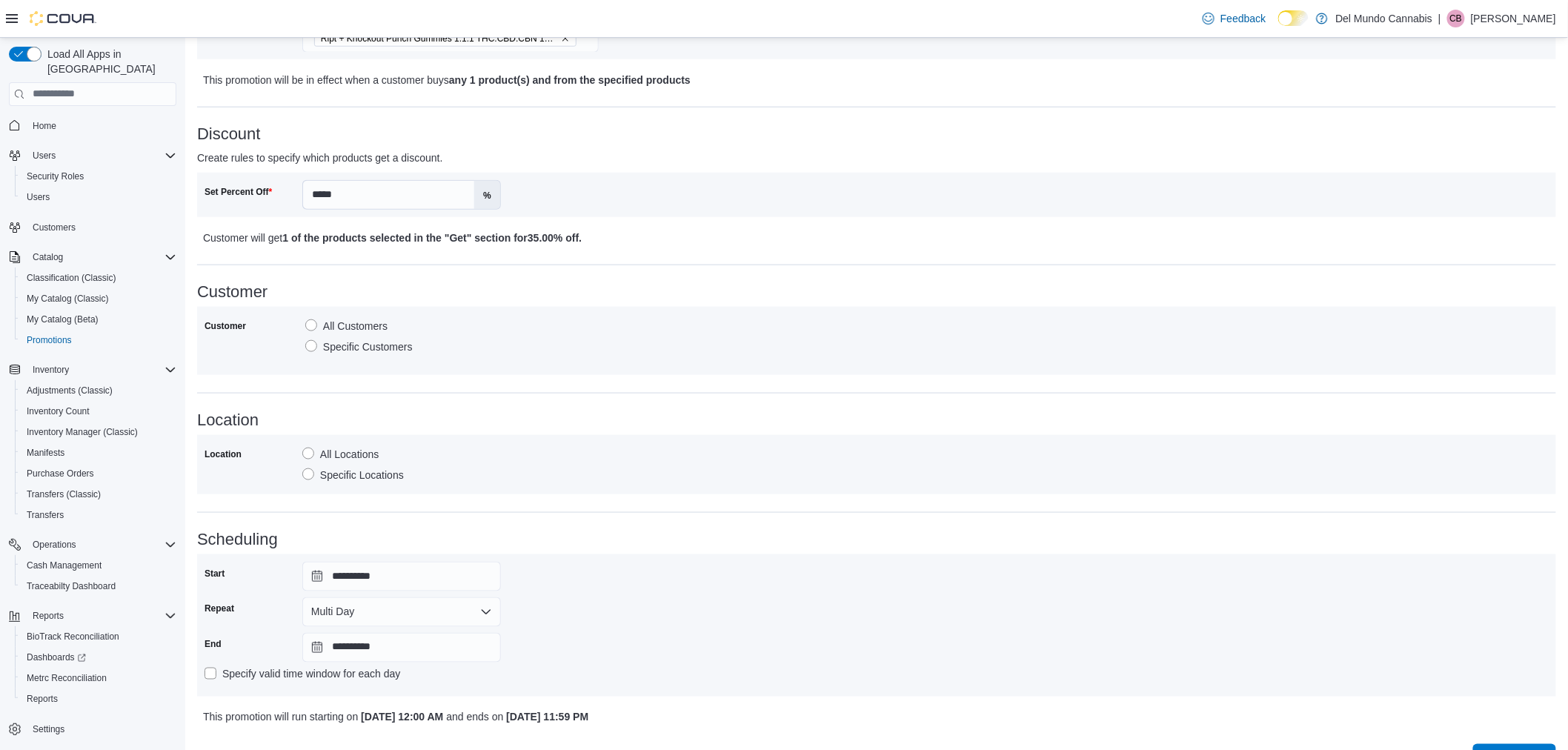
scroll to position [606, 0]
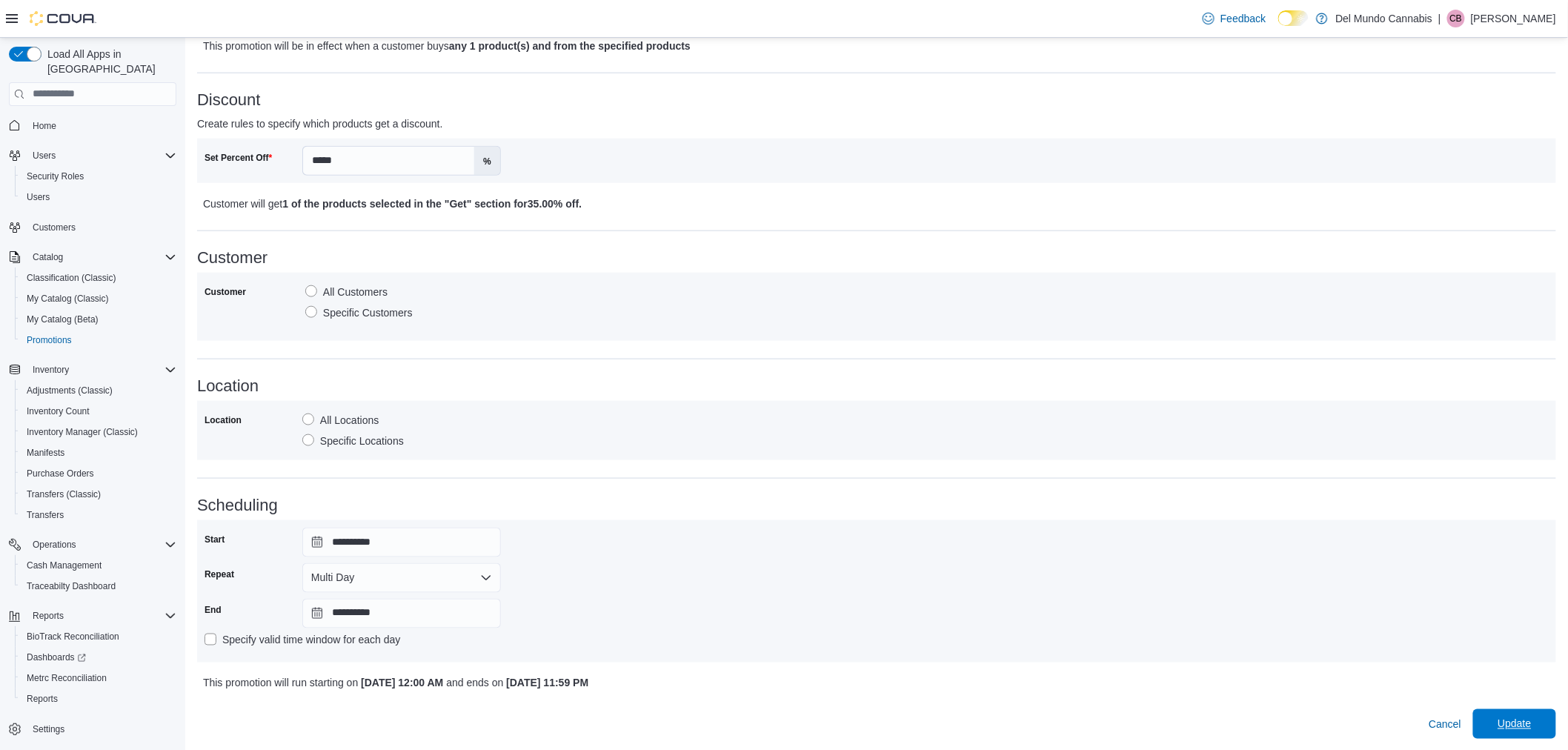
click at [1527, 719] on span "Update" at bounding box center [1514, 724] width 33 height 15
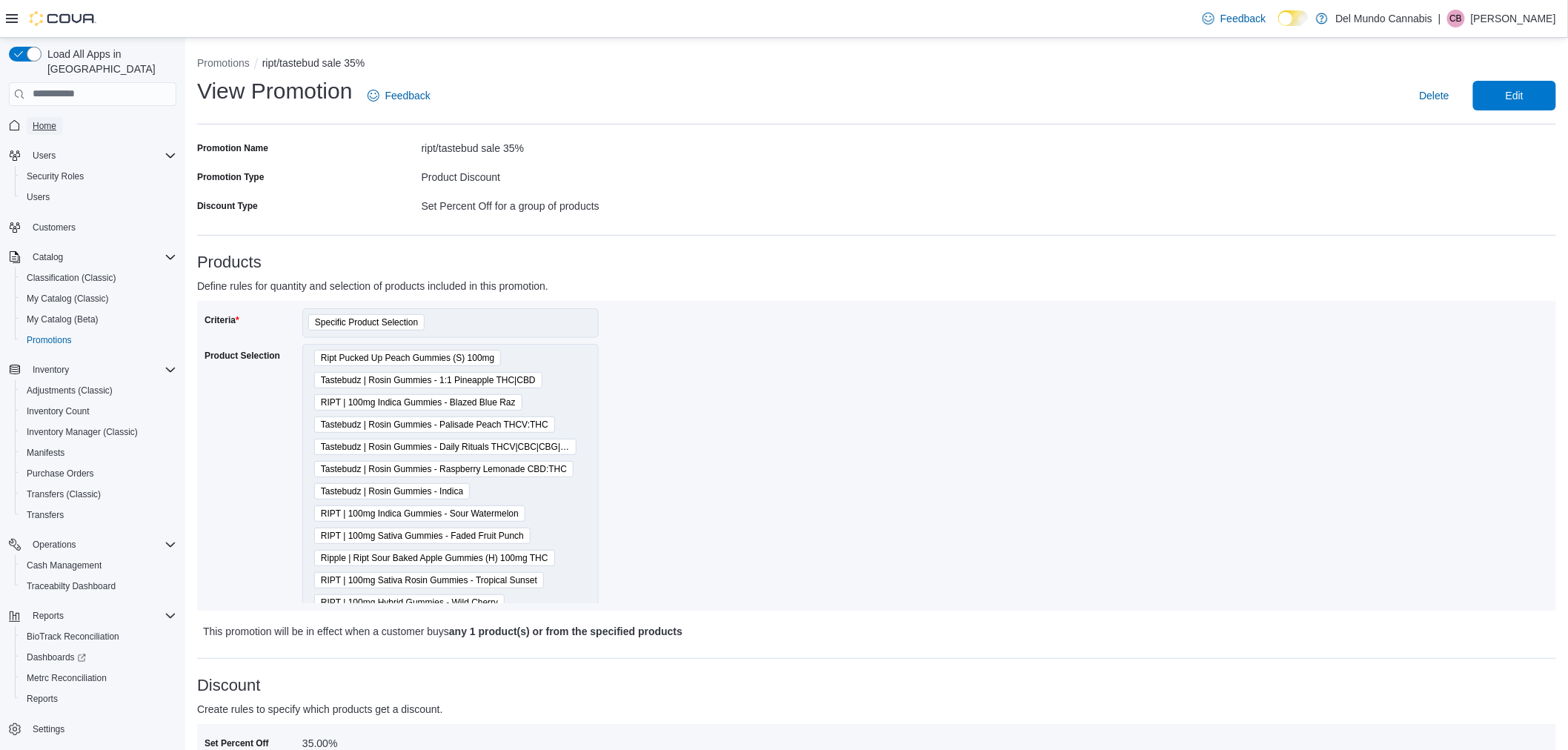
click at [47, 120] on span "Home" at bounding box center [44, 126] width 24 height 12
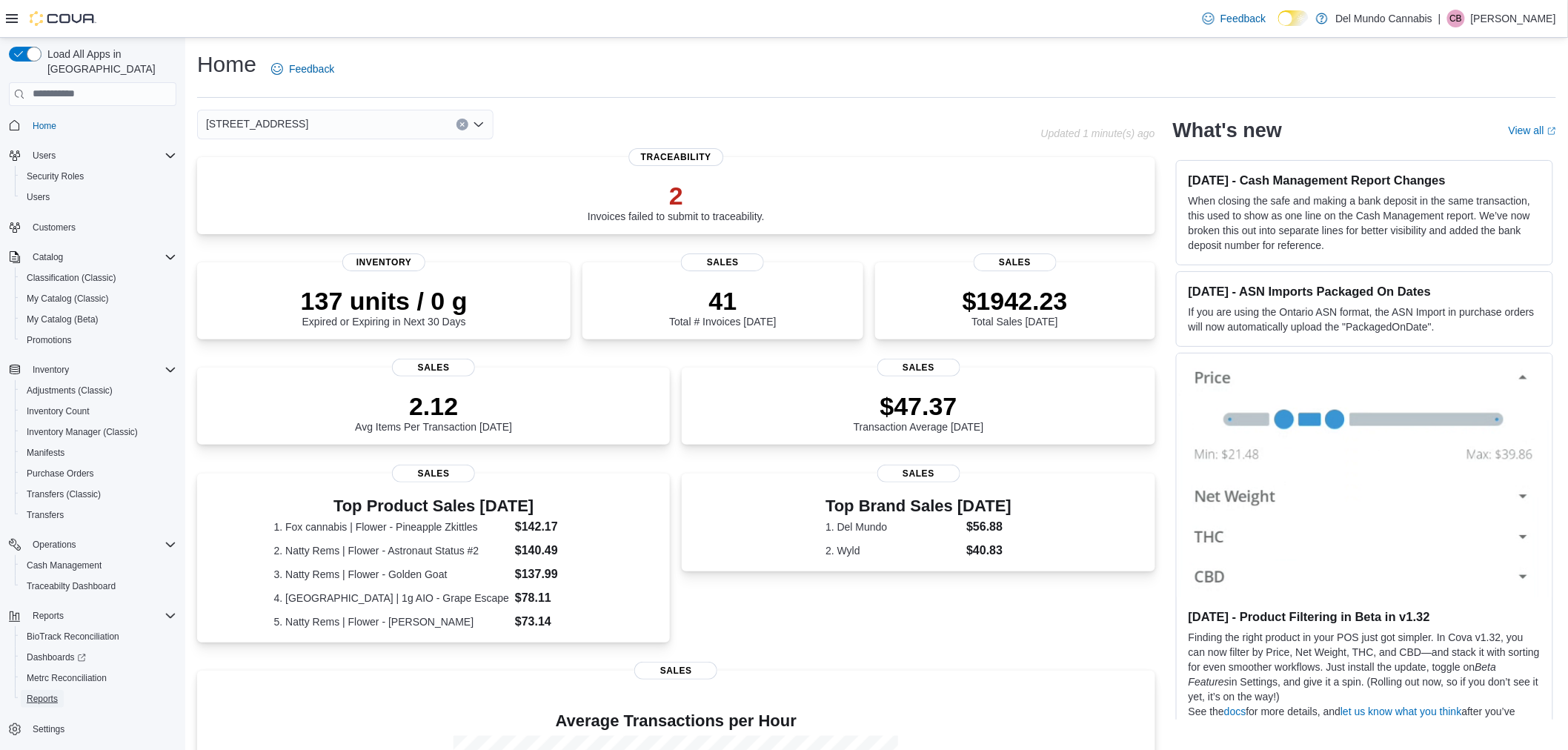
drag, startPoint x: 35, startPoint y: 678, endPoint x: 276, endPoint y: 634, distance: 245.0
click at [35, 693] on span "Reports" at bounding box center [42, 699] width 31 height 12
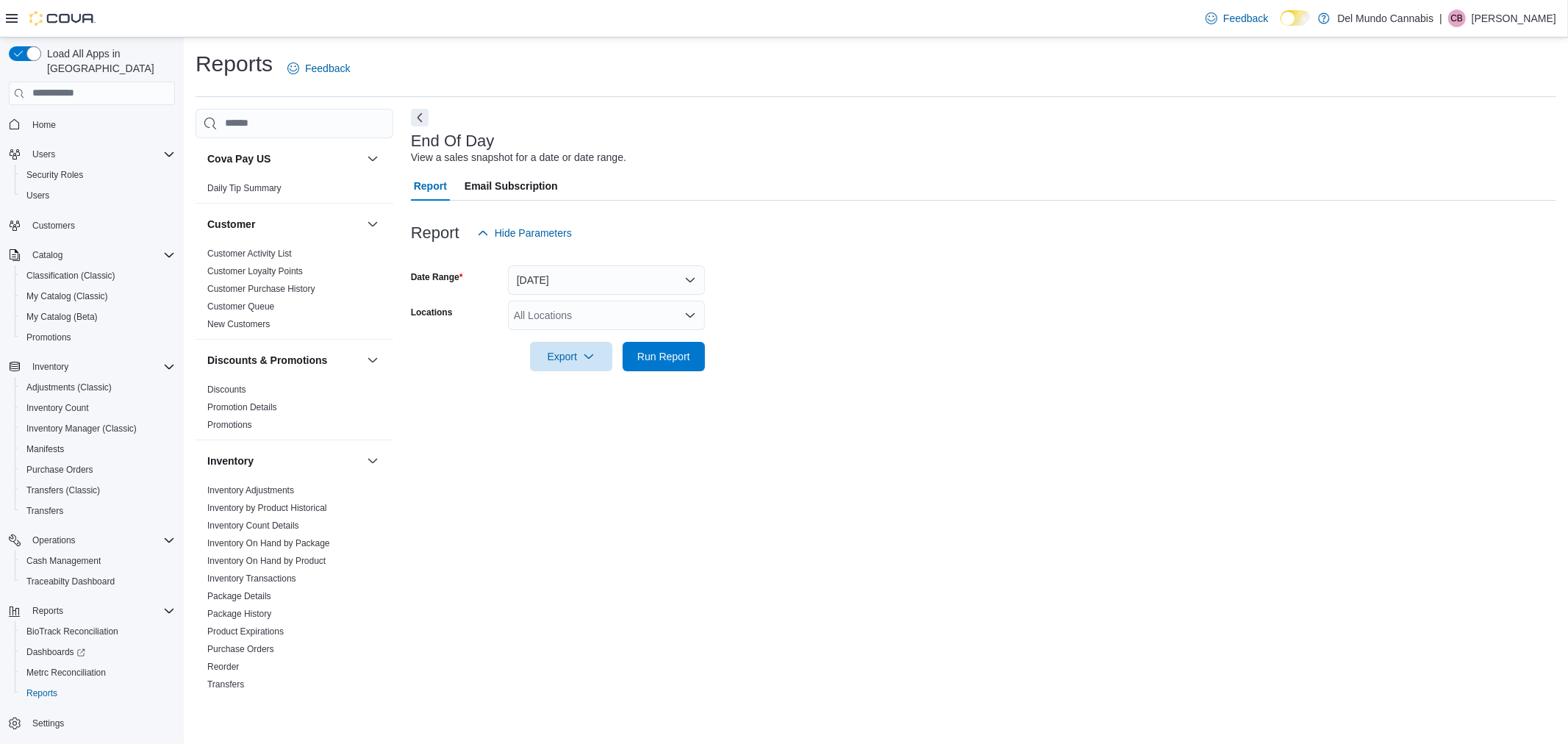
click at [656, 312] on div "All Locations" at bounding box center [607, 315] width 197 height 30
click at [818, 340] on div at bounding box center [983, 336] width 1145 height 11
click at [620, 343] on div "Export Run Report" at bounding box center [558, 356] width 294 height 30
click at [638, 343] on span "Run Report" at bounding box center [663, 356] width 65 height 30
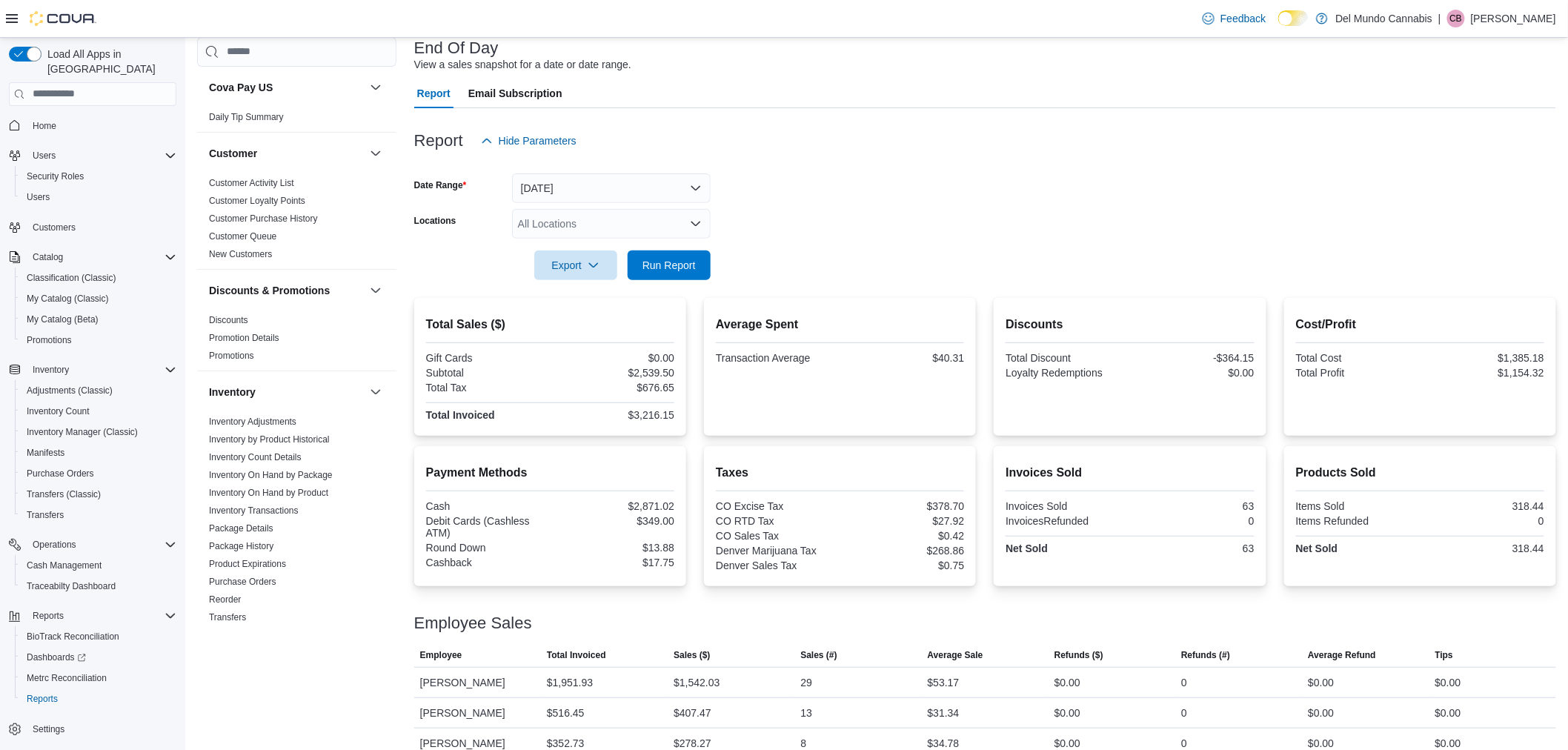
scroll to position [205, 0]
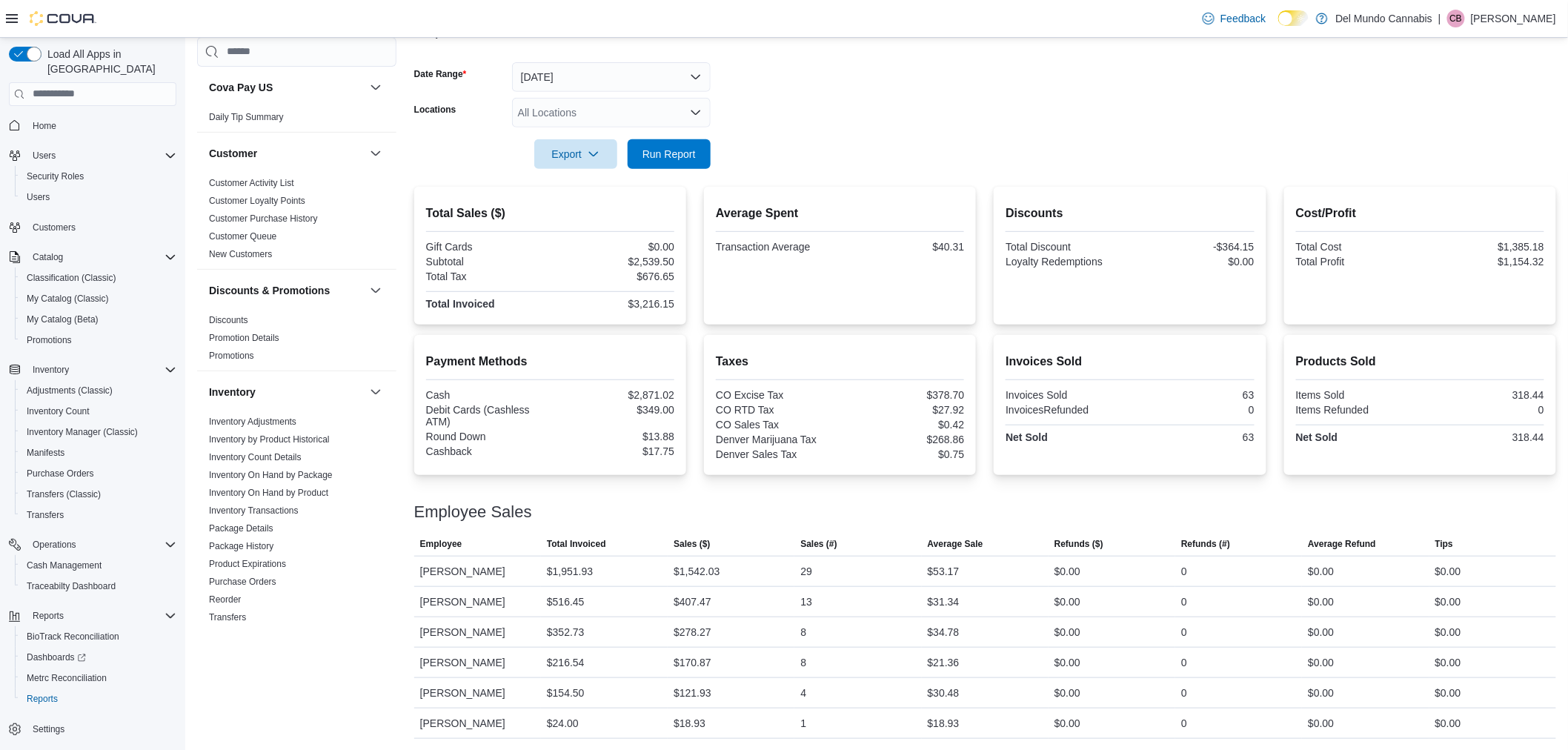
click at [578, 112] on div "All Locations" at bounding box center [611, 113] width 199 height 30
click at [616, 175] on span "6302 E Colfax Ave" at bounding box center [595, 180] width 103 height 15
click at [763, 145] on form "Date Range Today Locations 6302 E Colfax Ave Combo box. Selected. 6302 E Colfax…" at bounding box center [985, 107] width 1142 height 124
click at [645, 153] on span "Run Report" at bounding box center [669, 153] width 53 height 15
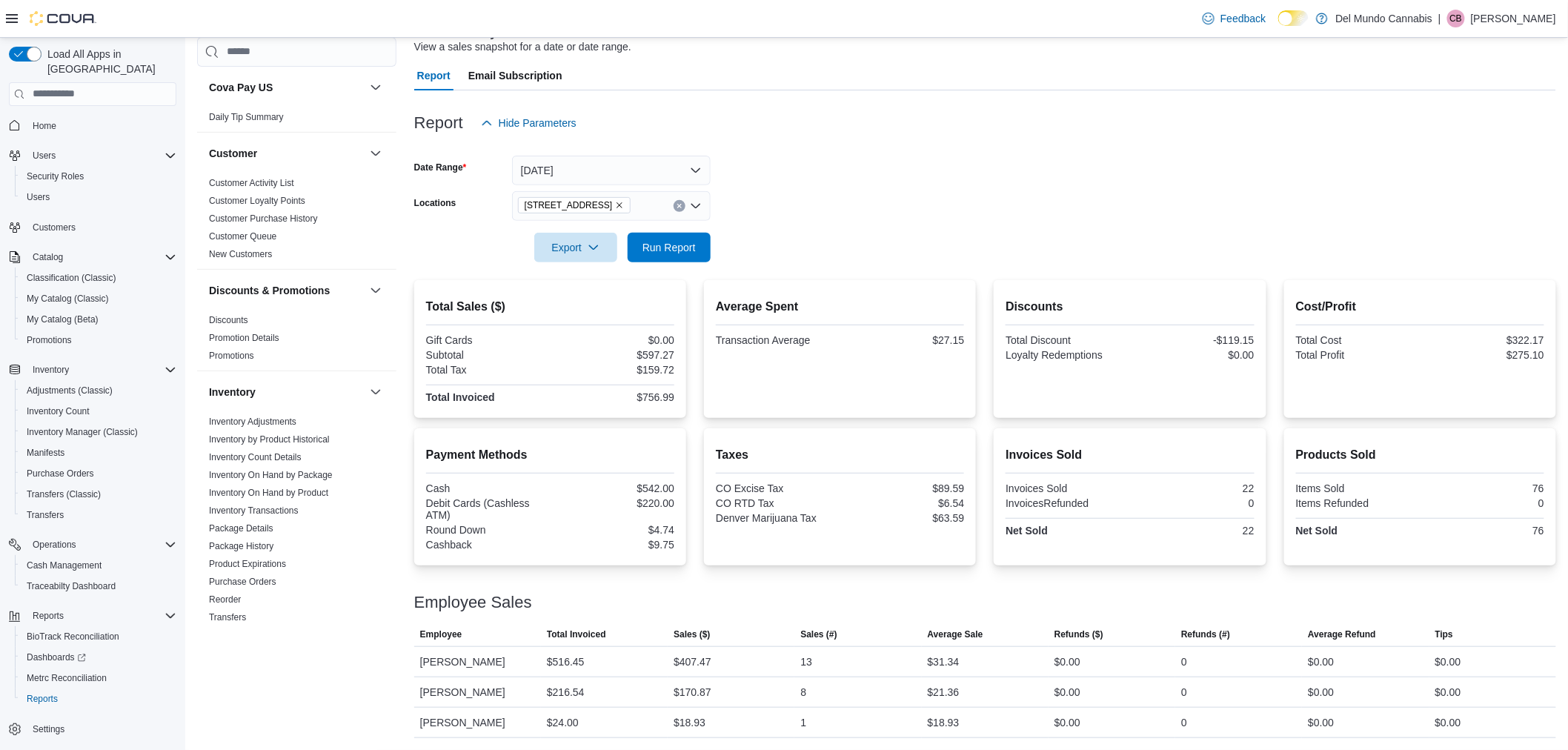
scroll to position [111, 0]
click at [615, 204] on icon "Remove 6302 E Colfax Ave from selection in this group" at bounding box center [619, 206] width 9 height 9
click at [603, 252] on span "[STREET_ADDRESS]" at bounding box center [595, 252] width 103 height 15
click at [763, 247] on form "Date Range [DATE] Locations [STREET_ADDRESS] Export Run Report" at bounding box center [985, 200] width 1142 height 124
click at [682, 239] on span "Run Report" at bounding box center [669, 248] width 65 height 30
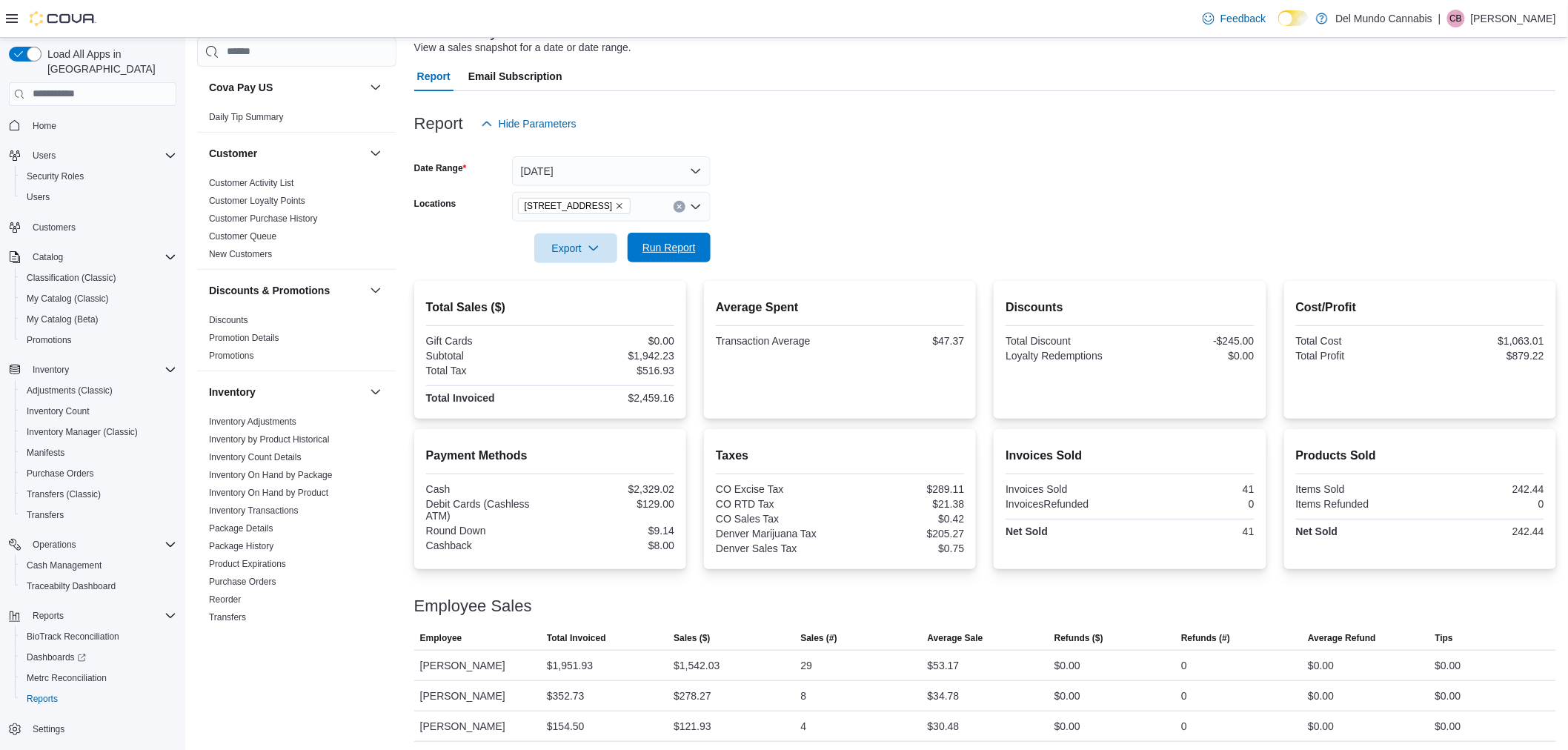
click at [672, 238] on span "Run Report" at bounding box center [669, 248] width 65 height 30
click at [49, 334] on span "Promotions" at bounding box center [49, 340] width 46 height 12
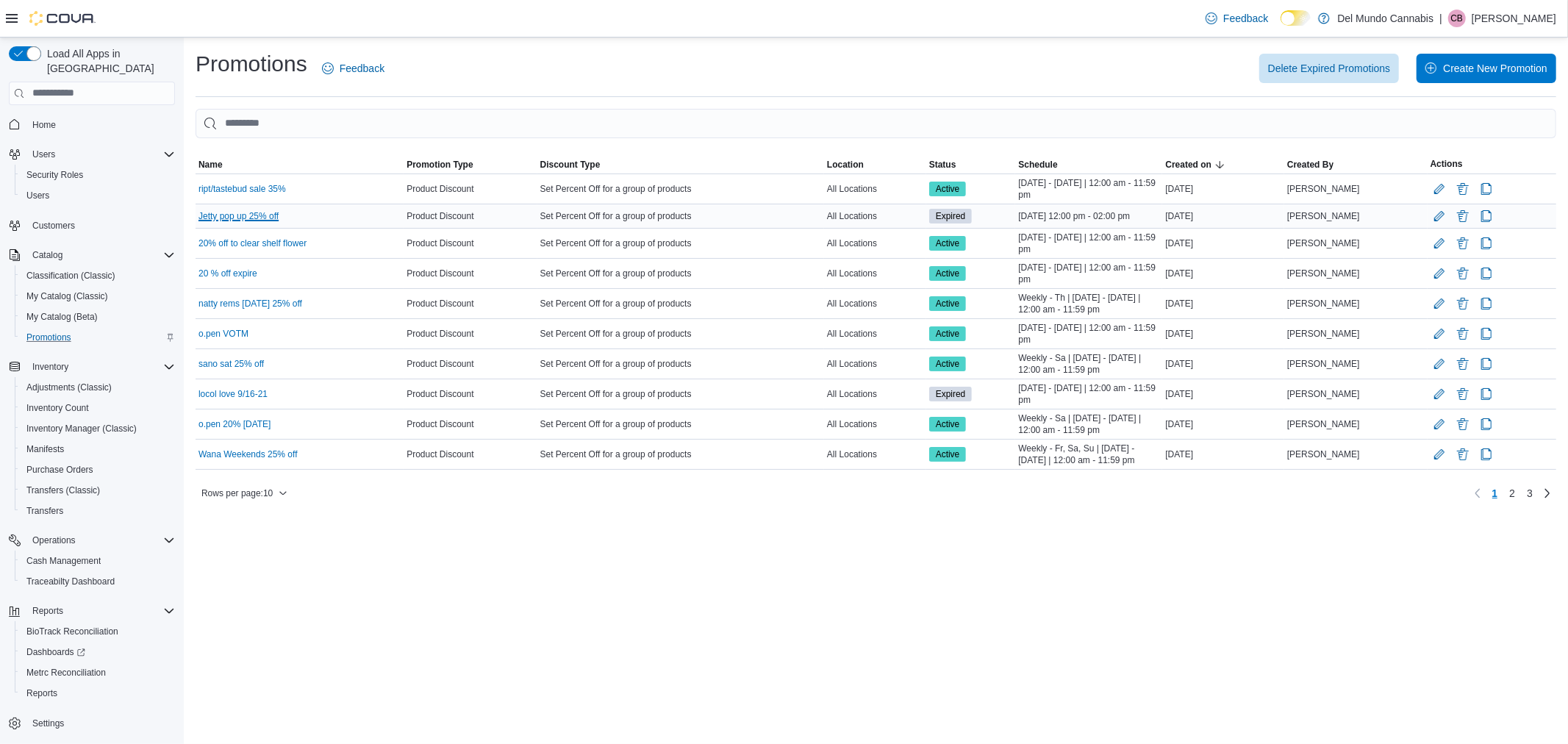
click at [249, 215] on link "Jetty pop up 25% off" at bounding box center [239, 216] width 80 height 11
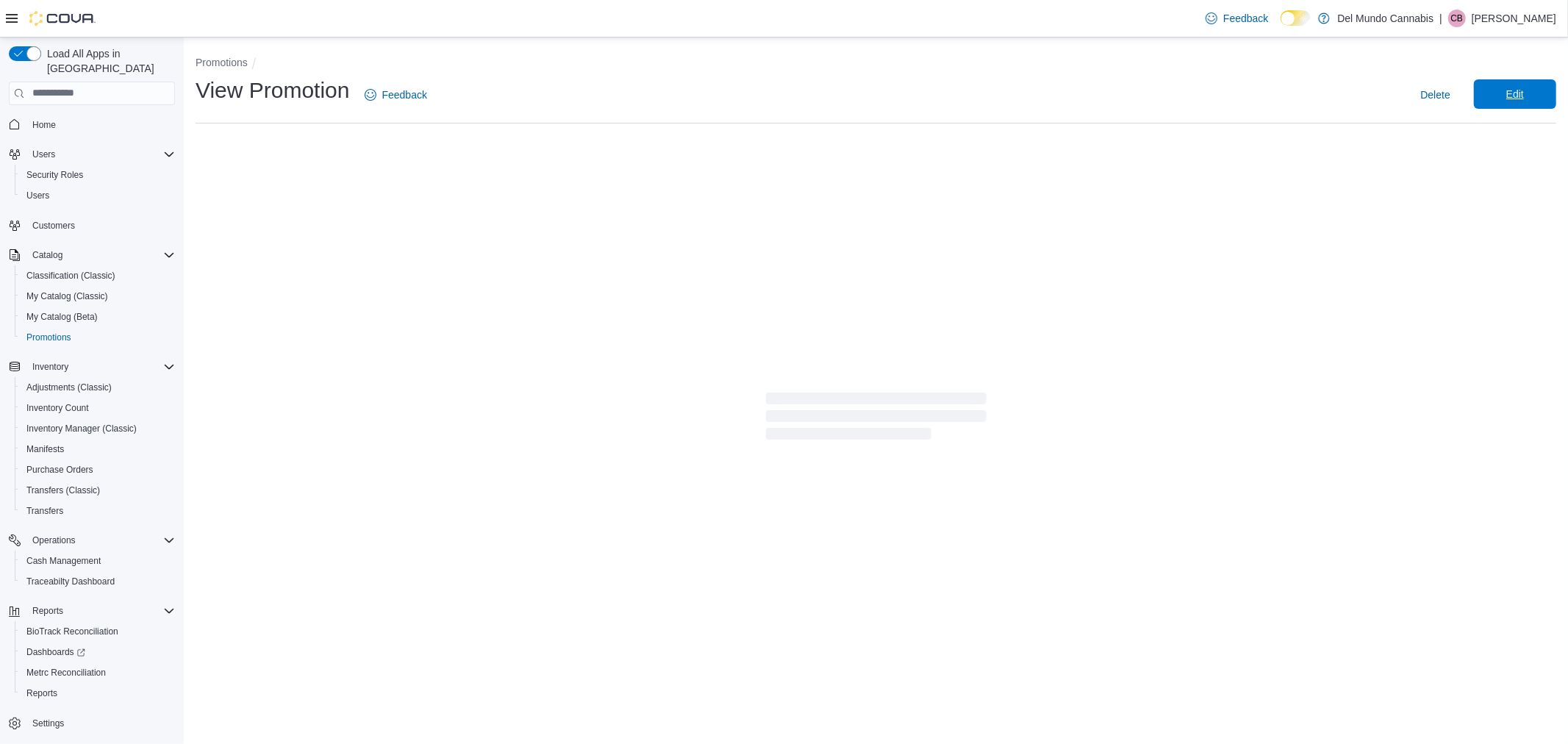
click at [1509, 94] on span "Edit" at bounding box center [1515, 94] width 17 height 15
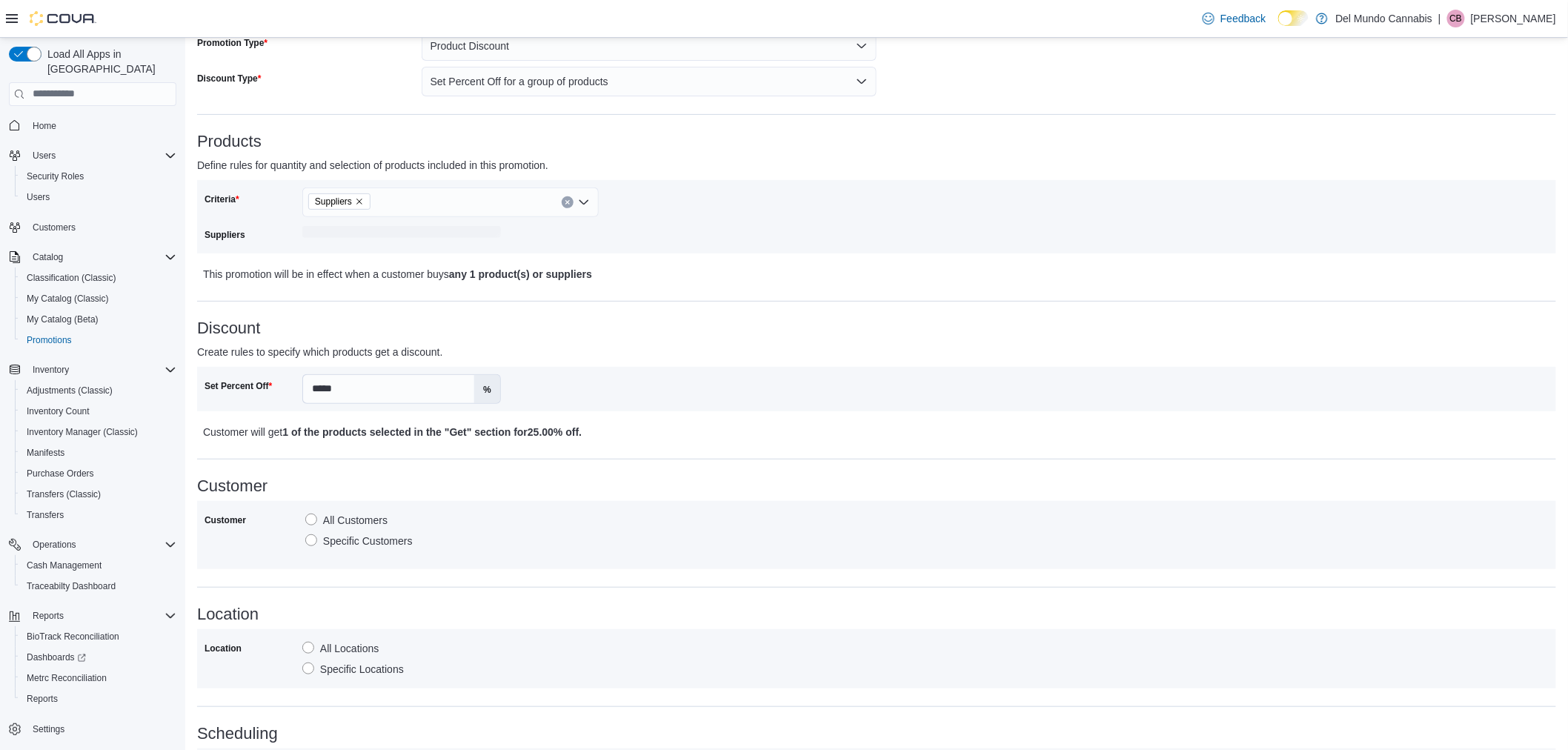
scroll to position [438, 0]
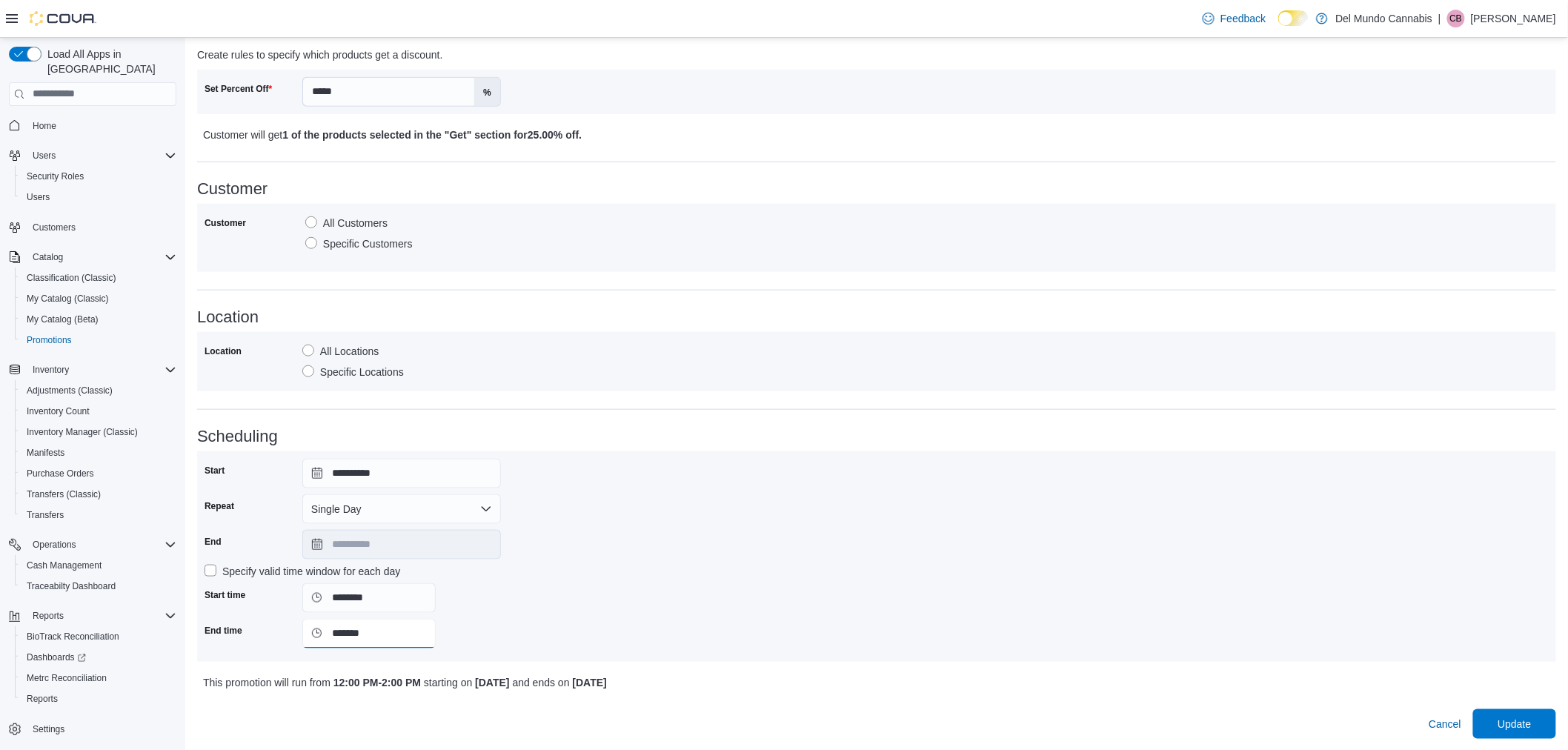
click at [351, 628] on input "*******" at bounding box center [368, 634] width 133 height 30
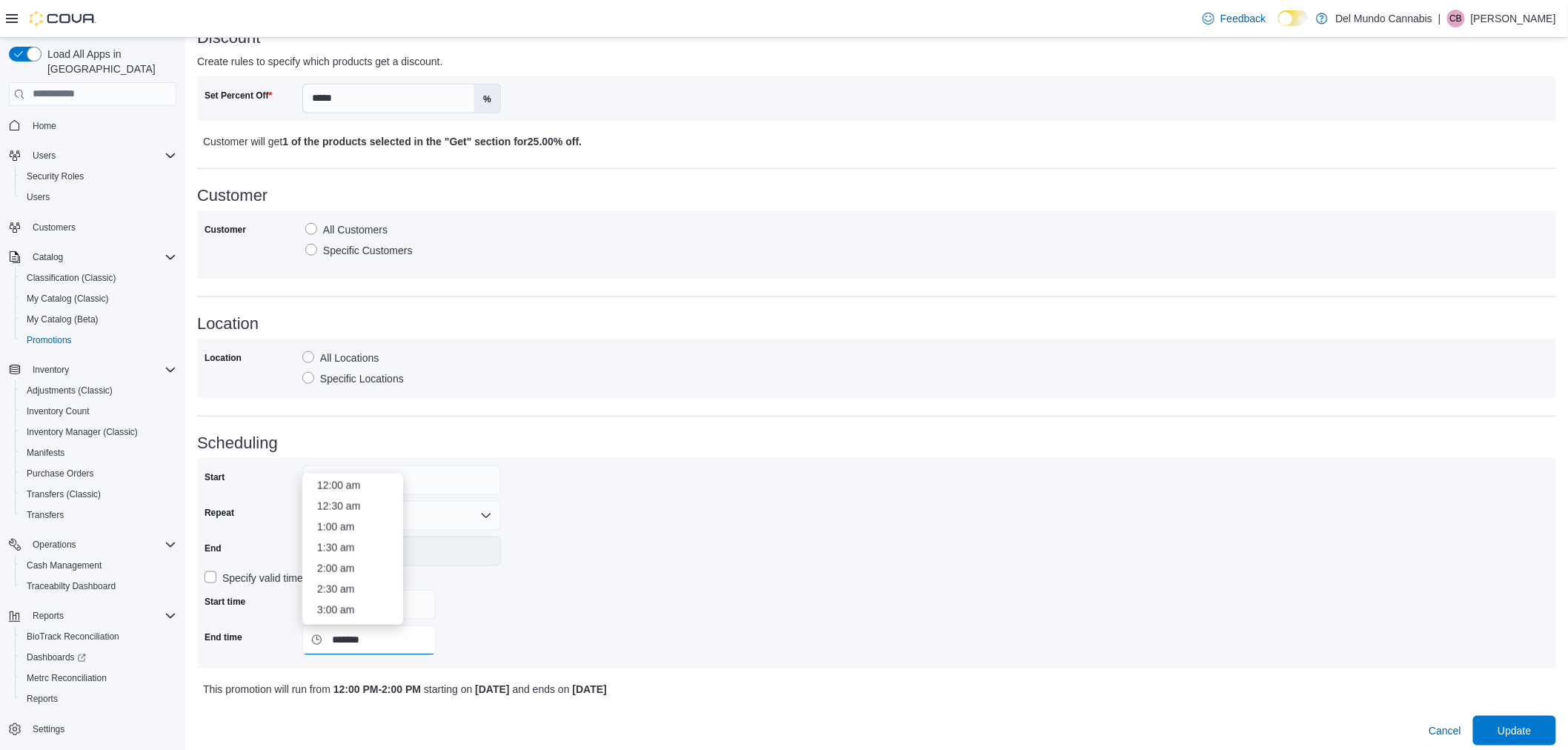
scroll to position [517, 0]
type input "*******"
click at [652, 632] on div "**********" at bounding box center [876, 563] width 1344 height 195
click at [1521, 724] on span "Update" at bounding box center [1514, 730] width 33 height 15
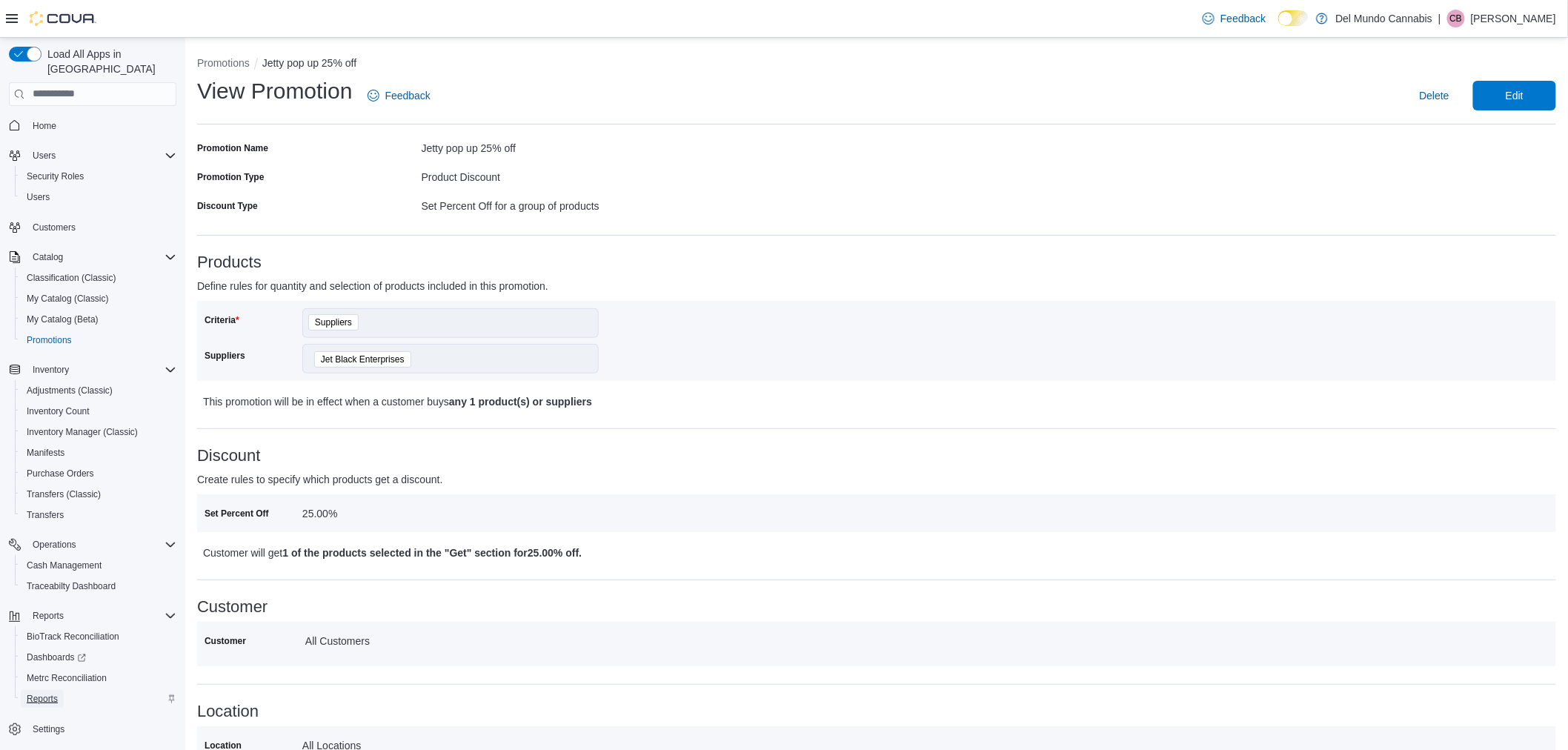
click at [46, 693] on span "Reports" at bounding box center [42, 699] width 31 height 12
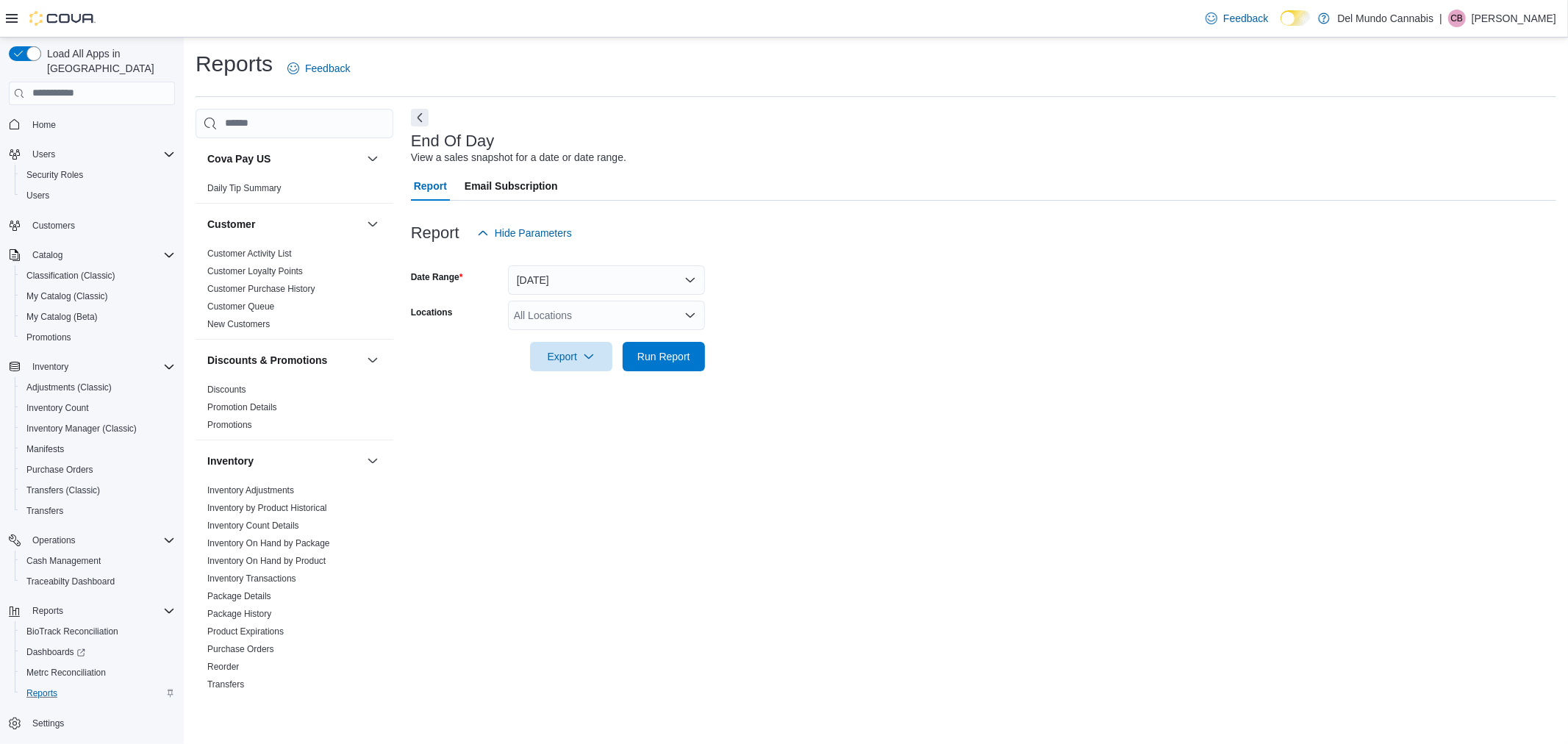
click at [692, 310] on icon "Open list of options" at bounding box center [690, 315] width 11 height 11
click at [666, 356] on div "[STREET_ADDRESS]" at bounding box center [606, 361] width 179 height 15
click at [727, 351] on form "Date Range [DATE] Locations [STREET_ADDRESS] Export Run Report" at bounding box center [983, 310] width 1145 height 123
click at [679, 363] on span "Run Report" at bounding box center [663, 356] width 65 height 30
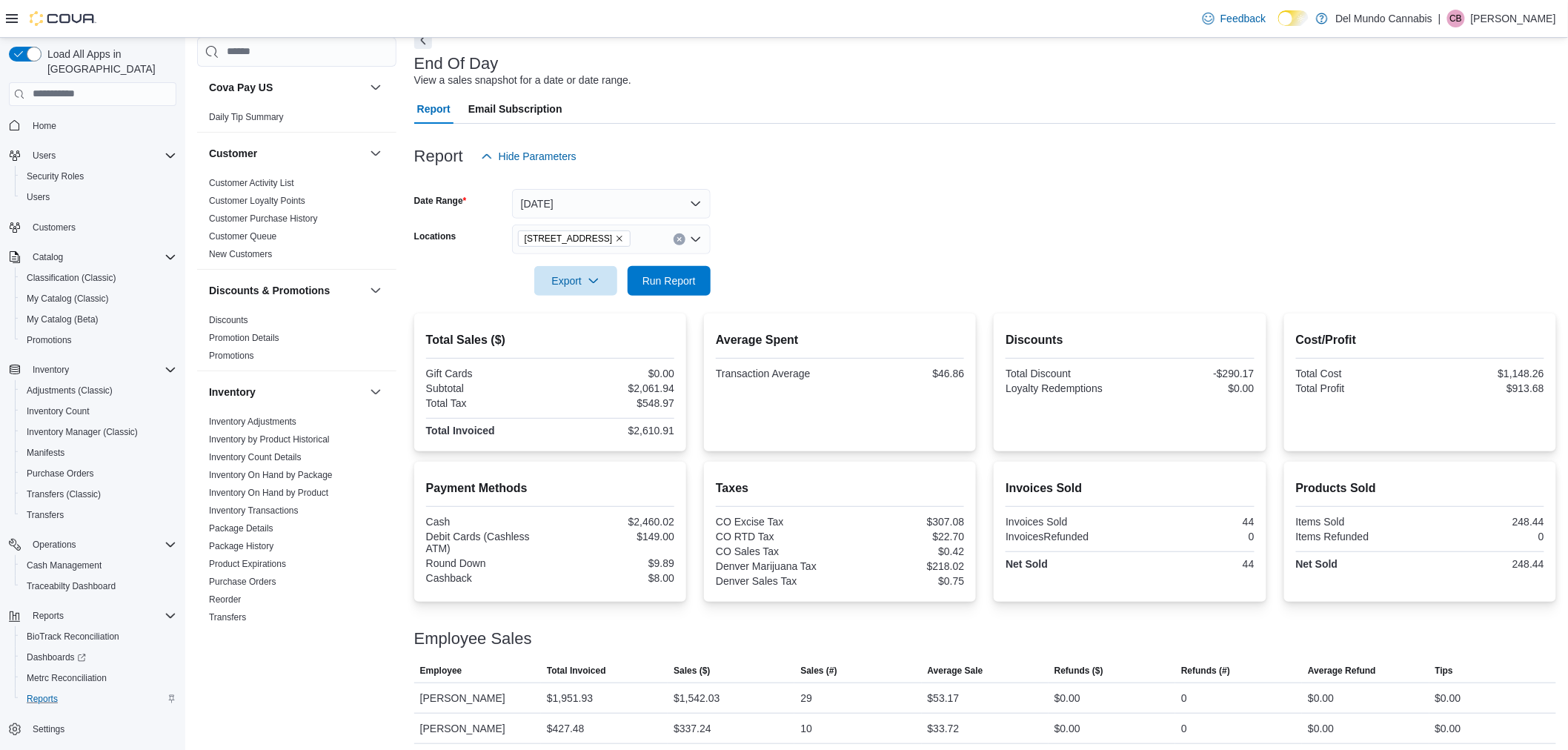
scroll to position [114, 0]
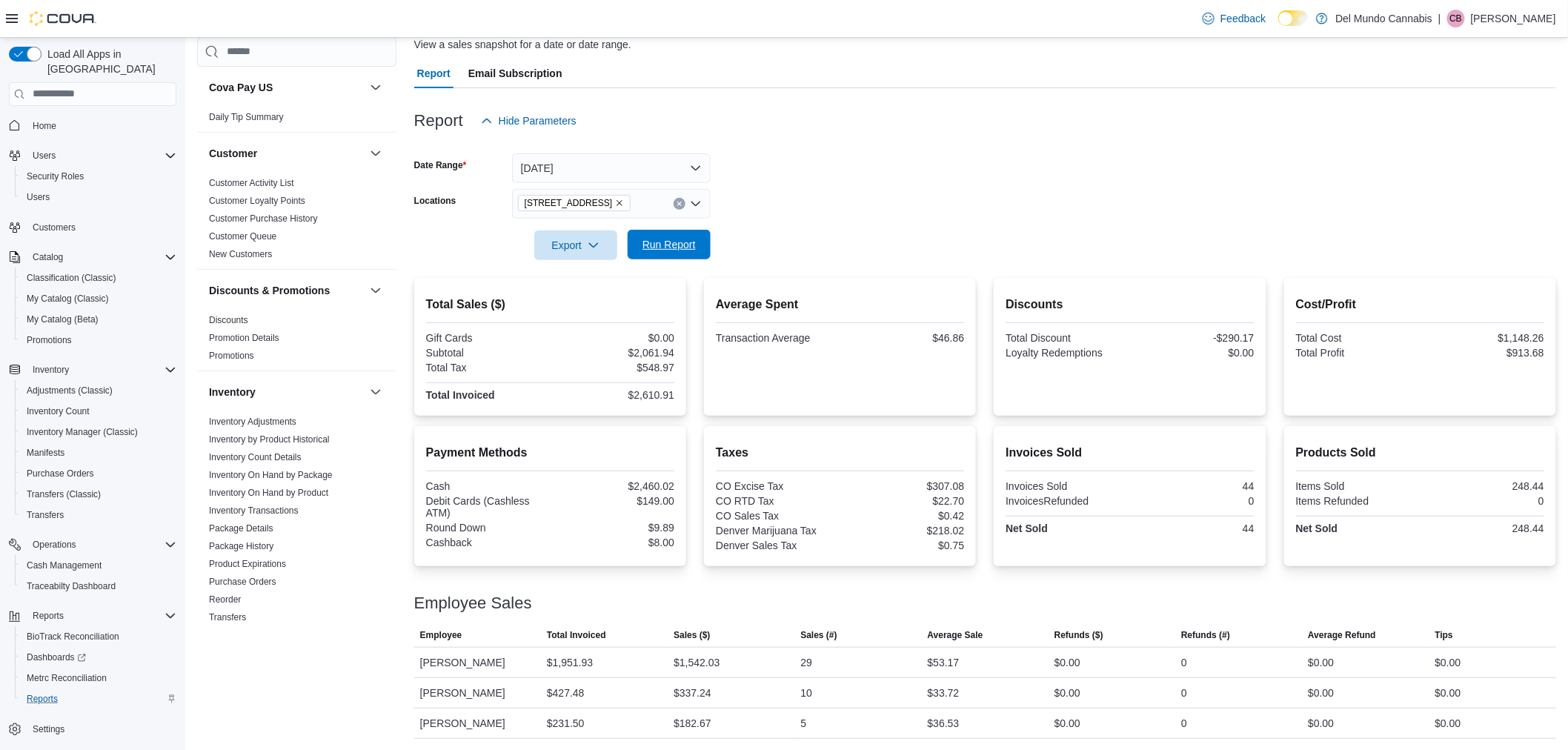
click at [690, 257] on span "Run Report" at bounding box center [669, 245] width 65 height 30
click at [698, 248] on span "Run Report" at bounding box center [669, 245] width 65 height 30
click at [671, 224] on div at bounding box center [985, 224] width 1142 height 12
click at [669, 239] on span "Run Report" at bounding box center [669, 245] width 53 height 15
click at [702, 231] on button "Run Report" at bounding box center [669, 245] width 83 height 30
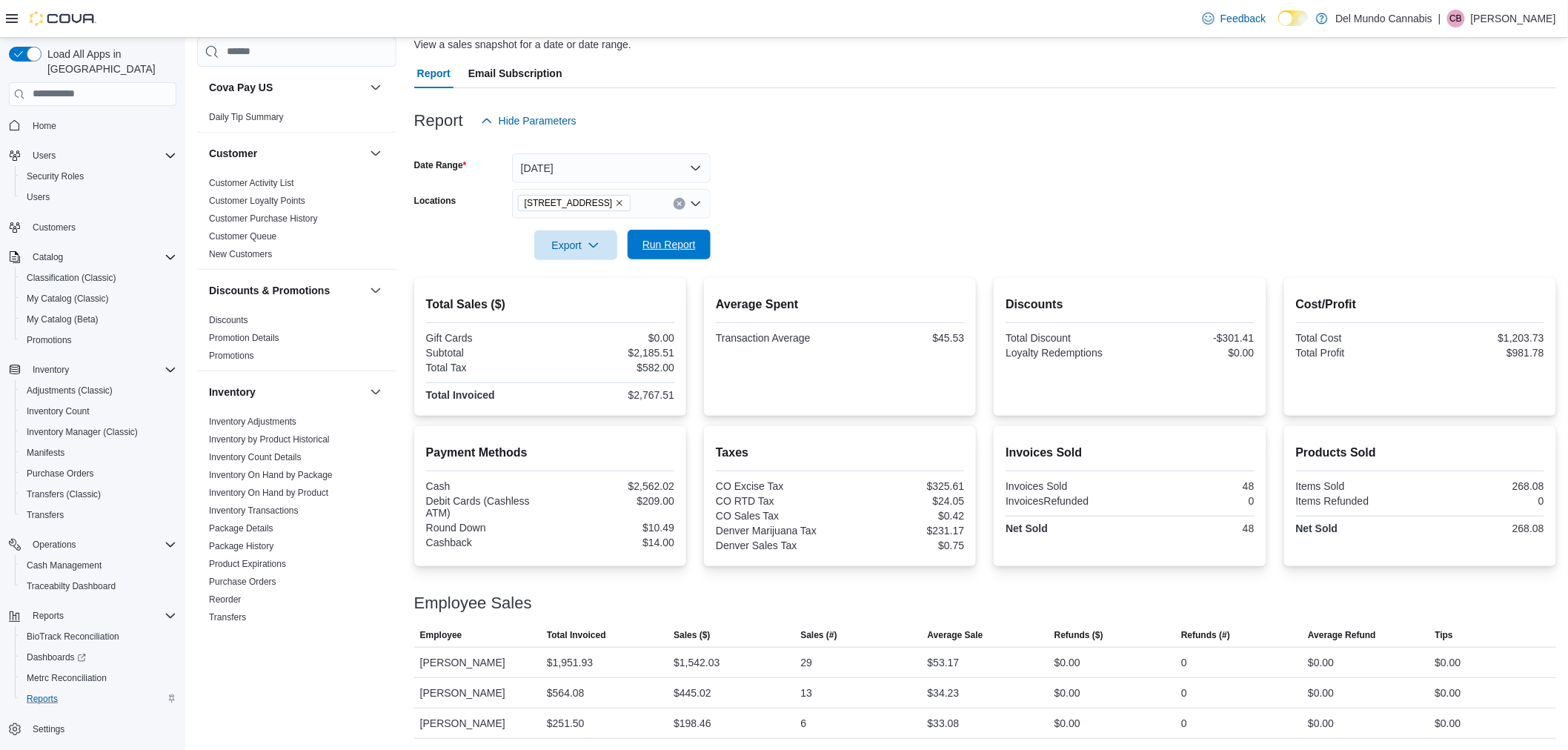
click at [663, 252] on span "Run Report" at bounding box center [669, 245] width 65 height 30
click at [705, 242] on button "Run Report" at bounding box center [669, 245] width 83 height 30
click at [661, 256] on span "Run Report" at bounding box center [669, 245] width 65 height 30
click at [672, 249] on span "Run Report" at bounding box center [669, 245] width 53 height 15
click at [694, 253] on span "Run Report" at bounding box center [669, 245] width 65 height 30
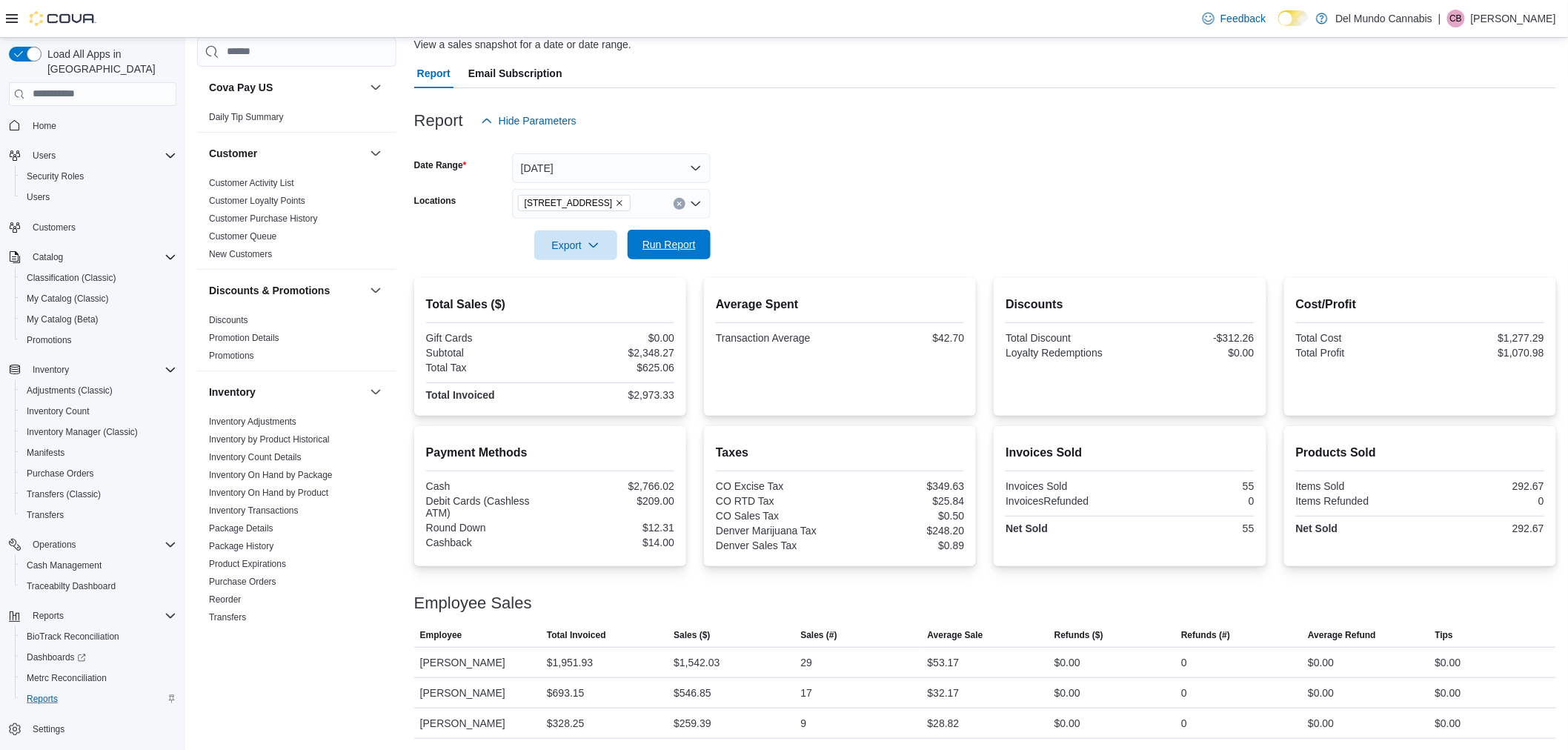
click at [698, 251] on span "Run Report" at bounding box center [669, 245] width 65 height 30
click at [657, 230] on span "Run Report" at bounding box center [669, 245] width 65 height 30
